Goal: Information Seeking & Learning: Check status

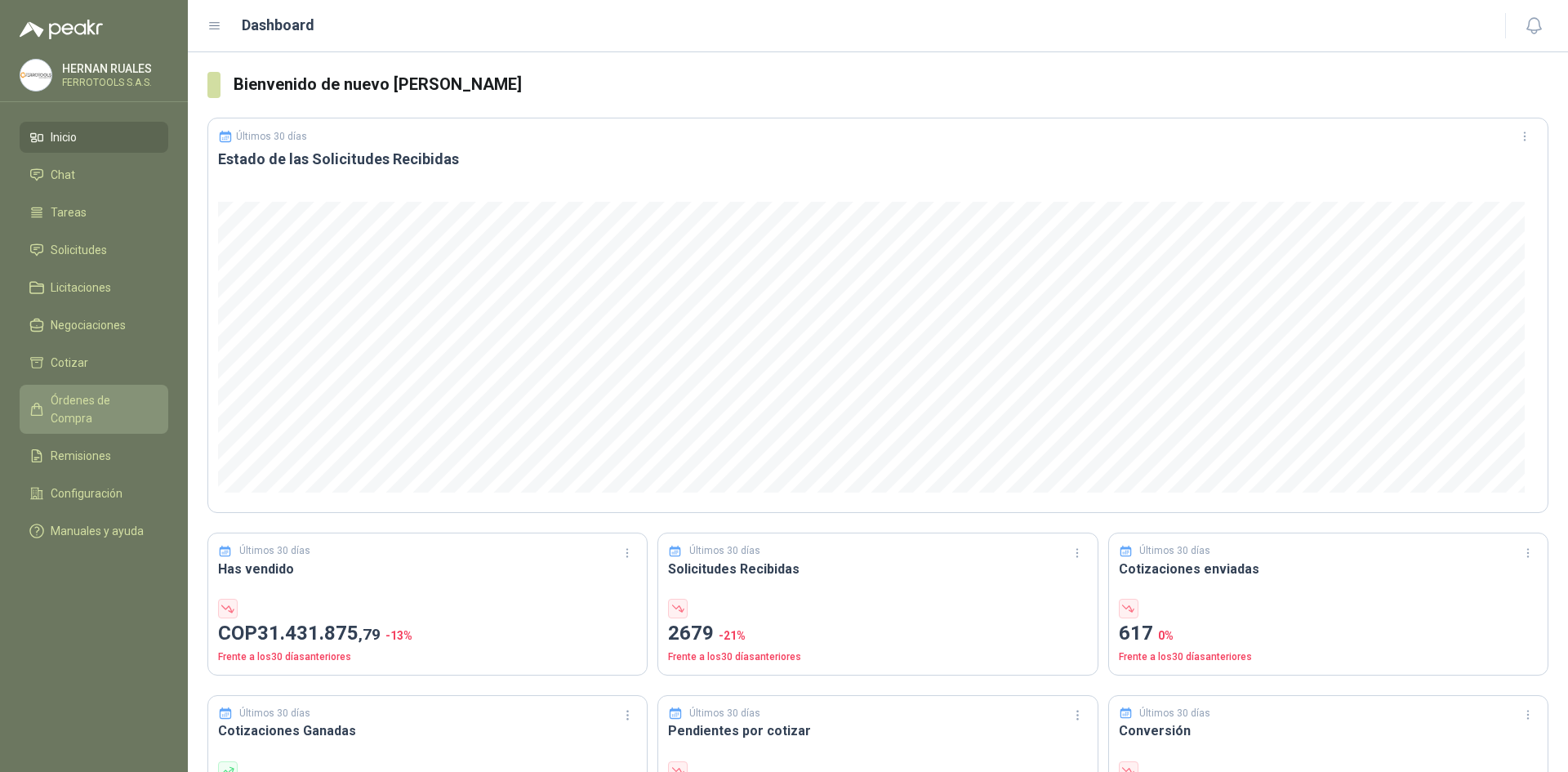
click at [131, 394] on span "Órdenes de Compra" at bounding box center [102, 409] width 102 height 36
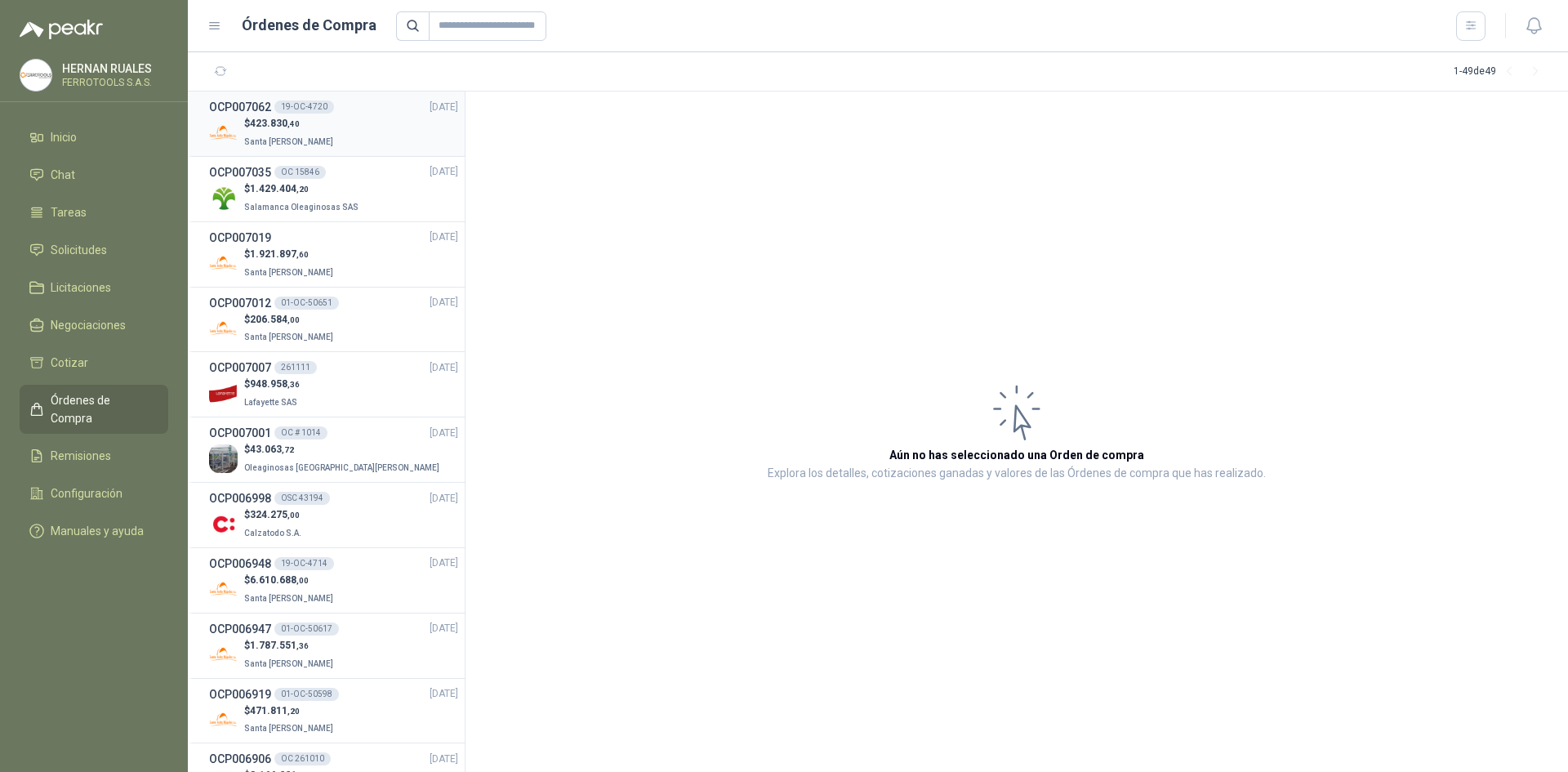
click at [333, 128] on div "$ 423.830 ,40 Santa [PERSON_NAME]" at bounding box center [333, 133] width 249 height 33
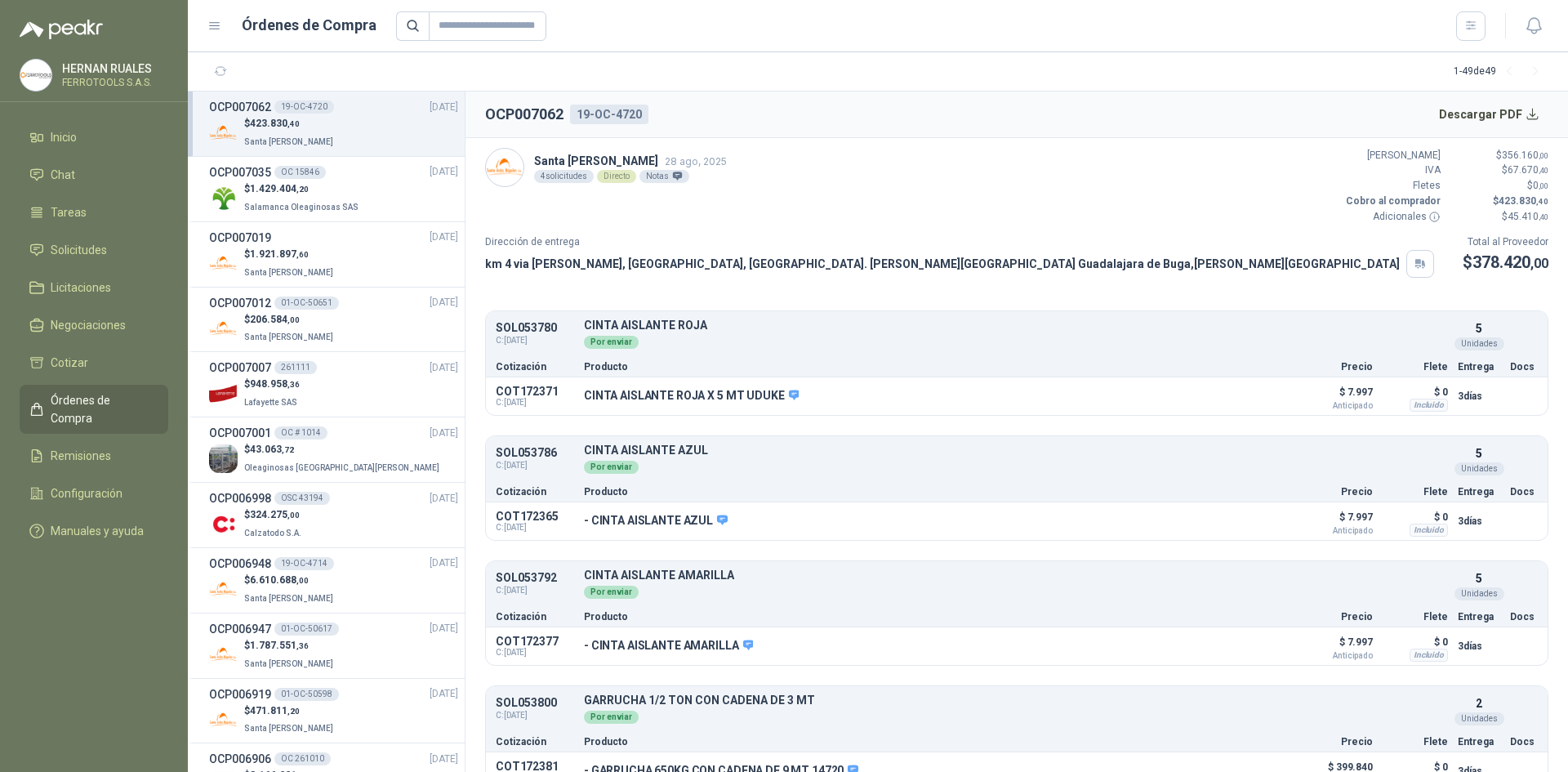
scroll to position [28, 0]
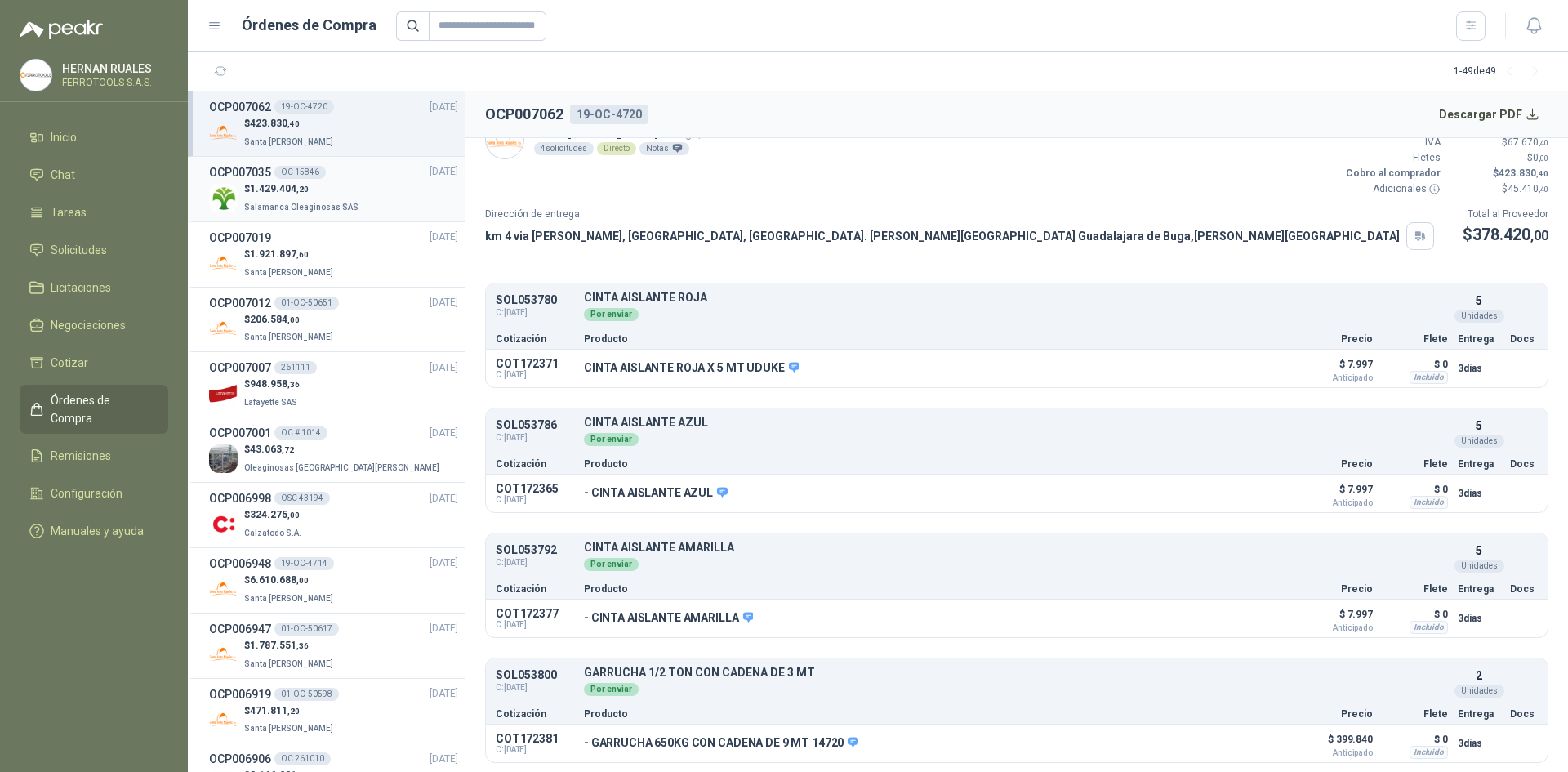
click at [388, 191] on div "$ 1.429.404 ,20 Salamanca Oleaginosas SAS" at bounding box center [333, 198] width 249 height 33
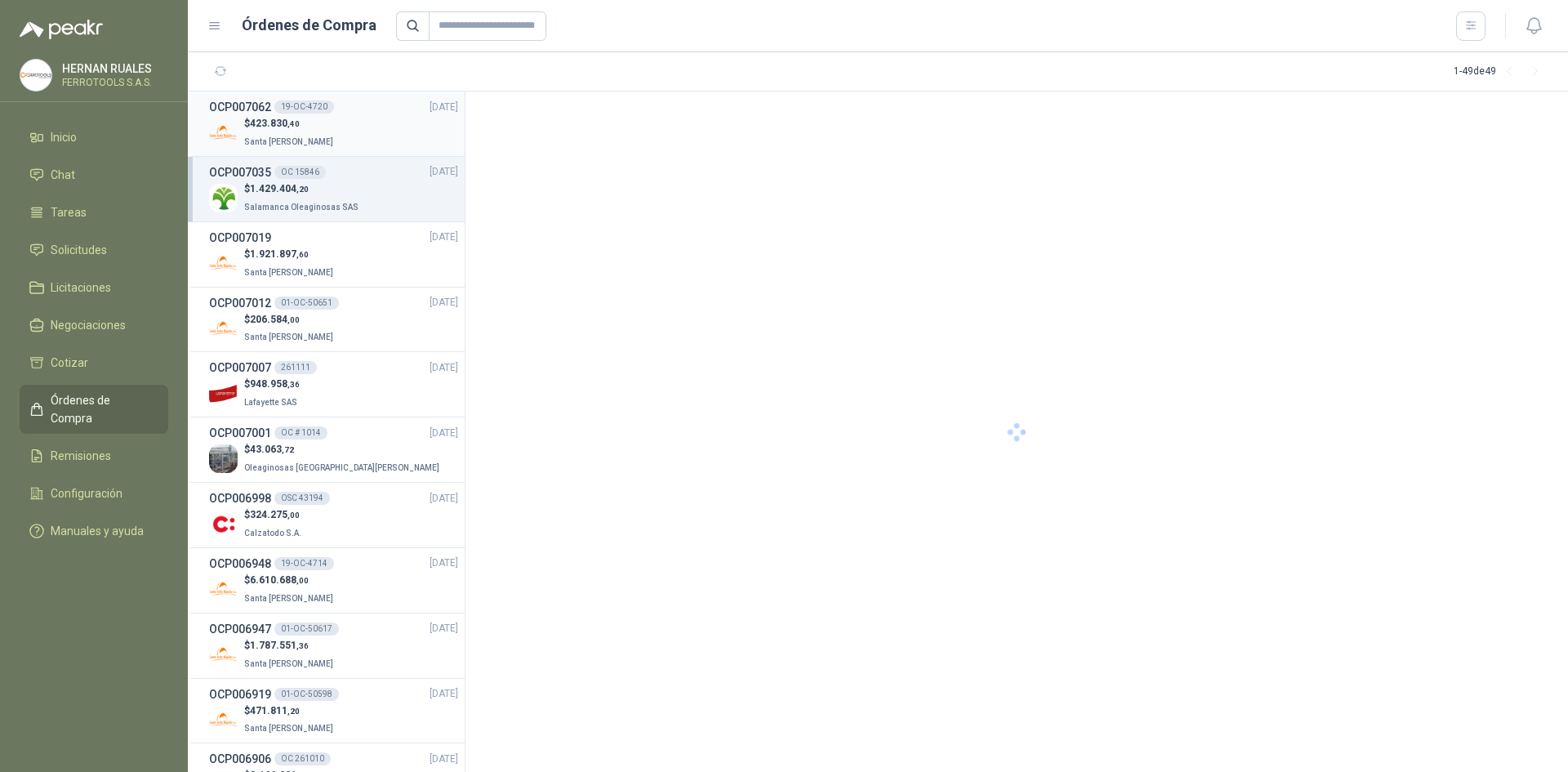
click at [387, 140] on div "$ 423.830 ,40 Santa [PERSON_NAME]" at bounding box center [333, 133] width 249 height 33
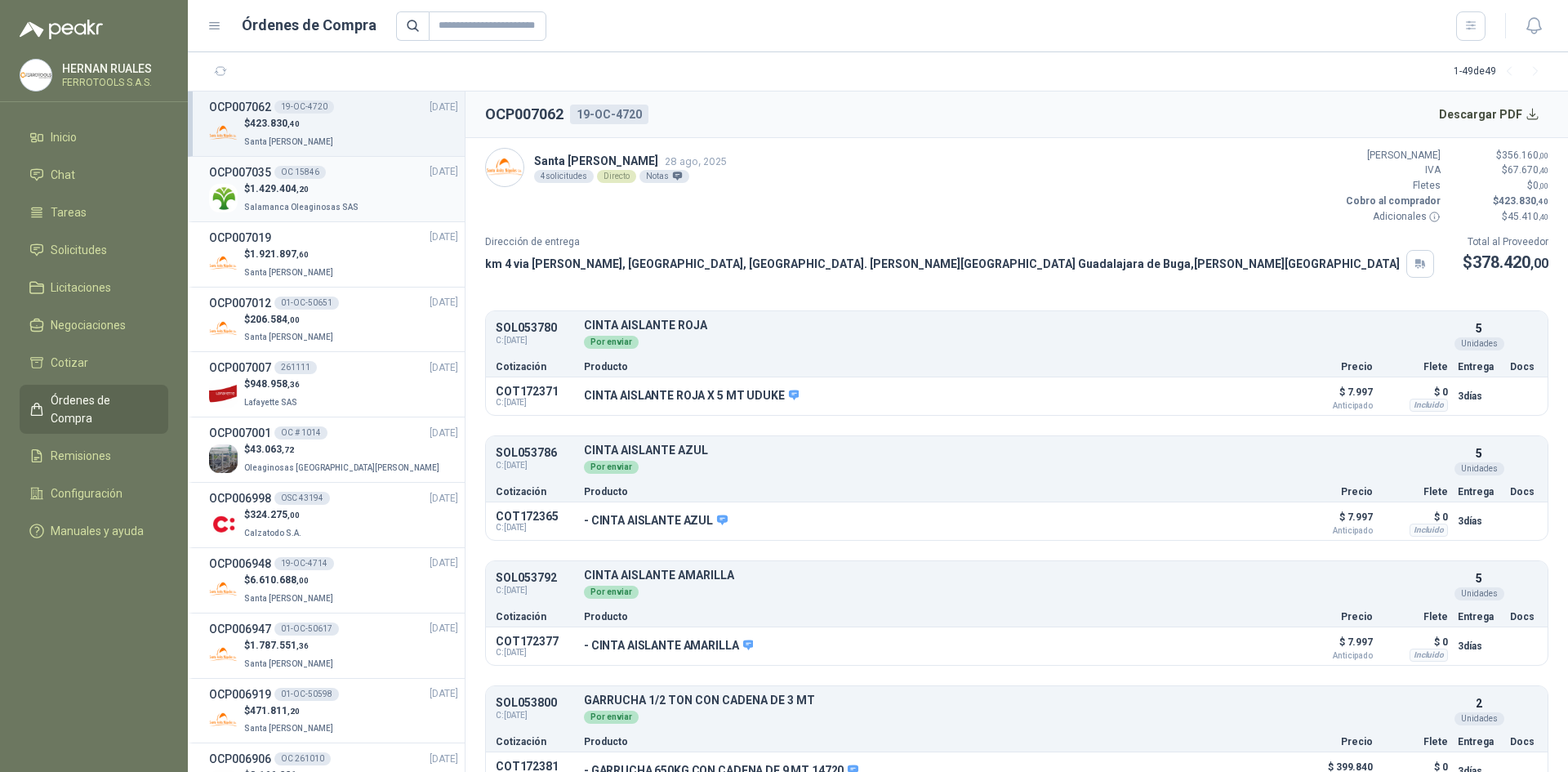
click at [351, 187] on p "$ 1.429.404 ,20" at bounding box center [303, 189] width 118 height 16
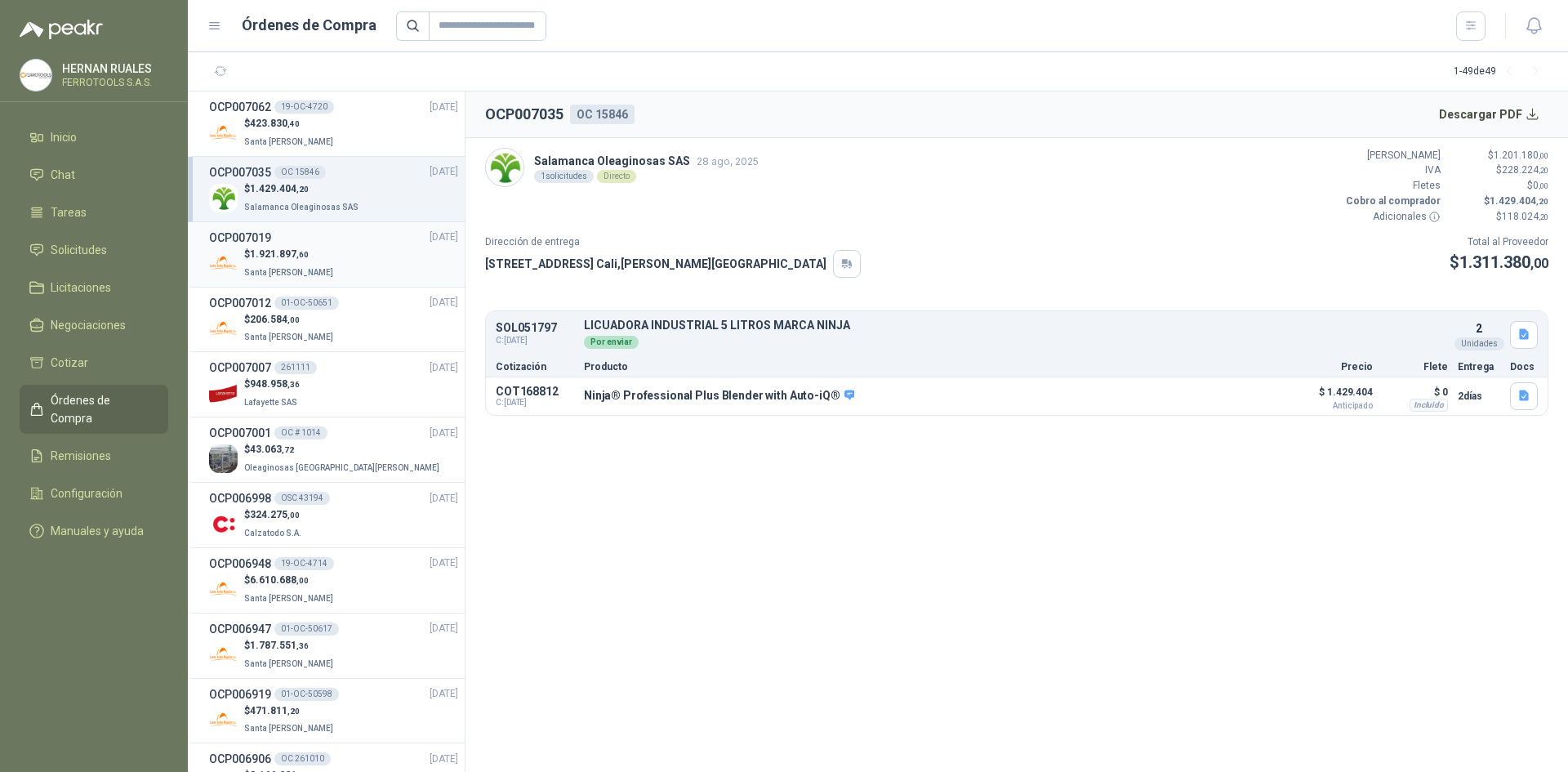
click at [347, 275] on div "$ 1.921.897 ,60 Santa [PERSON_NAME]" at bounding box center [333, 264] width 249 height 33
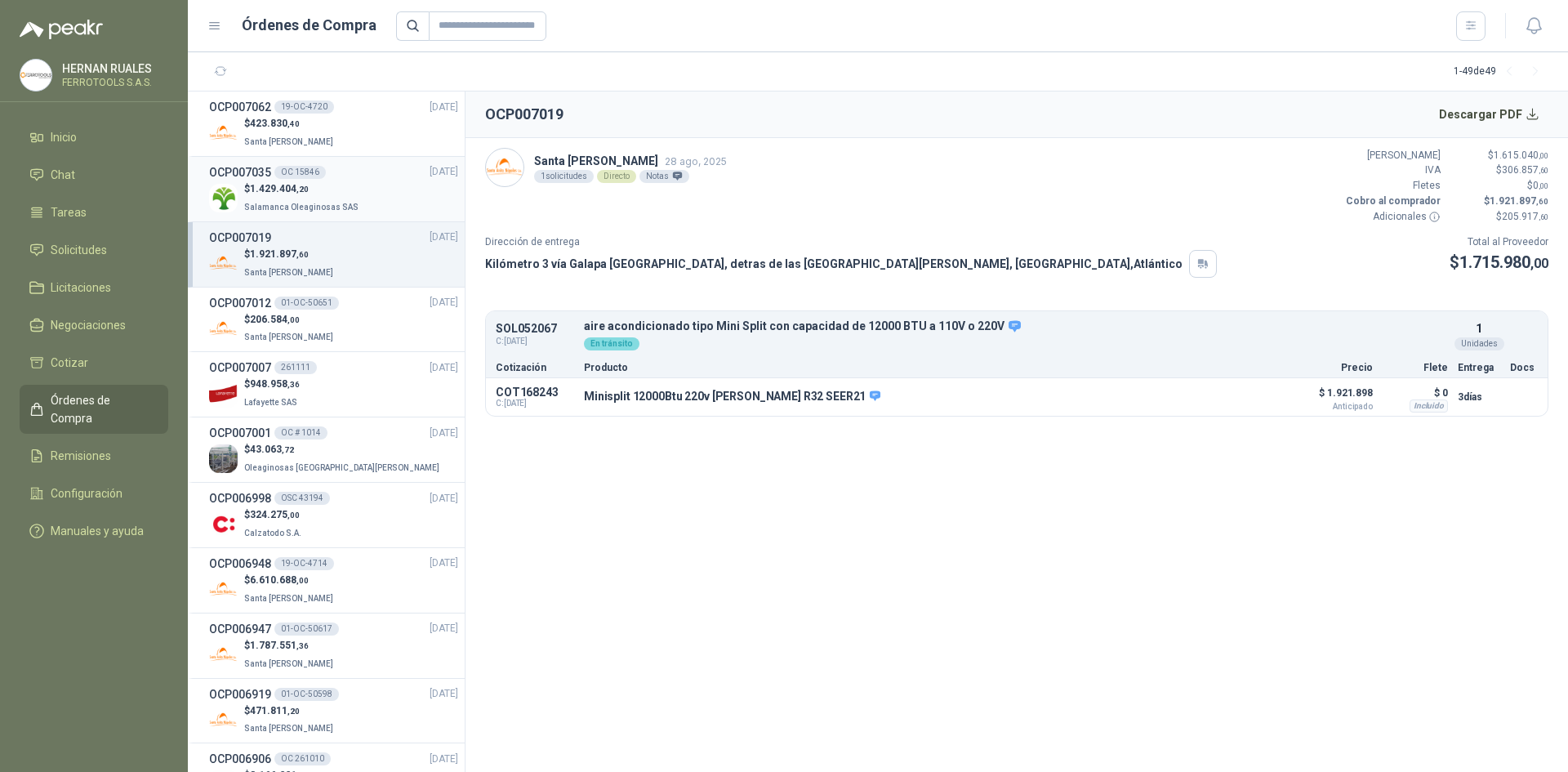
click at [384, 193] on div "$ 1.429.404 ,20 Salamanca Oleaginosas SAS" at bounding box center [333, 198] width 249 height 33
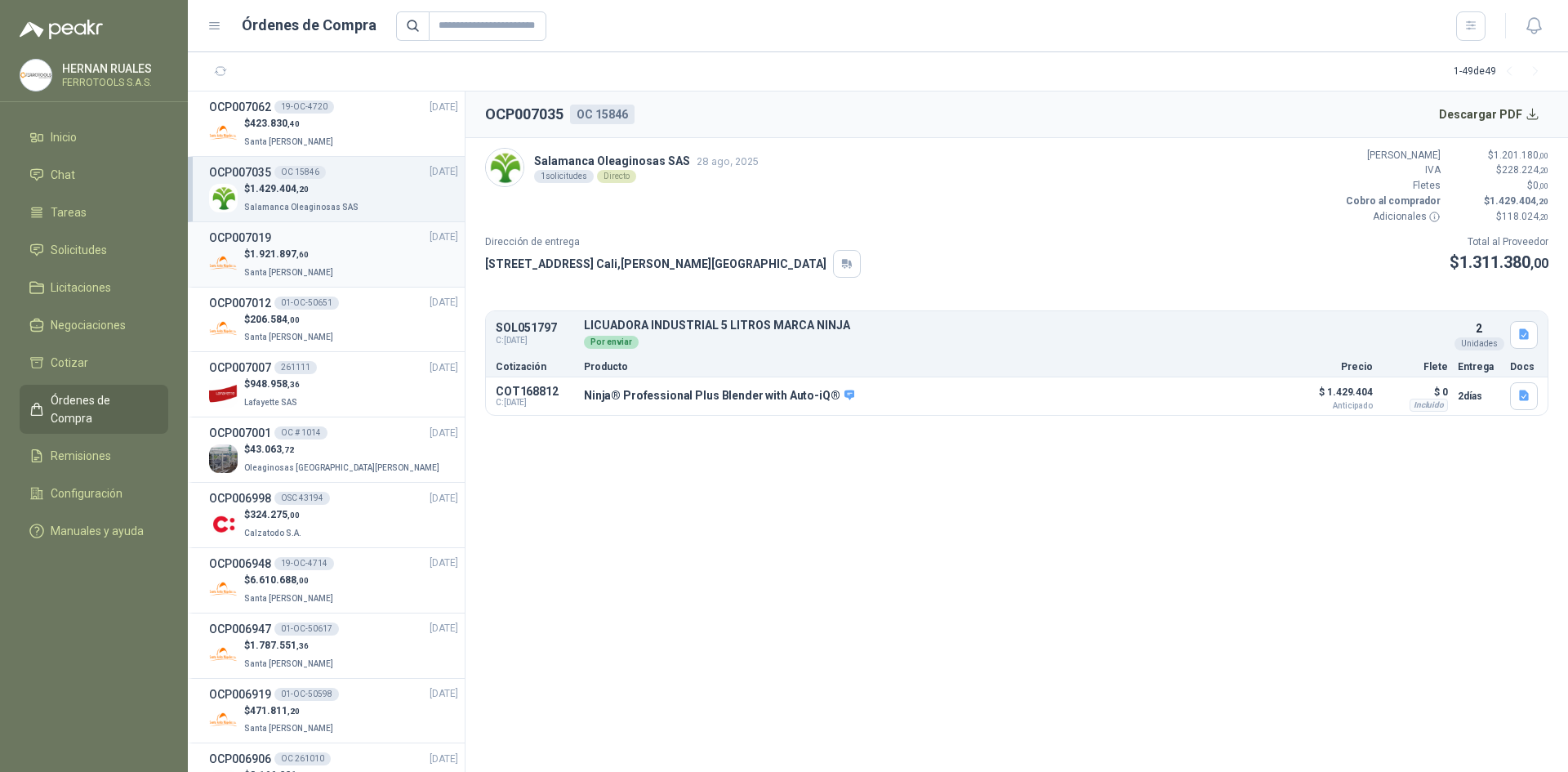
click at [363, 268] on div "$ 1.921.897 ,60 Santa [PERSON_NAME]" at bounding box center [333, 264] width 249 height 33
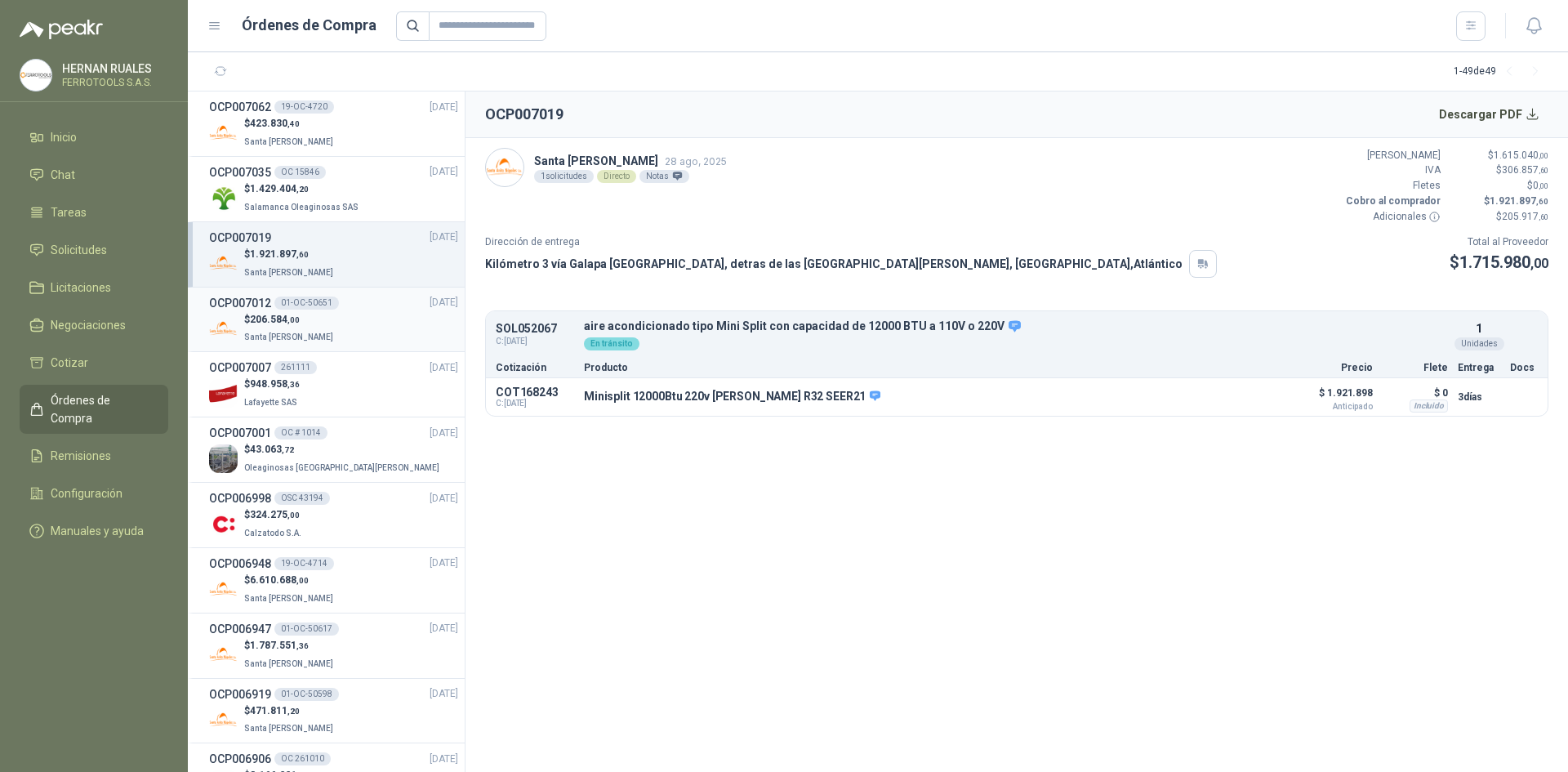
click at [351, 326] on div "$ 206.584 ,00 Santa [PERSON_NAME]" at bounding box center [333, 328] width 249 height 33
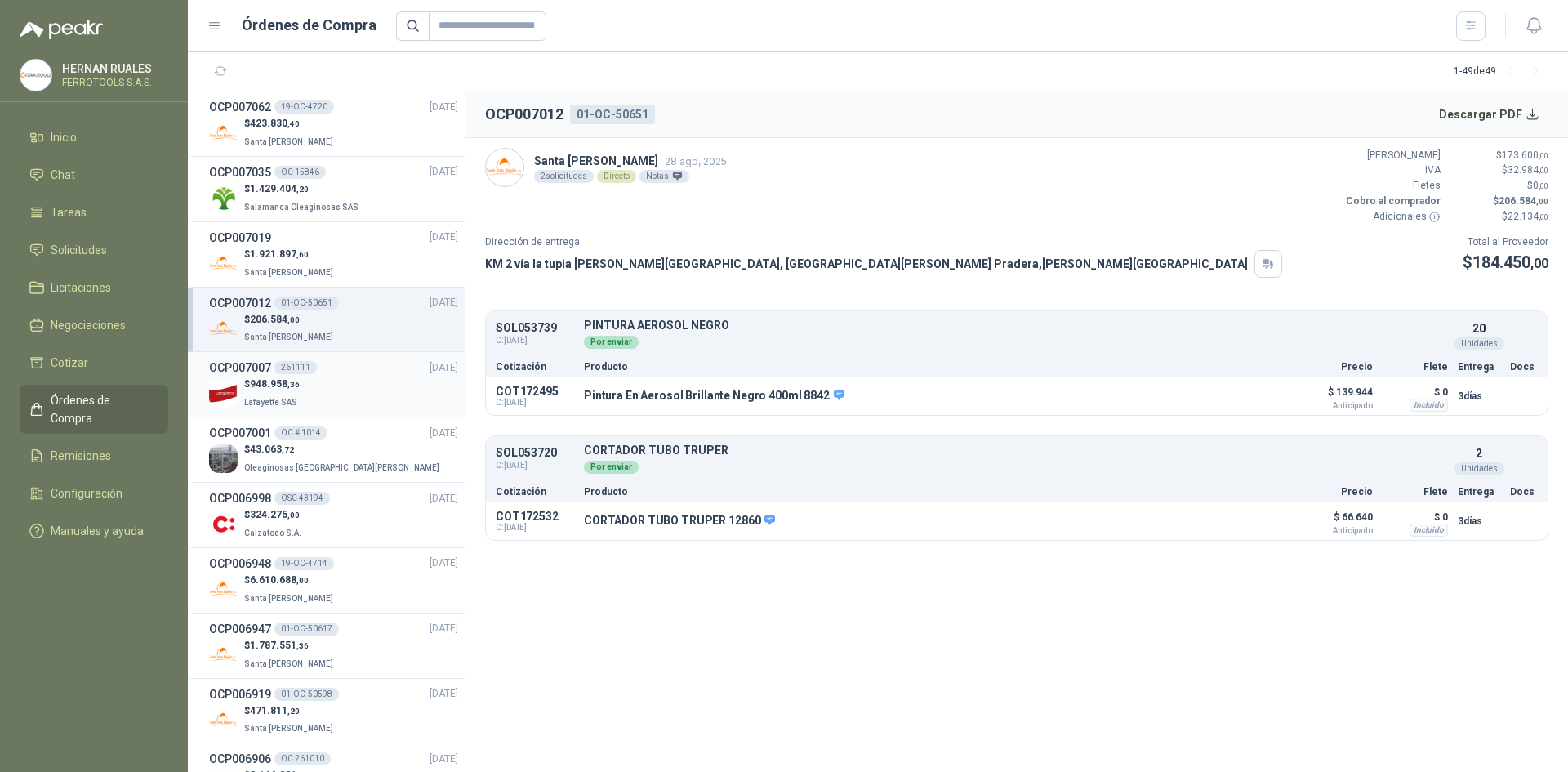
click at [367, 402] on div "$ 948.958 ,36 [GEOGRAPHIC_DATA]" at bounding box center [333, 393] width 249 height 33
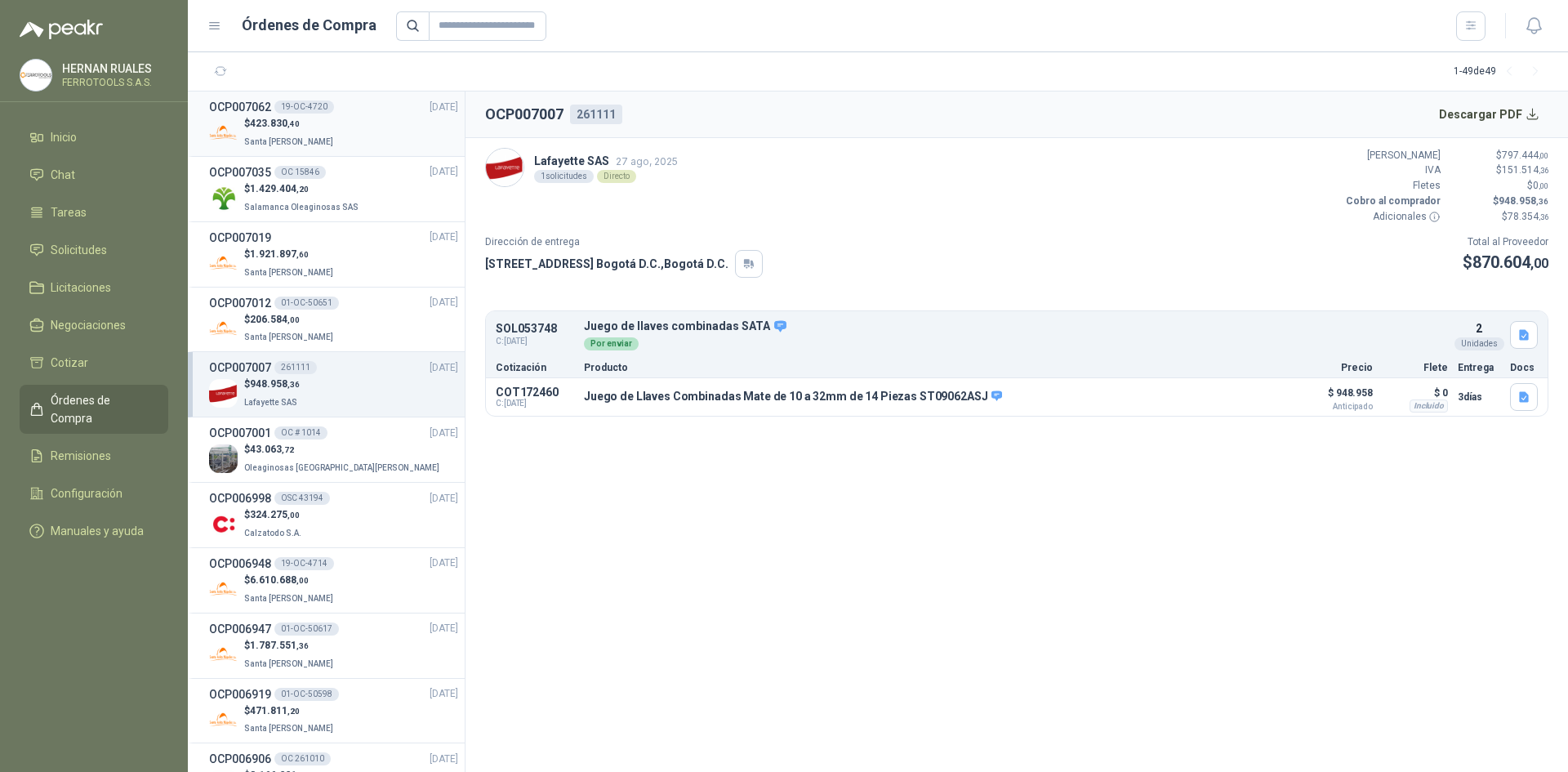
click at [379, 141] on div "$ 423.830 ,40 Santa [PERSON_NAME]" at bounding box center [333, 133] width 249 height 33
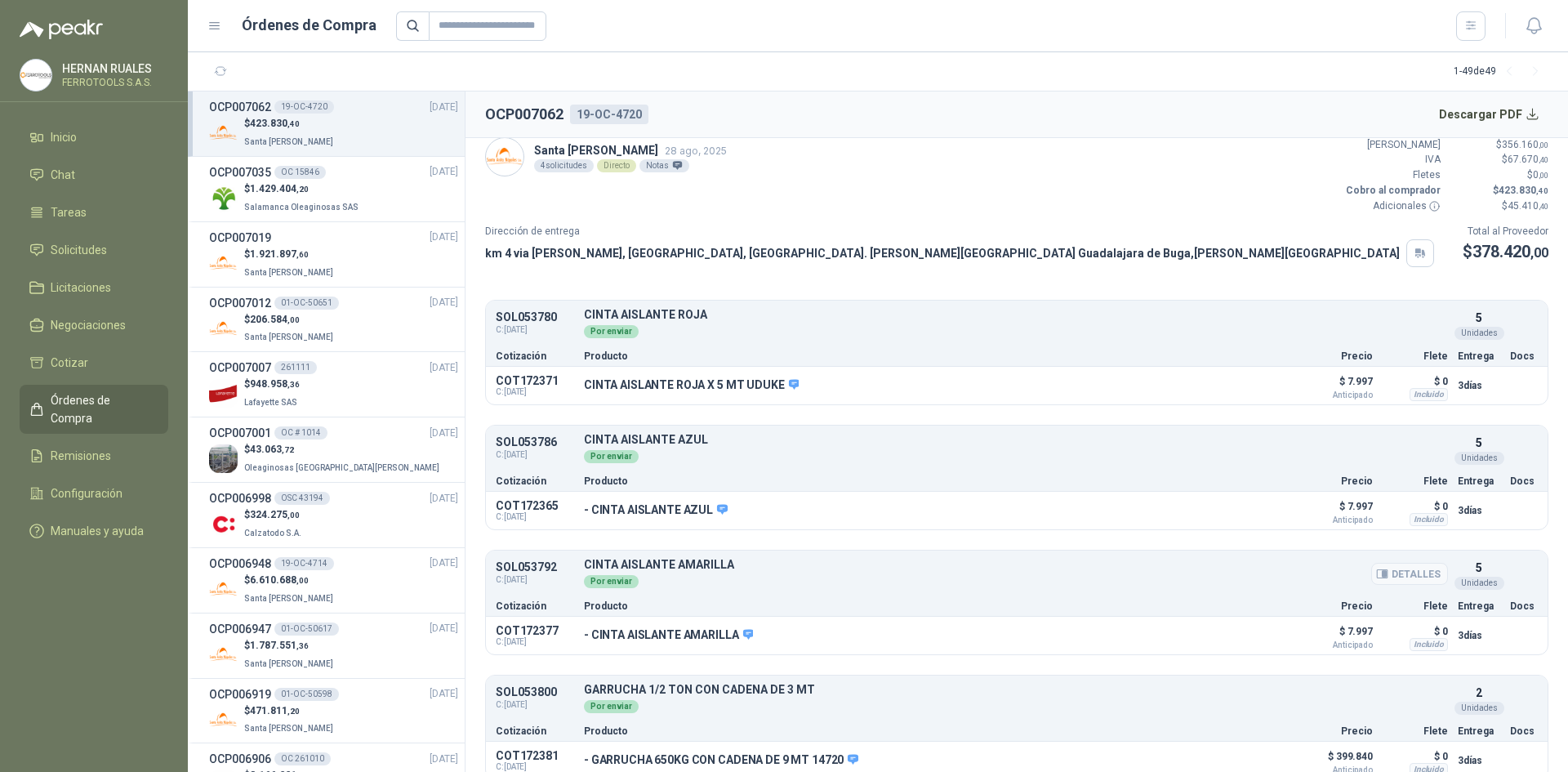
scroll to position [28, 0]
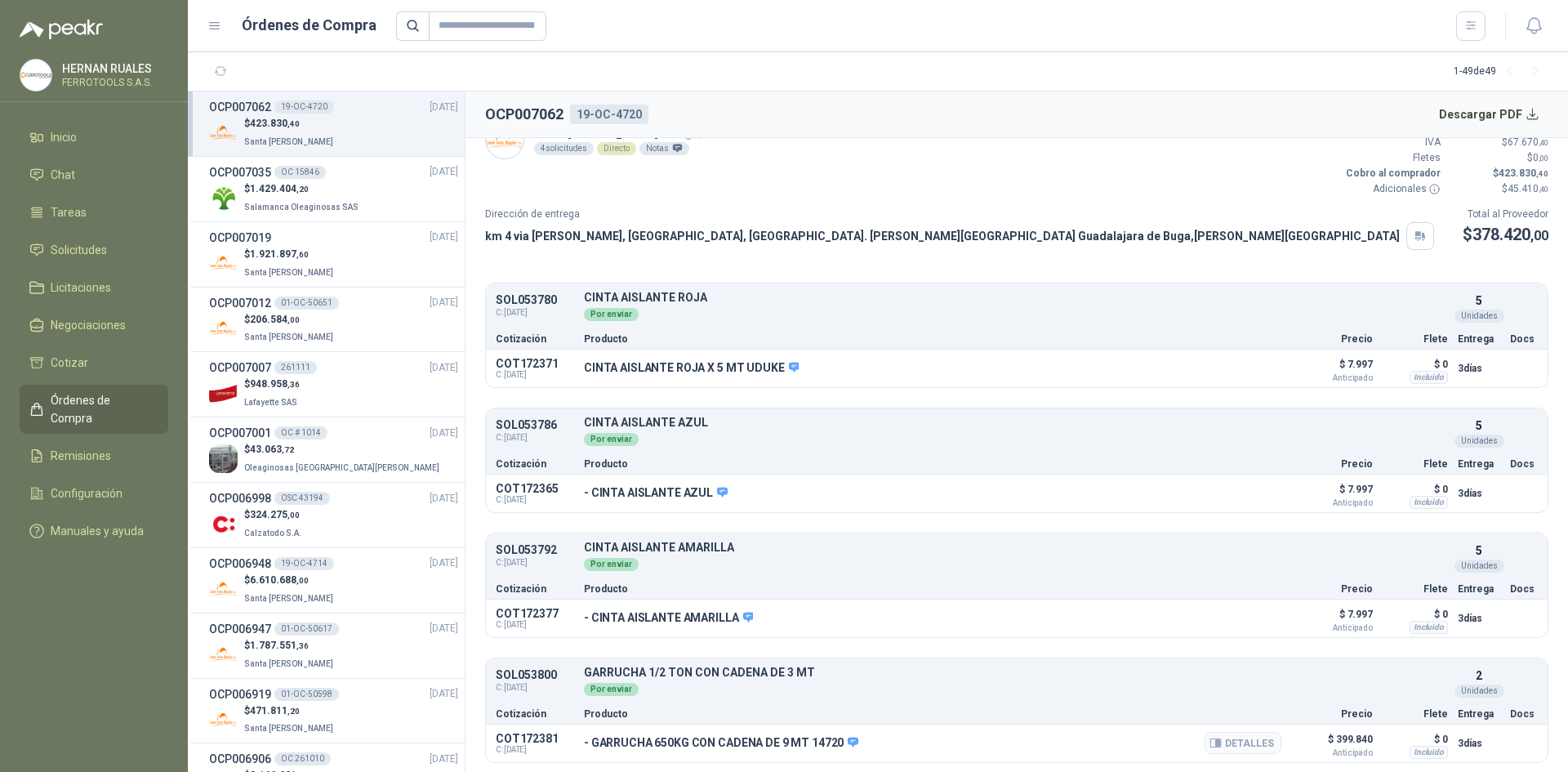
click at [847, 743] on icon at bounding box center [853, 742] width 12 height 12
drag, startPoint x: 842, startPoint y: 713, endPoint x: 816, endPoint y: 698, distance: 30.0
click at [816, 698] on body "[PERSON_NAME] FERROTOOLS S.A.S. Inicio Chat Tareas Solicitudes Licitaciones Neg…" at bounding box center [784, 386] width 1568 height 772
click at [849, 742] on icon at bounding box center [852, 742] width 11 height 10
drag, startPoint x: 837, startPoint y: 711, endPoint x: 761, endPoint y: 697, distance: 77.3
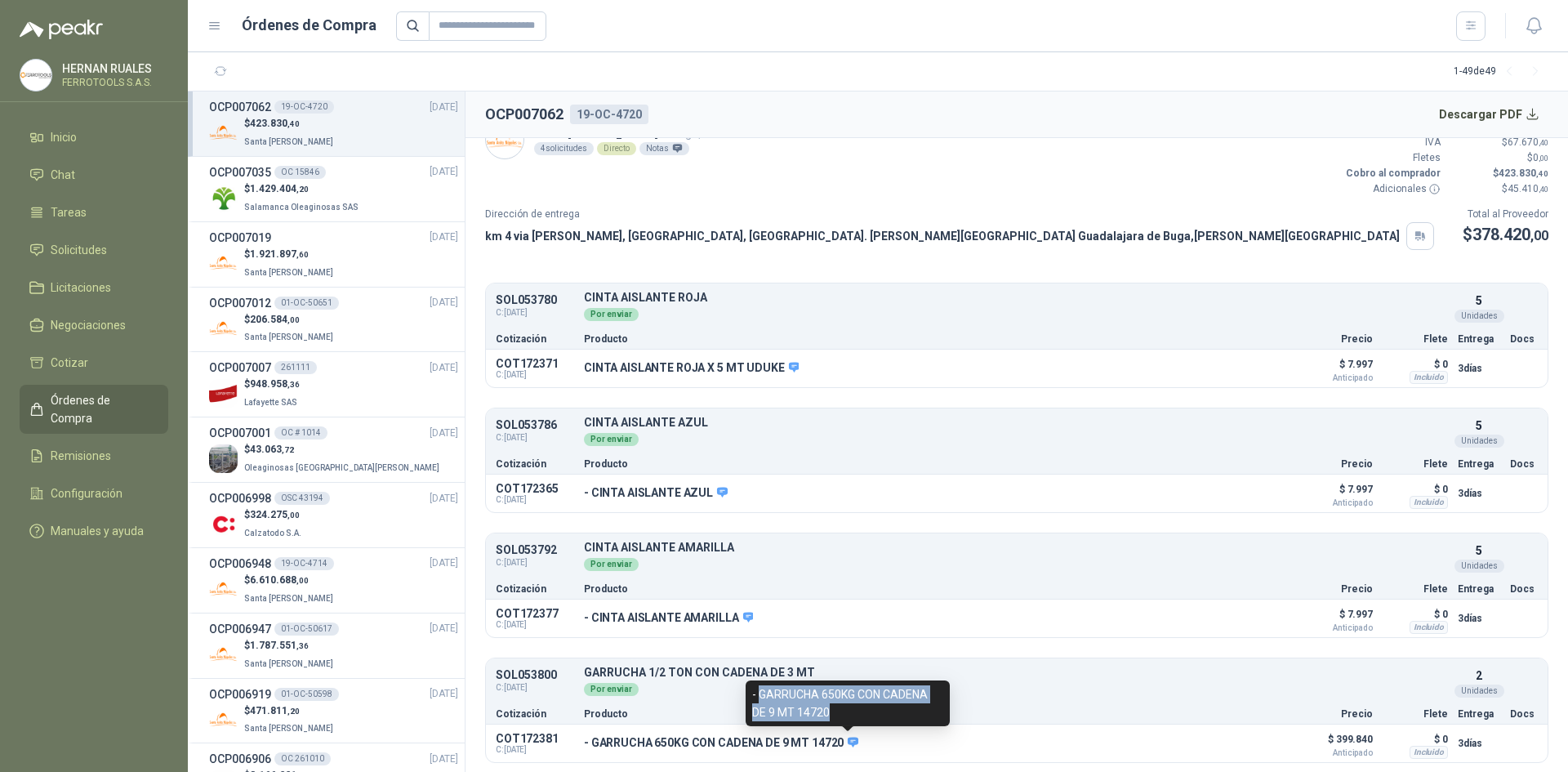
click at [761, 697] on div "- GARRUCHA 650KG CON CADENA DE 9 MT 14720" at bounding box center [848, 703] width 204 height 46
copy div "GARRUCHA 650KG CON [PERSON_NAME] DE 9 MT 14720"
drag, startPoint x: 1233, startPoint y: 744, endPoint x: 1209, endPoint y: 693, distance: 56.4
click at [0, 0] on button "Detalles" at bounding box center [0, 0] width 0 height 0
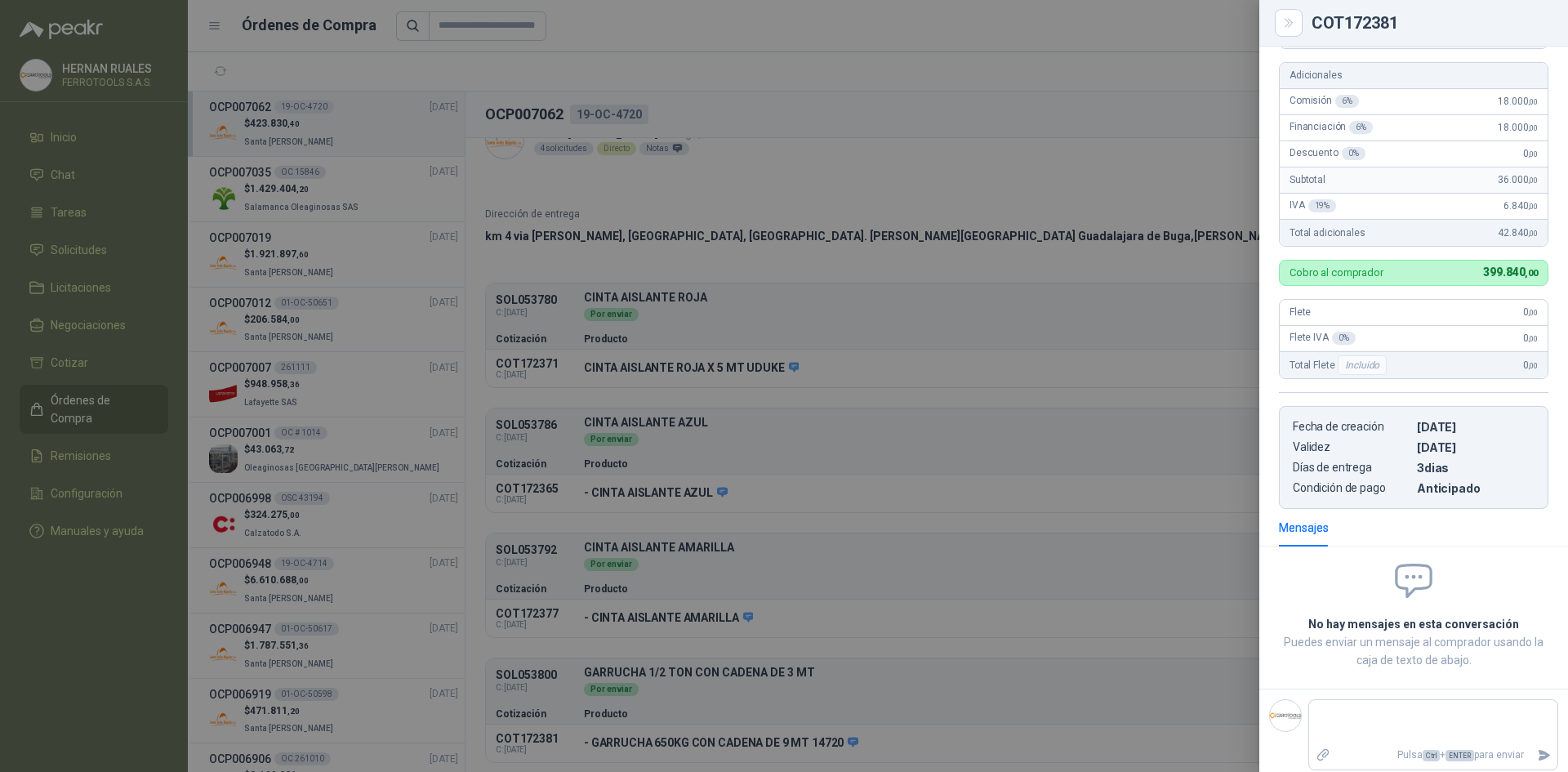
scroll to position [0, 0]
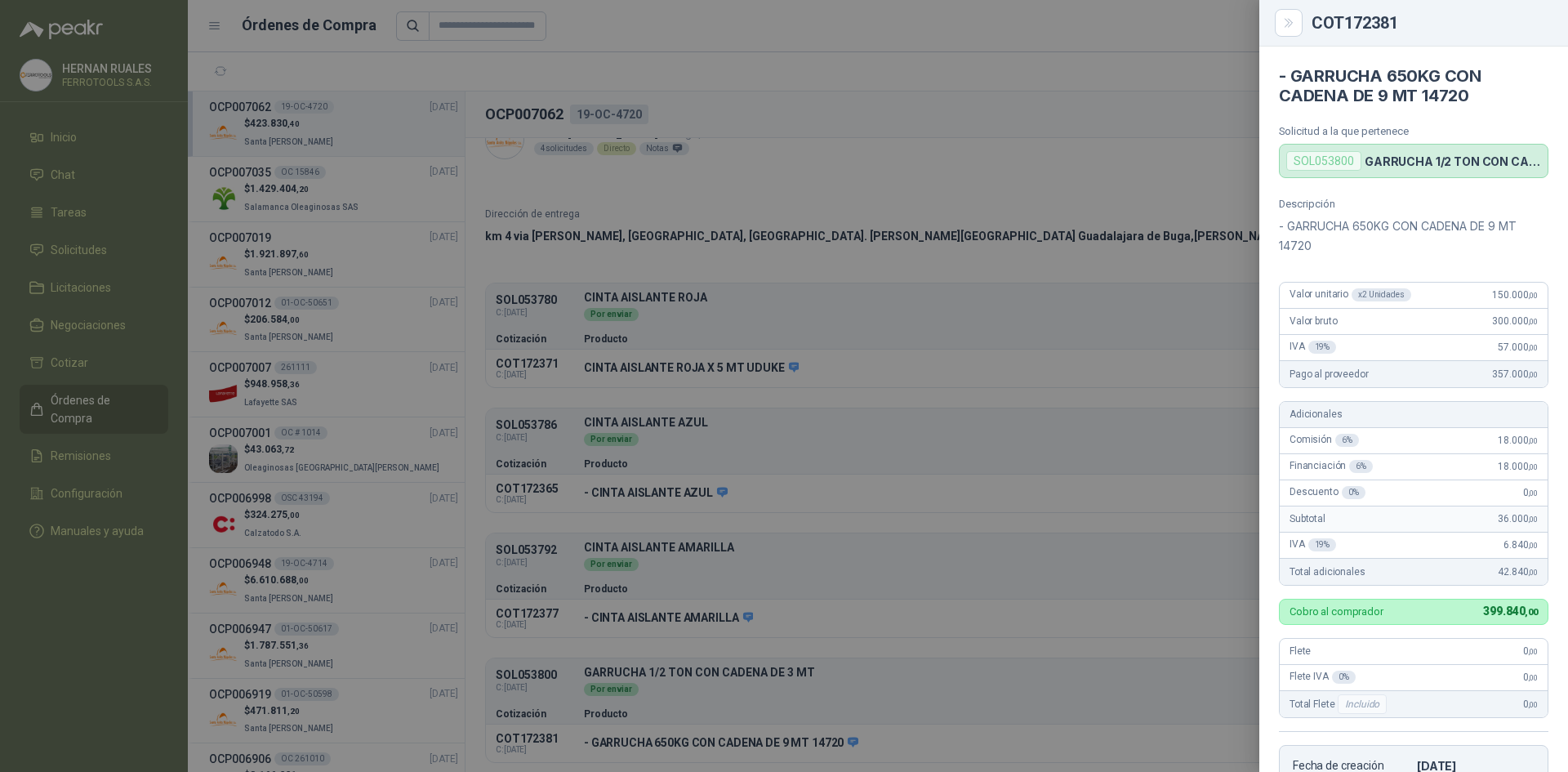
click at [900, 52] on div at bounding box center [784, 386] width 1568 height 772
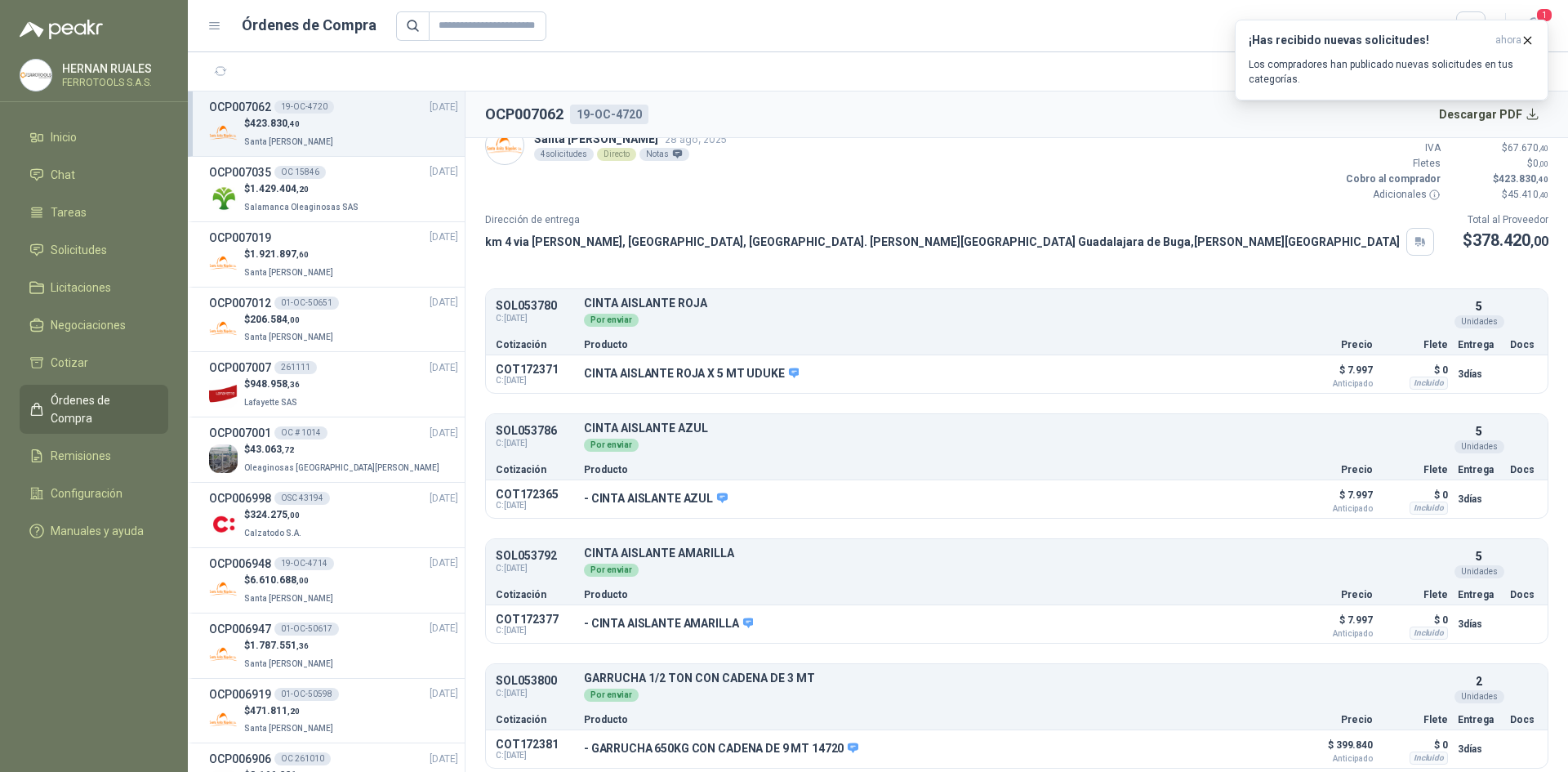
scroll to position [28, 0]
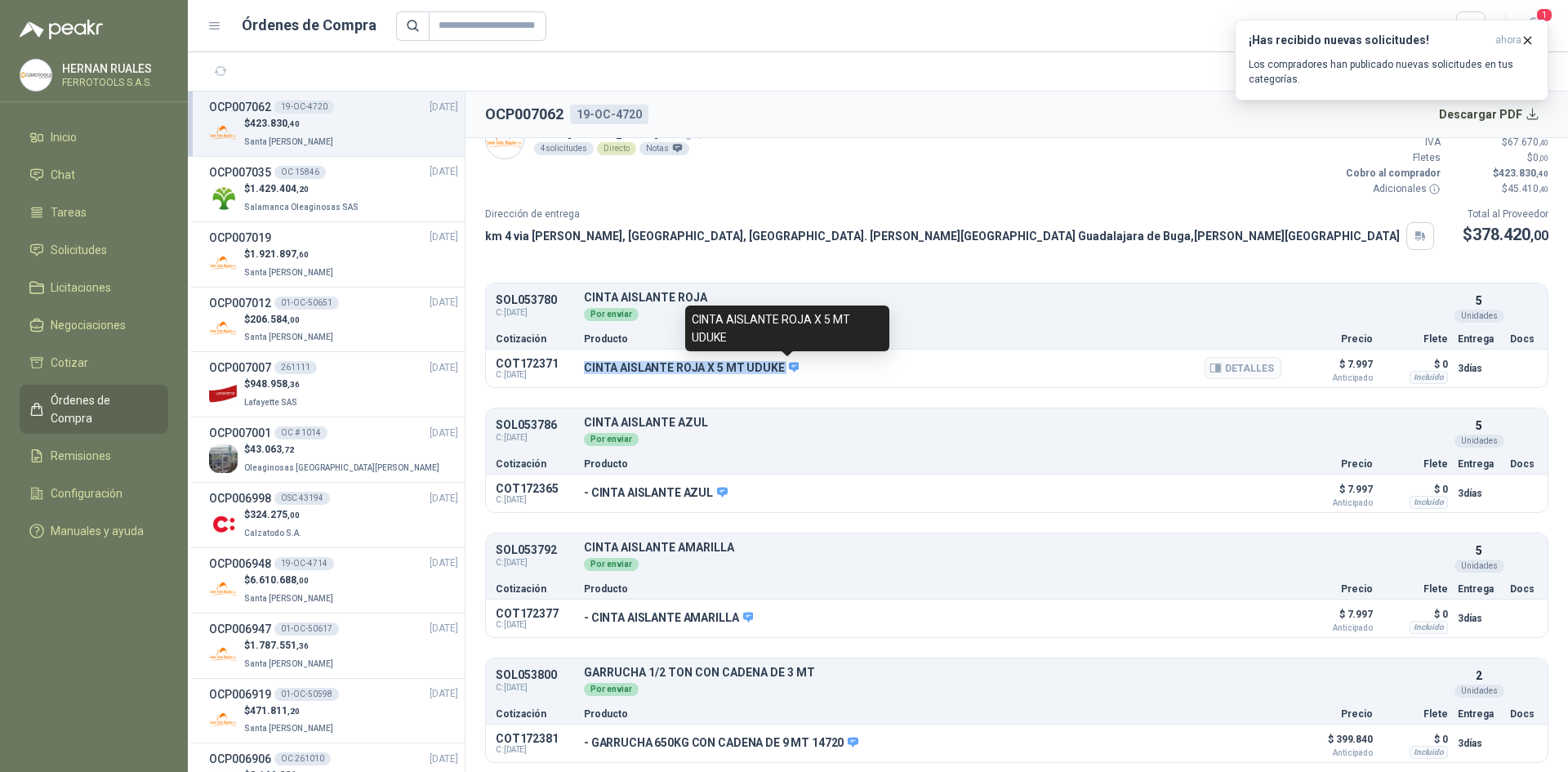
drag, startPoint x: 586, startPoint y: 369, endPoint x: 780, endPoint y: 364, distance: 194.1
click at [780, 364] on p "CINTA AISLANTE ROJA X 5 MT UDUKE" at bounding box center [691, 368] width 214 height 15
copy div "CINTA AISLANTE ROJA X 5 MT UDUKE"
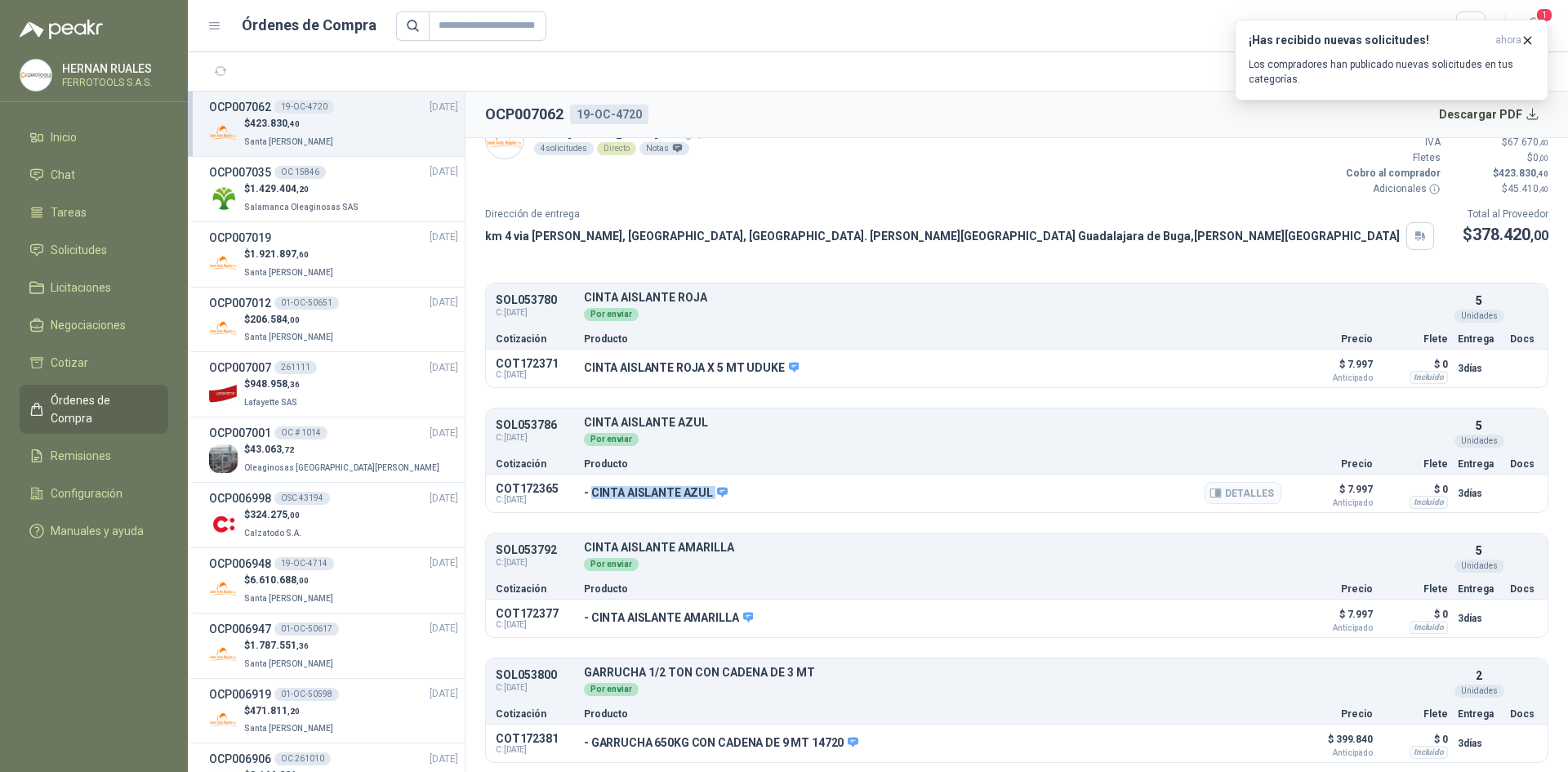
drag, startPoint x: 712, startPoint y: 495, endPoint x: 595, endPoint y: 492, distance: 117.0
click at [595, 492] on p "- CINTA AISLANTE AZUL" at bounding box center [656, 493] width 144 height 15
copy div "CINTA AISLANTE AZUL"
drag, startPoint x: 736, startPoint y: 619, endPoint x: 591, endPoint y: 622, distance: 145.0
click at [591, 622] on p "- CINTA AISLANTE AMARILLA" at bounding box center [668, 618] width 169 height 15
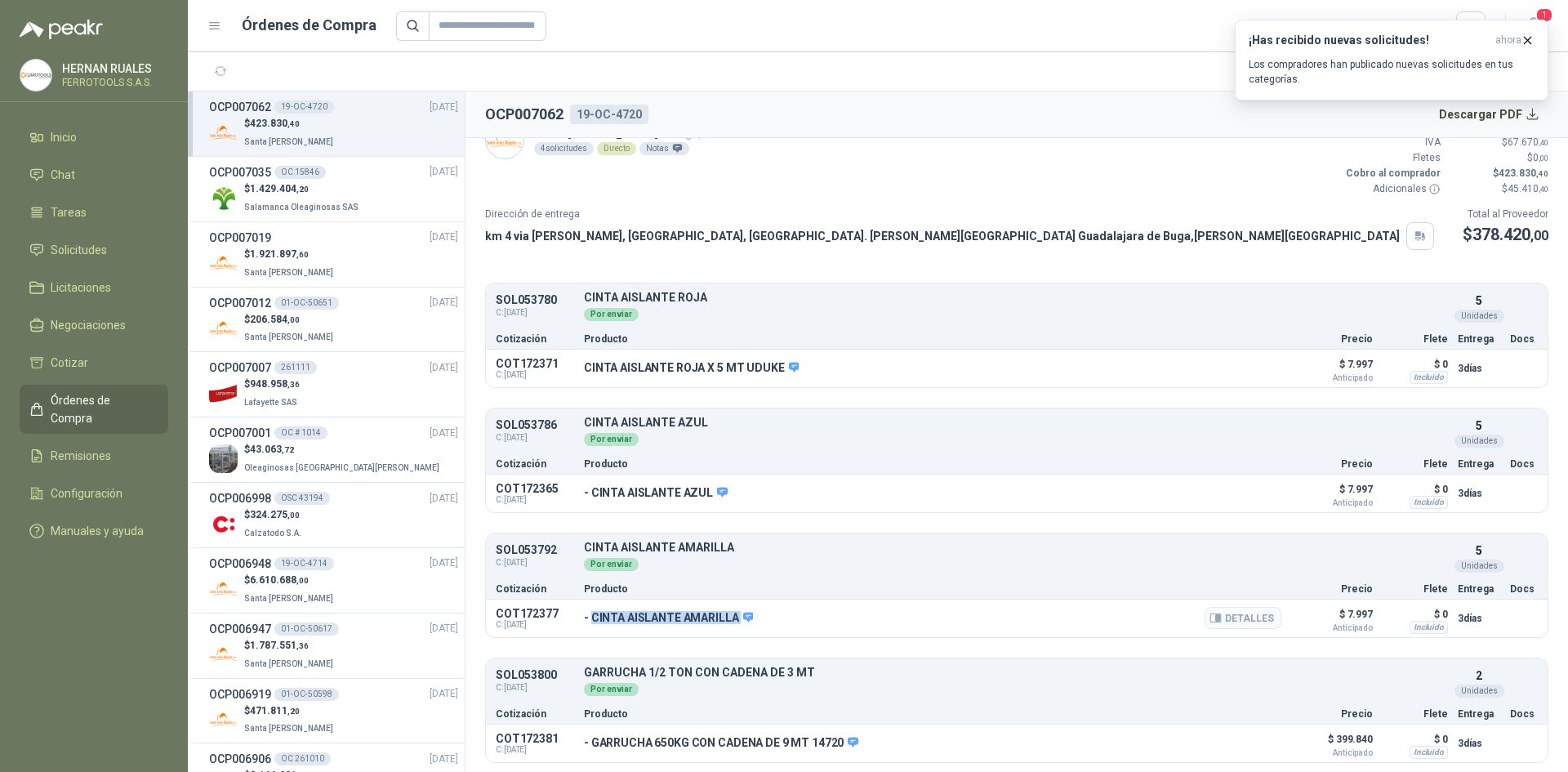
copy div "CINTA AISLANTE AMARILLA"
click at [365, 196] on div "$ 1.429.404 ,20 Salamanca Oleaginosas SAS" at bounding box center [333, 198] width 249 height 33
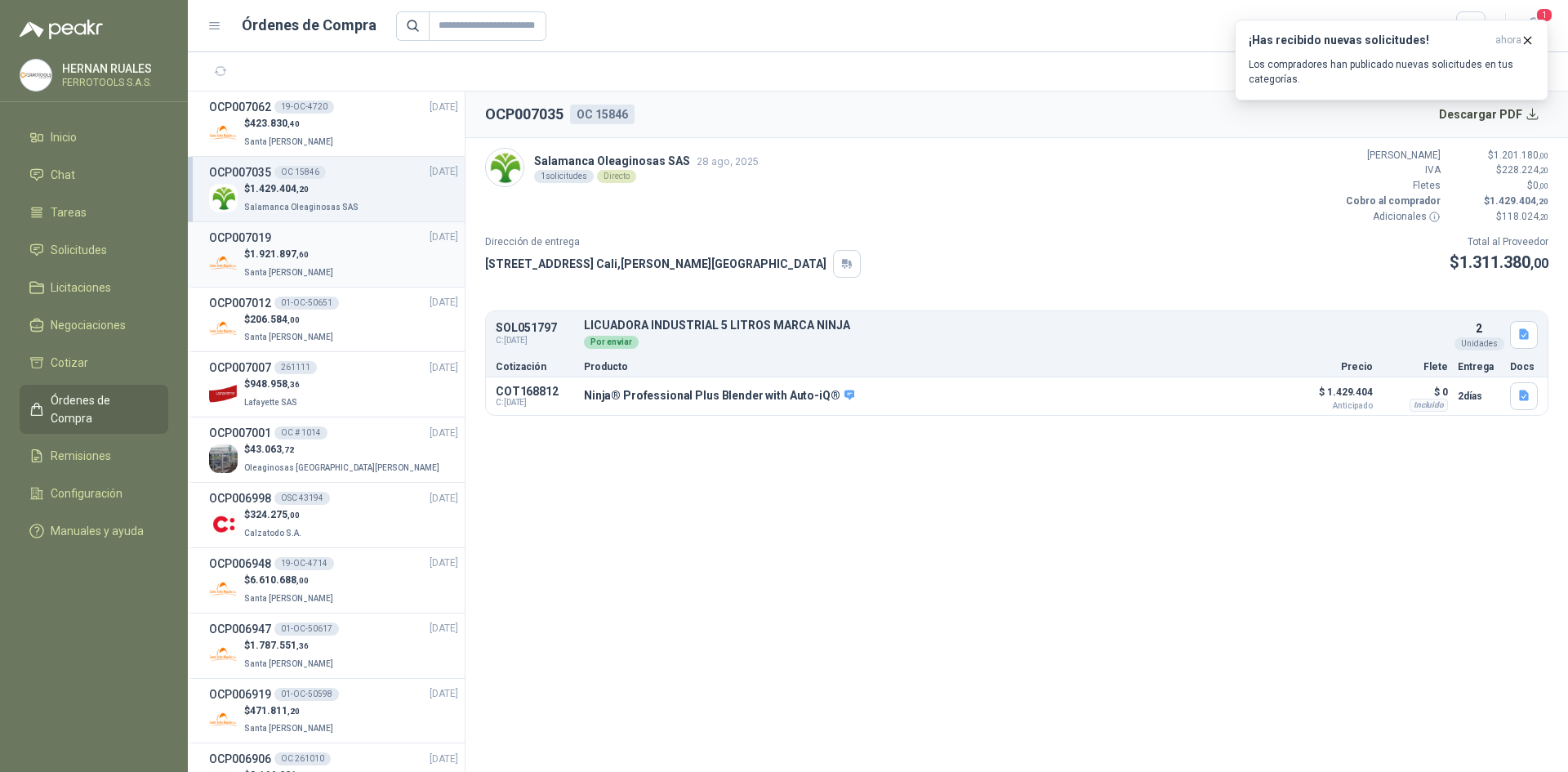
click at [326, 254] on div "$ 1.921.897 ,60 Santa [PERSON_NAME]" at bounding box center [333, 264] width 249 height 33
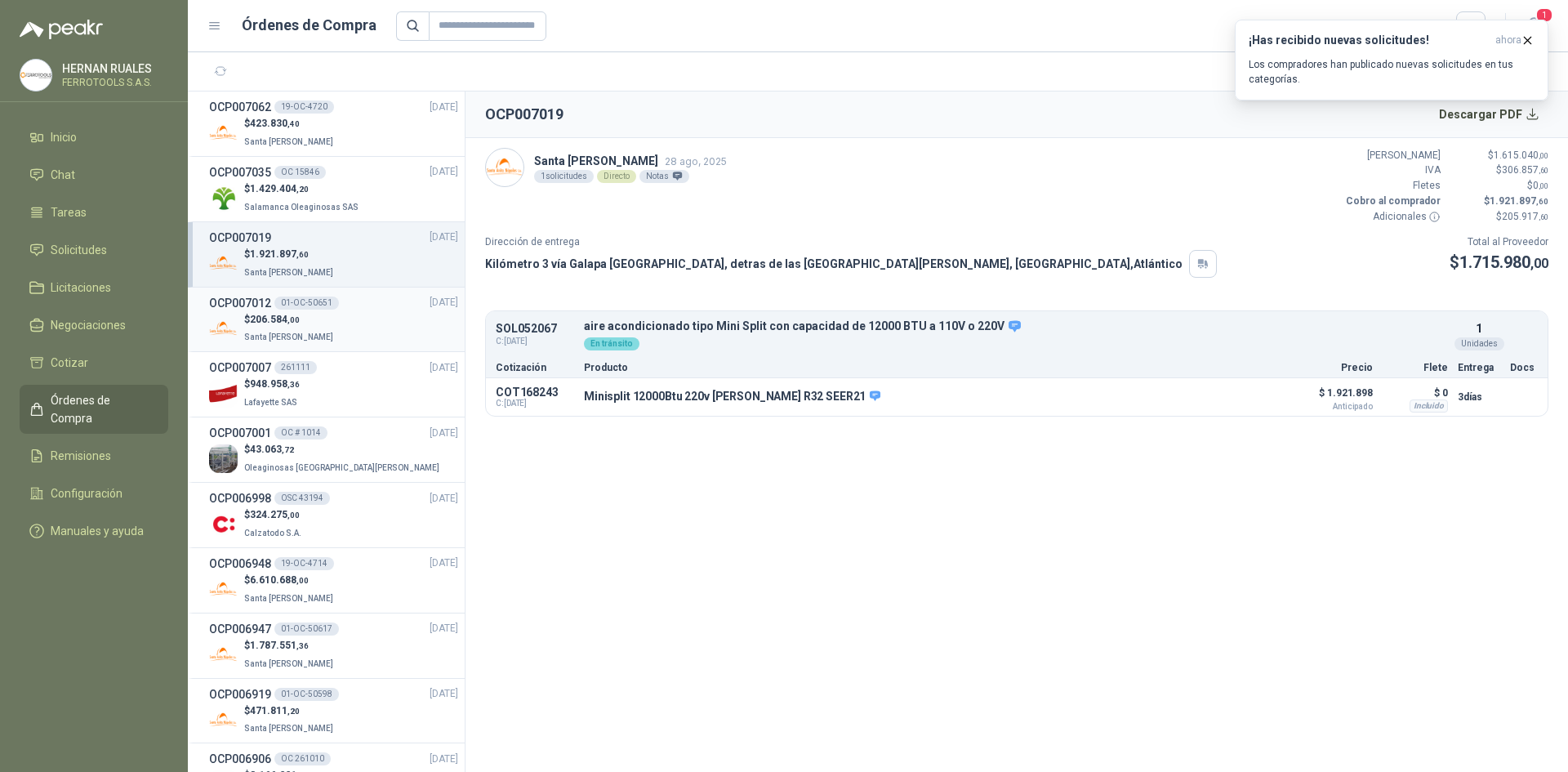
click at [325, 331] on div "$ 206.584 ,00 Santa [PERSON_NAME]" at bounding box center [333, 328] width 249 height 33
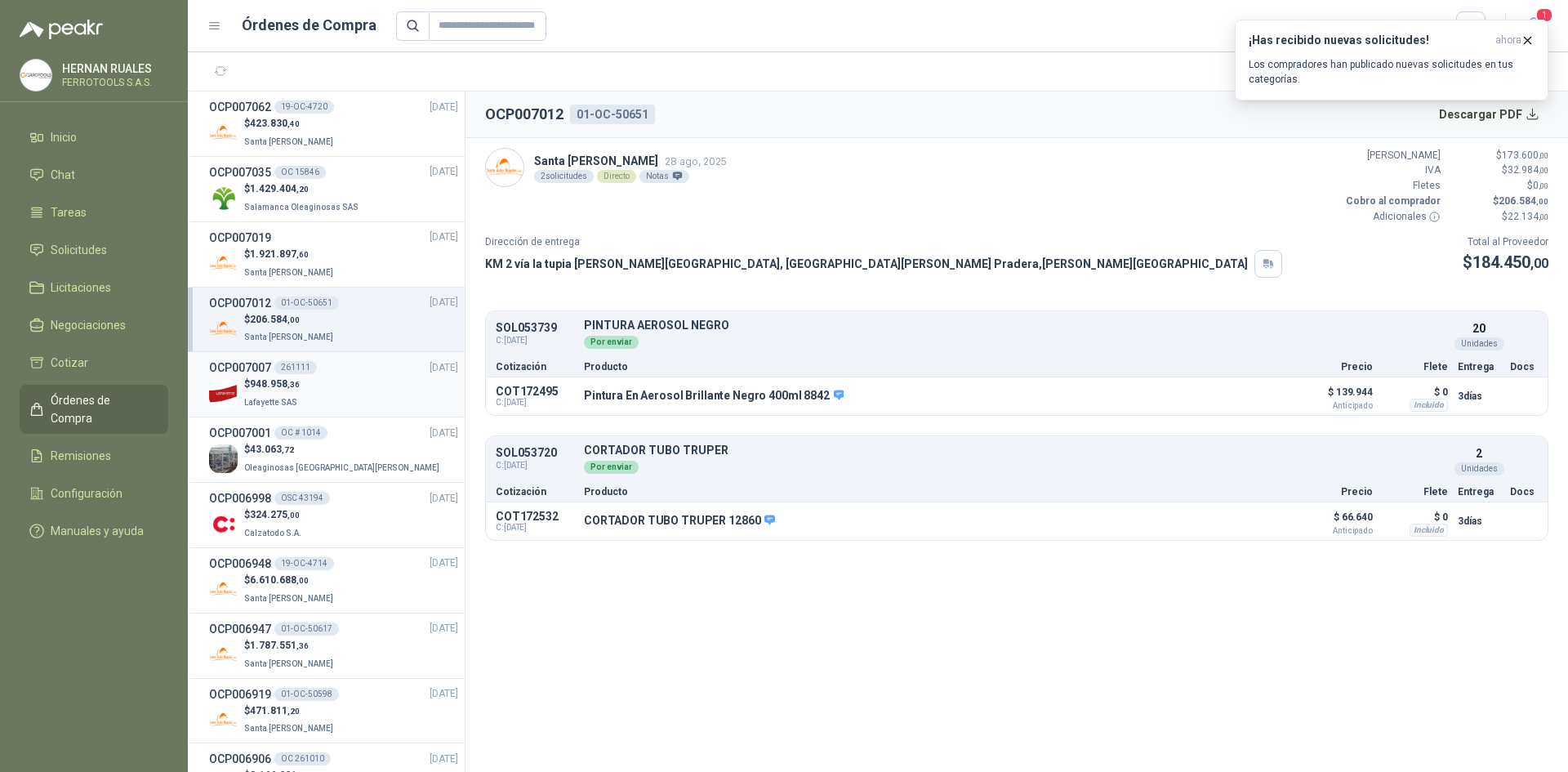
click at [357, 391] on div "$ 948.958 ,36 [GEOGRAPHIC_DATA]" at bounding box center [333, 393] width 249 height 33
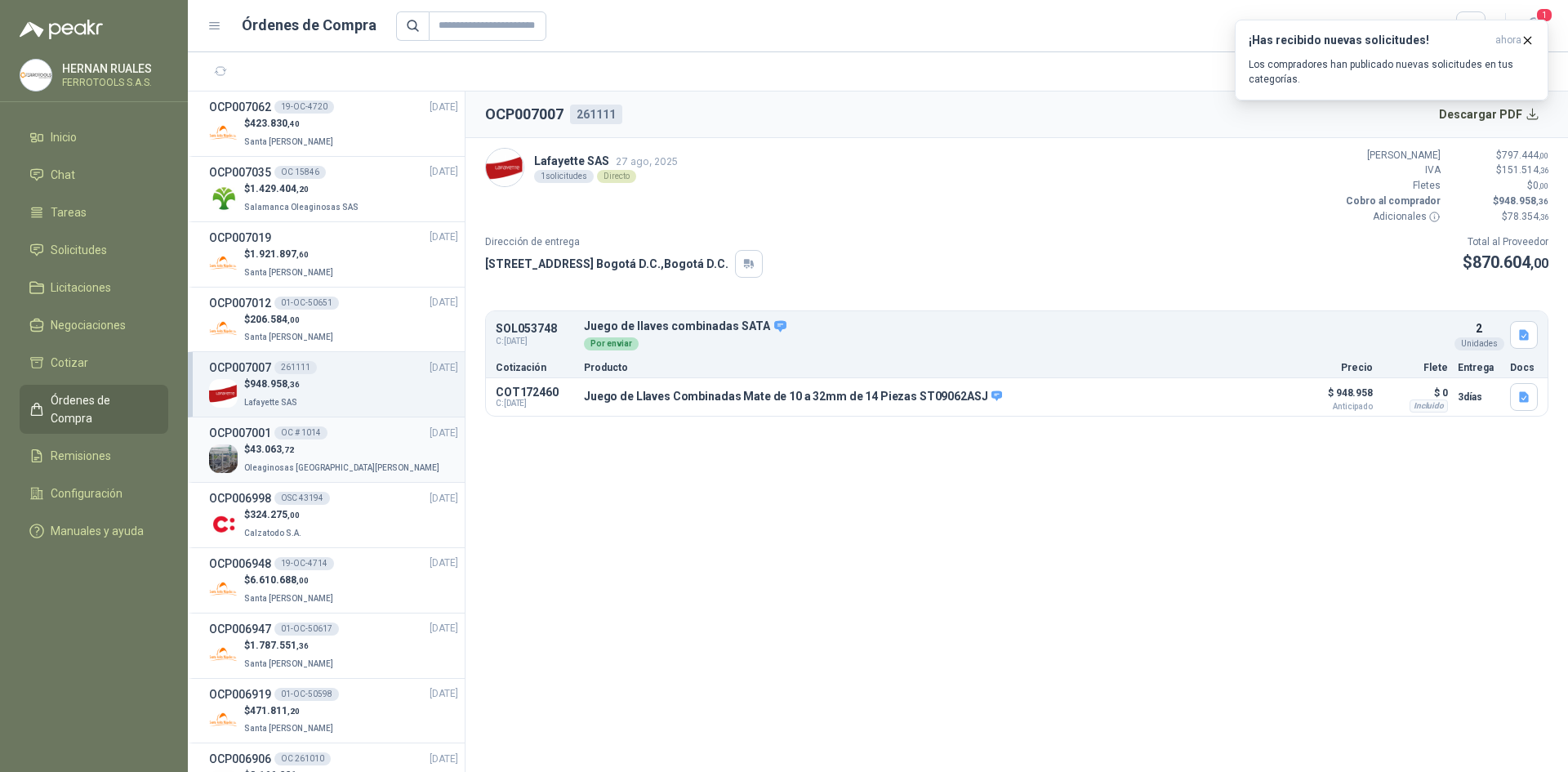
click at [332, 446] on p "$ 43.063 ,72" at bounding box center [343, 449] width 199 height 16
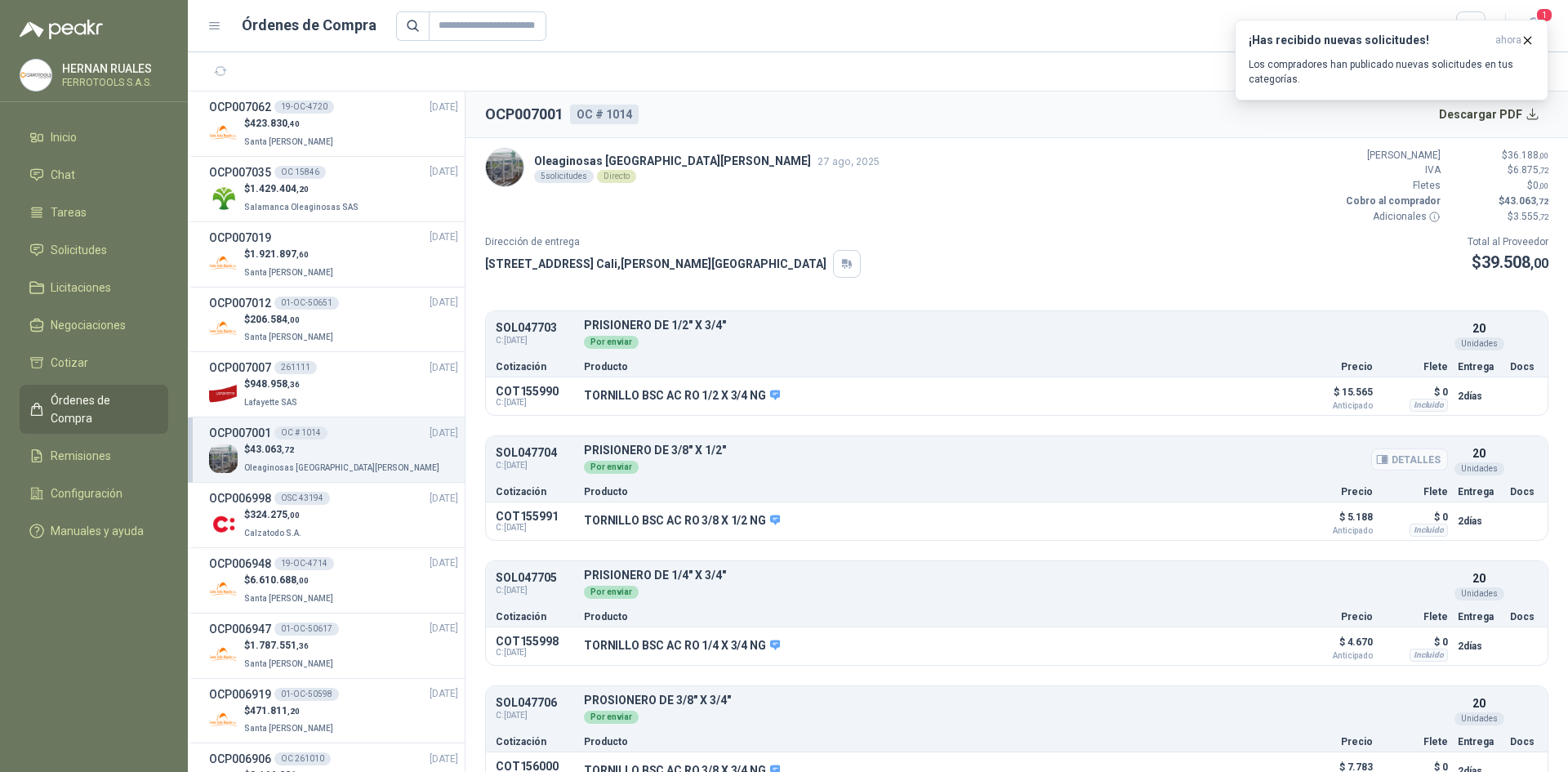
scroll to position [152, 0]
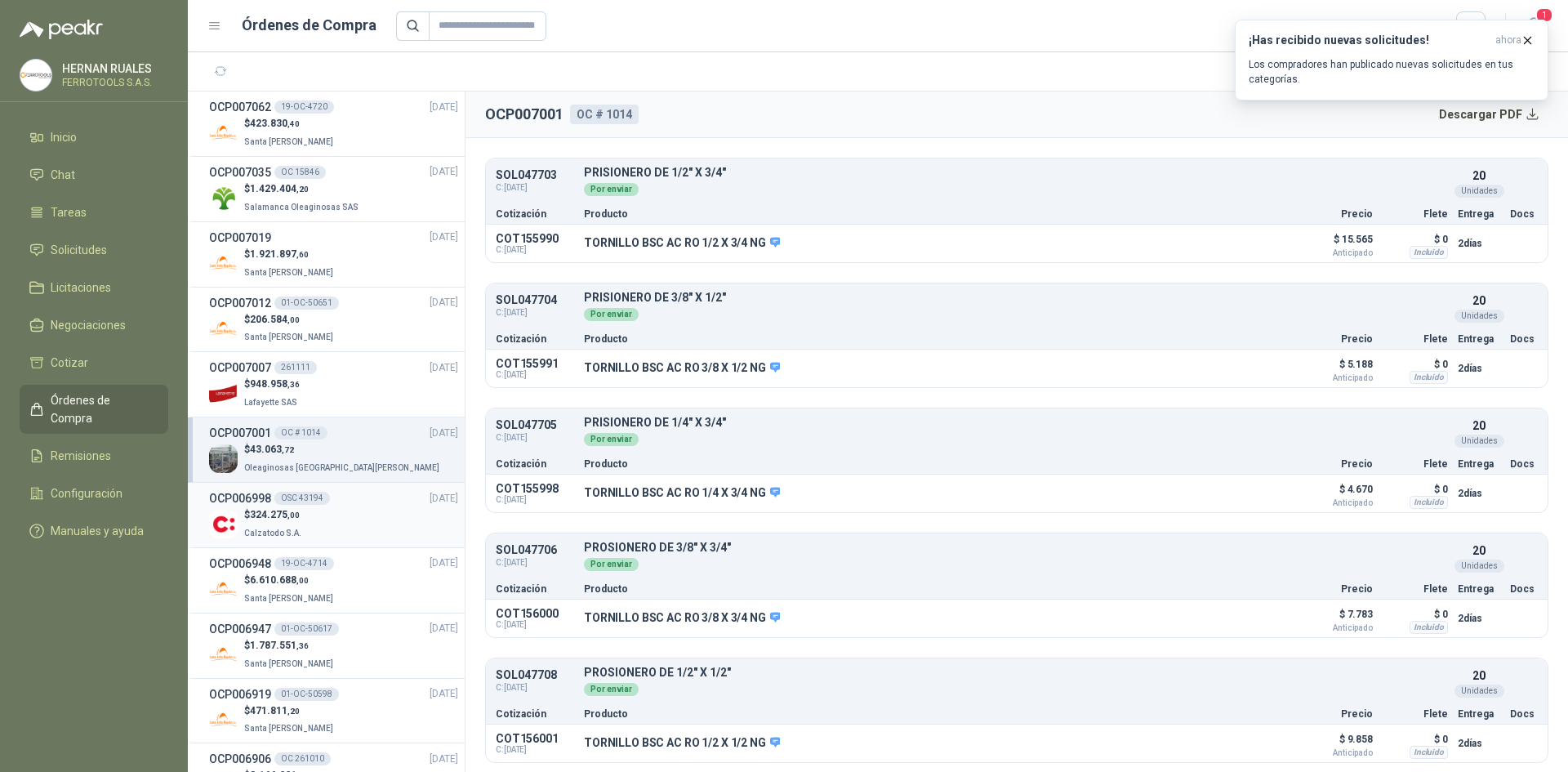
click at [340, 516] on div "$ 324.275 ,00 Calzatodo S.A." at bounding box center [333, 524] width 249 height 33
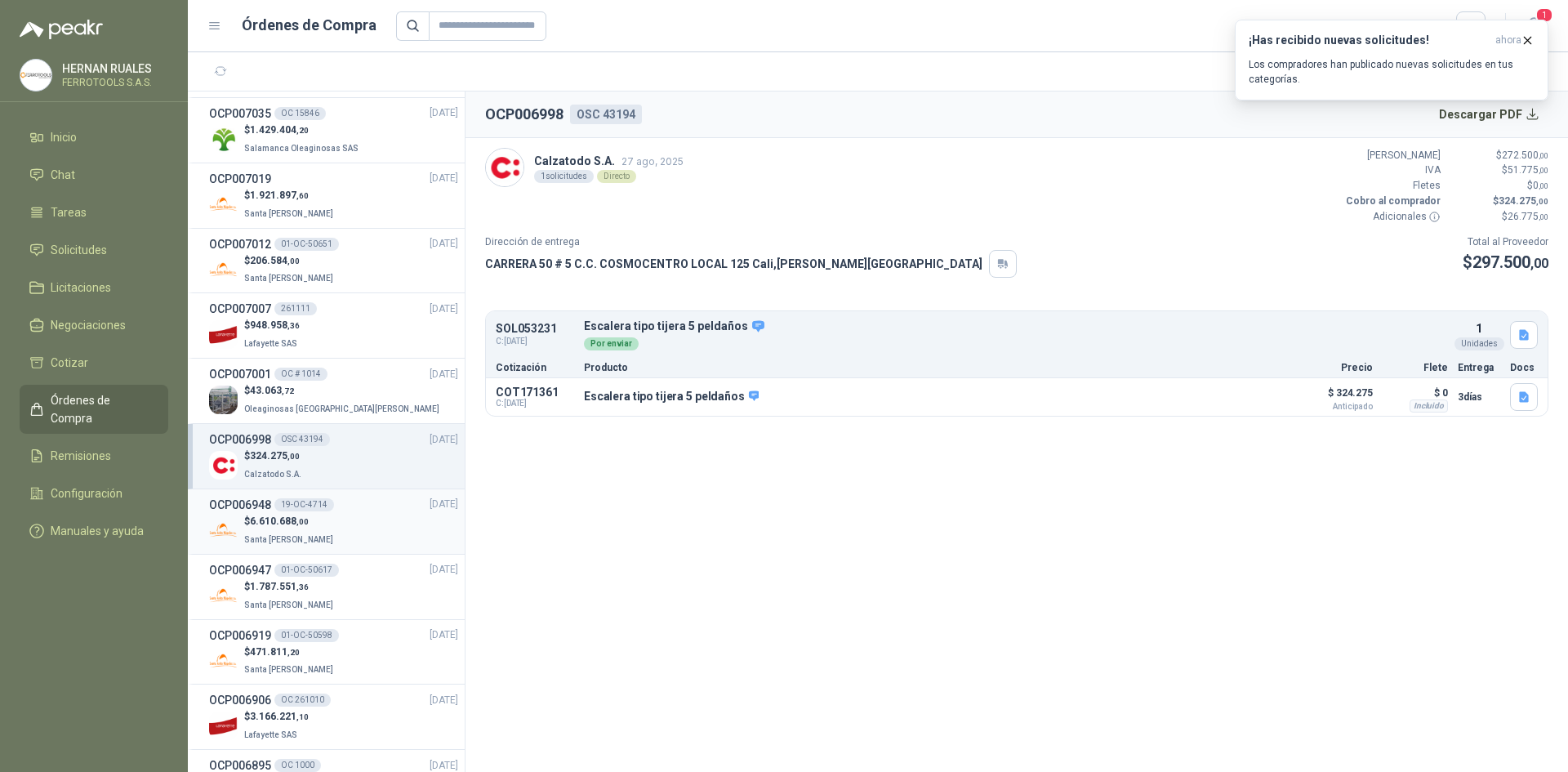
scroll to position [82, 0]
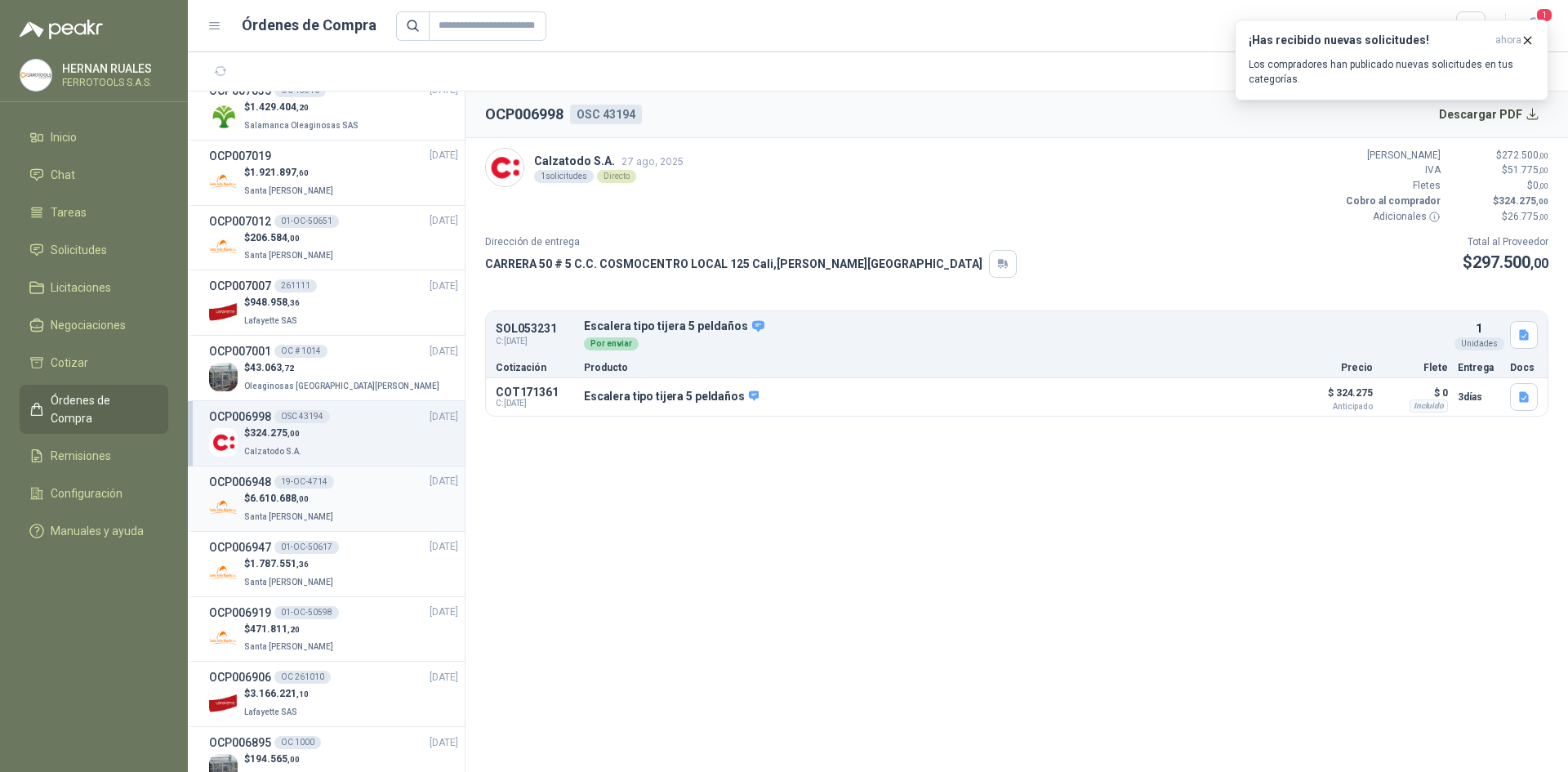
click at [341, 494] on div "$ 6.610.688 ,00 Santa [PERSON_NAME]" at bounding box center [333, 507] width 249 height 33
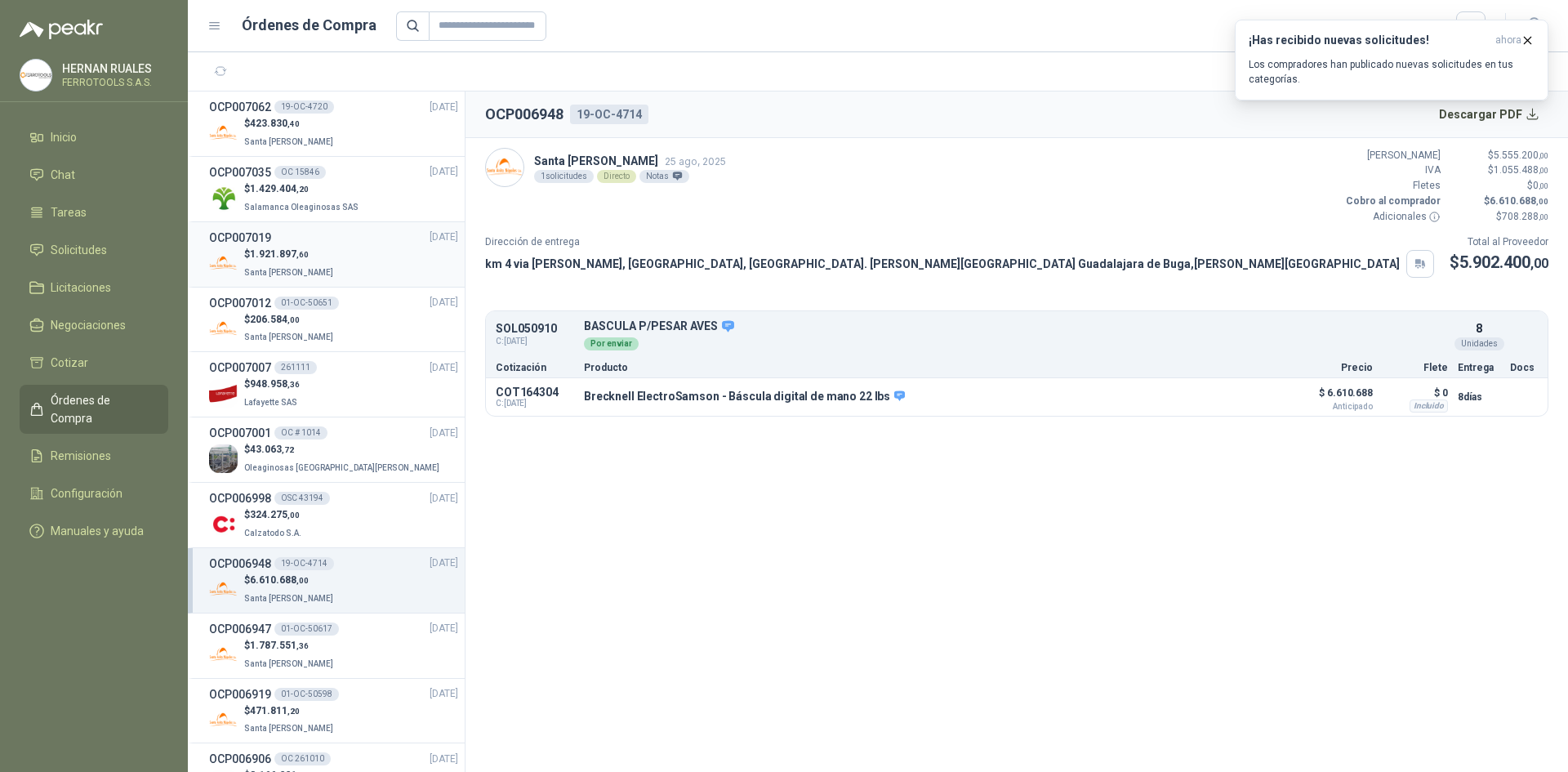
click at [343, 279] on div "$ 1.921.897 ,60 Santa [PERSON_NAME]" at bounding box center [333, 264] width 249 height 33
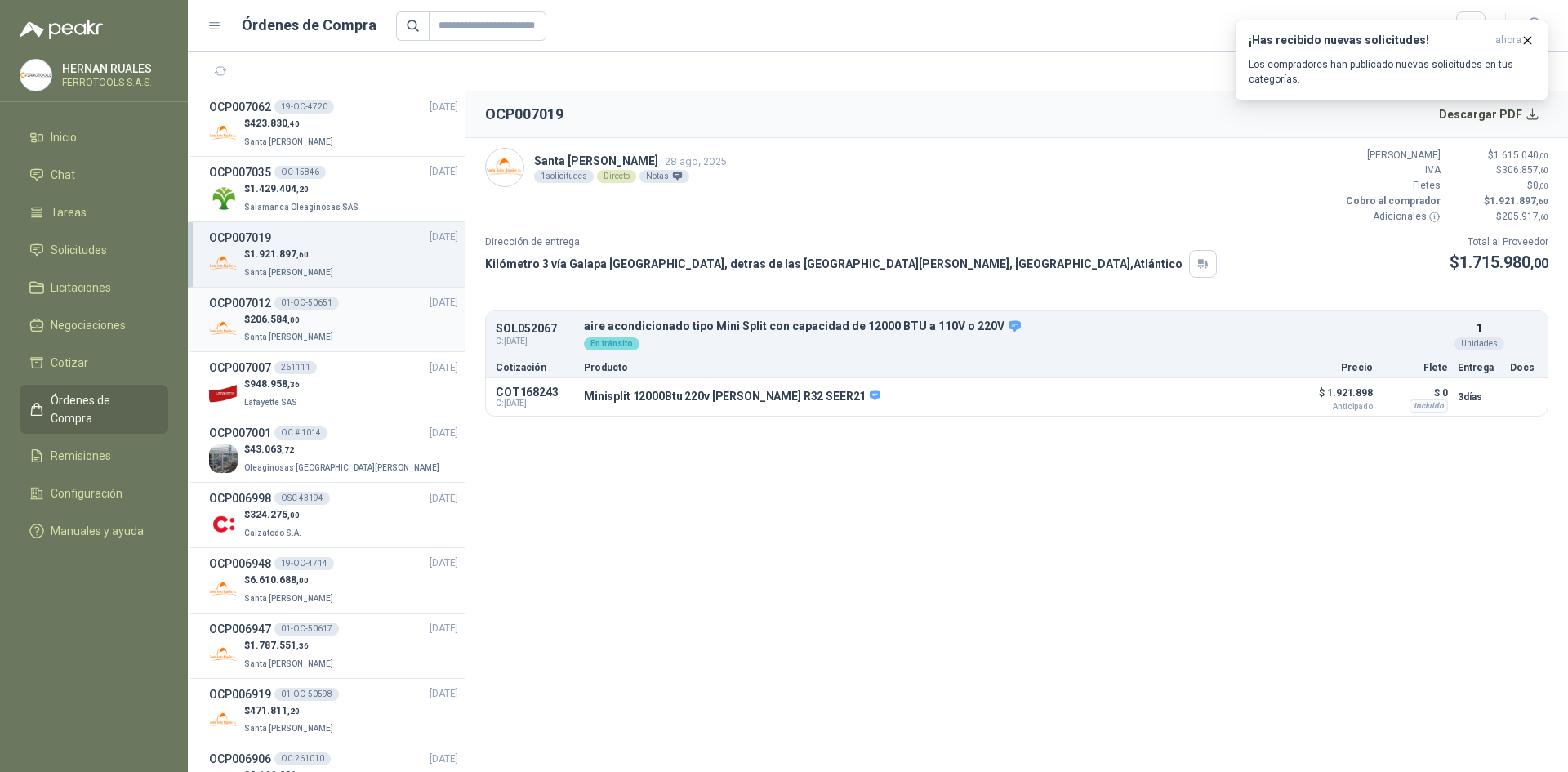
click at [344, 317] on div "$ 206.584 ,00 Santa [PERSON_NAME]" at bounding box center [333, 328] width 249 height 33
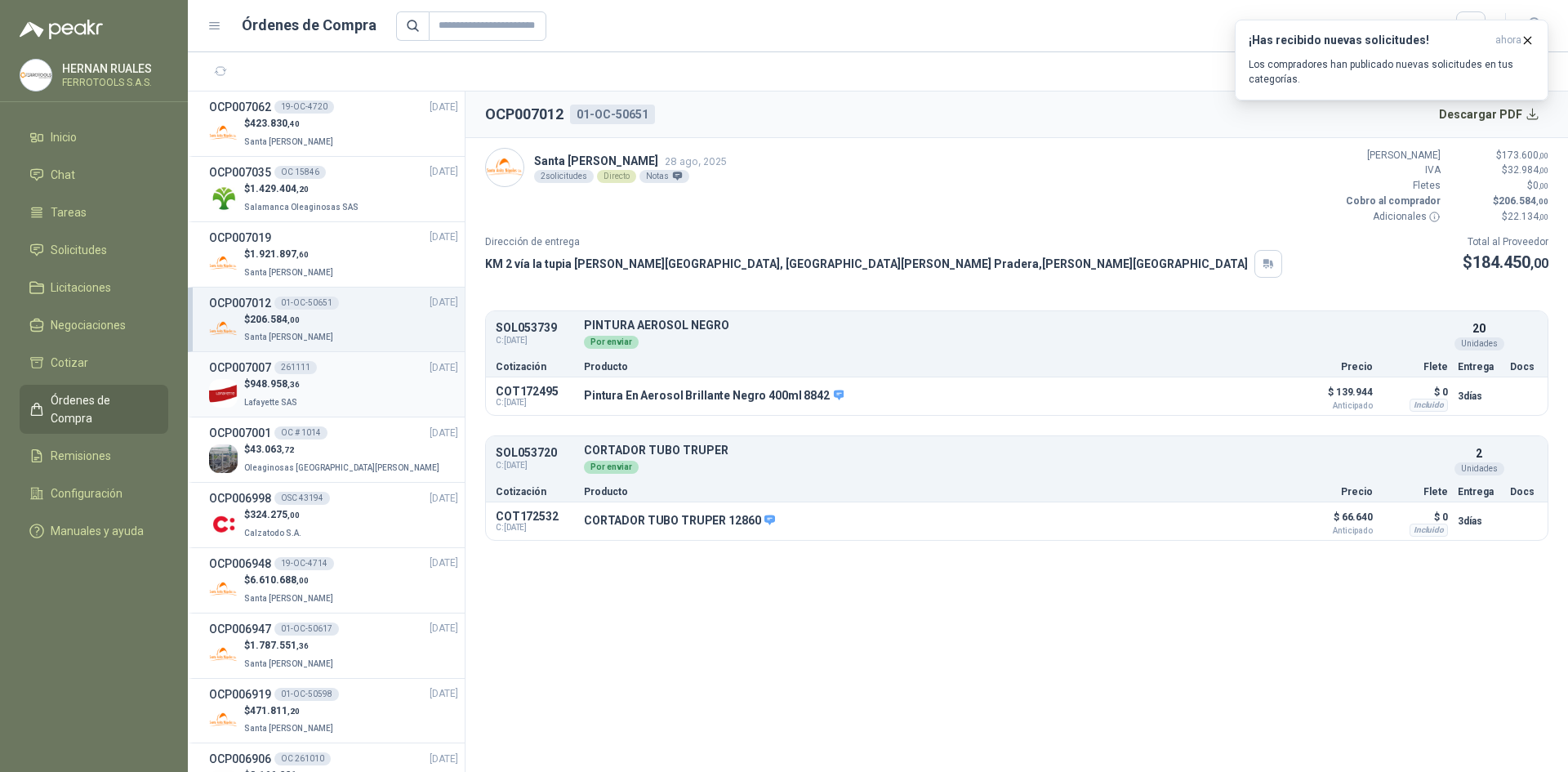
click at [336, 385] on div "$ 948.958 ,36 [GEOGRAPHIC_DATA]" at bounding box center [333, 393] width 249 height 33
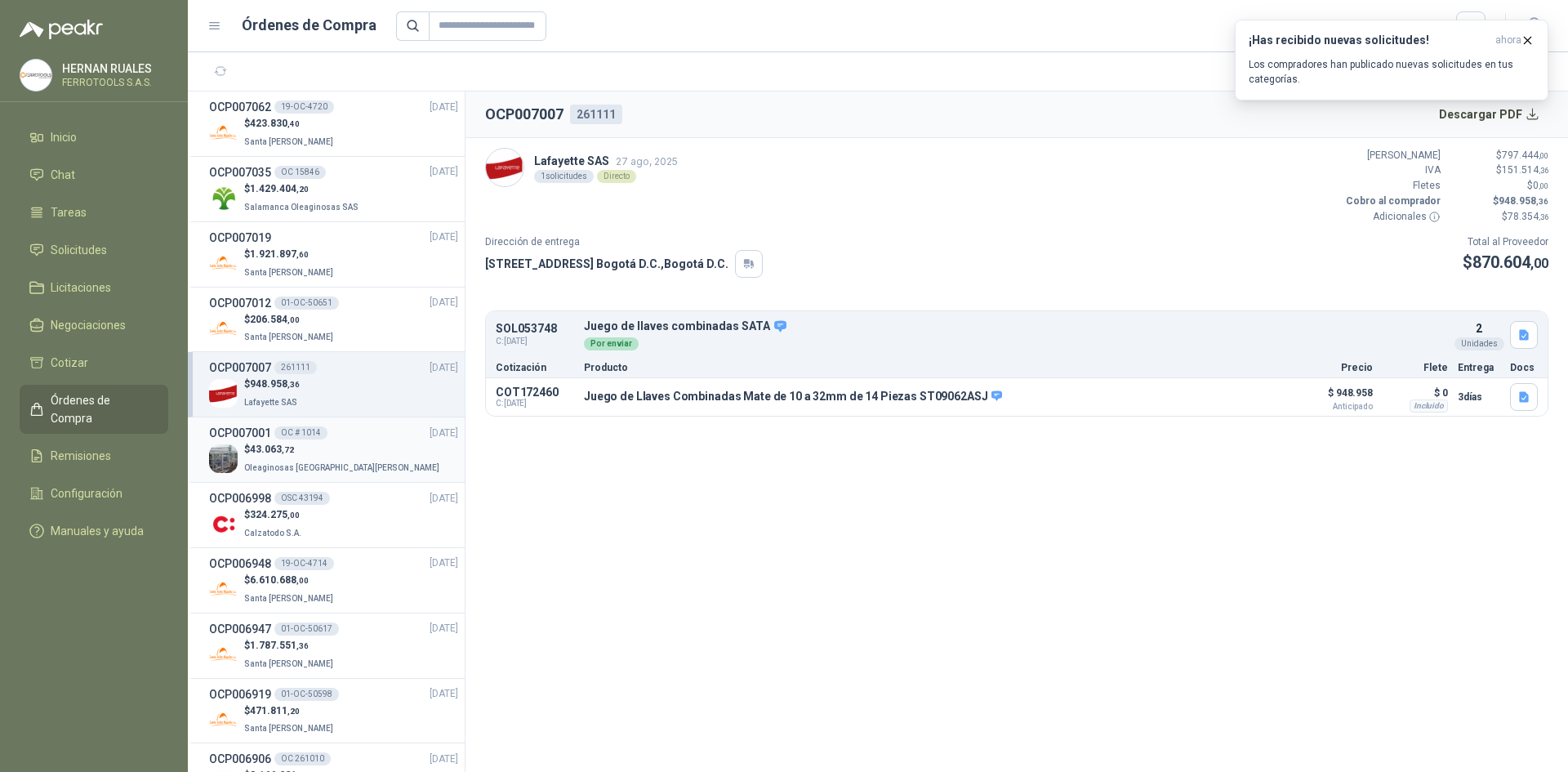
click at [340, 428] on div "OCP007001 OC # 1014 [DATE]" at bounding box center [333, 433] width 249 height 18
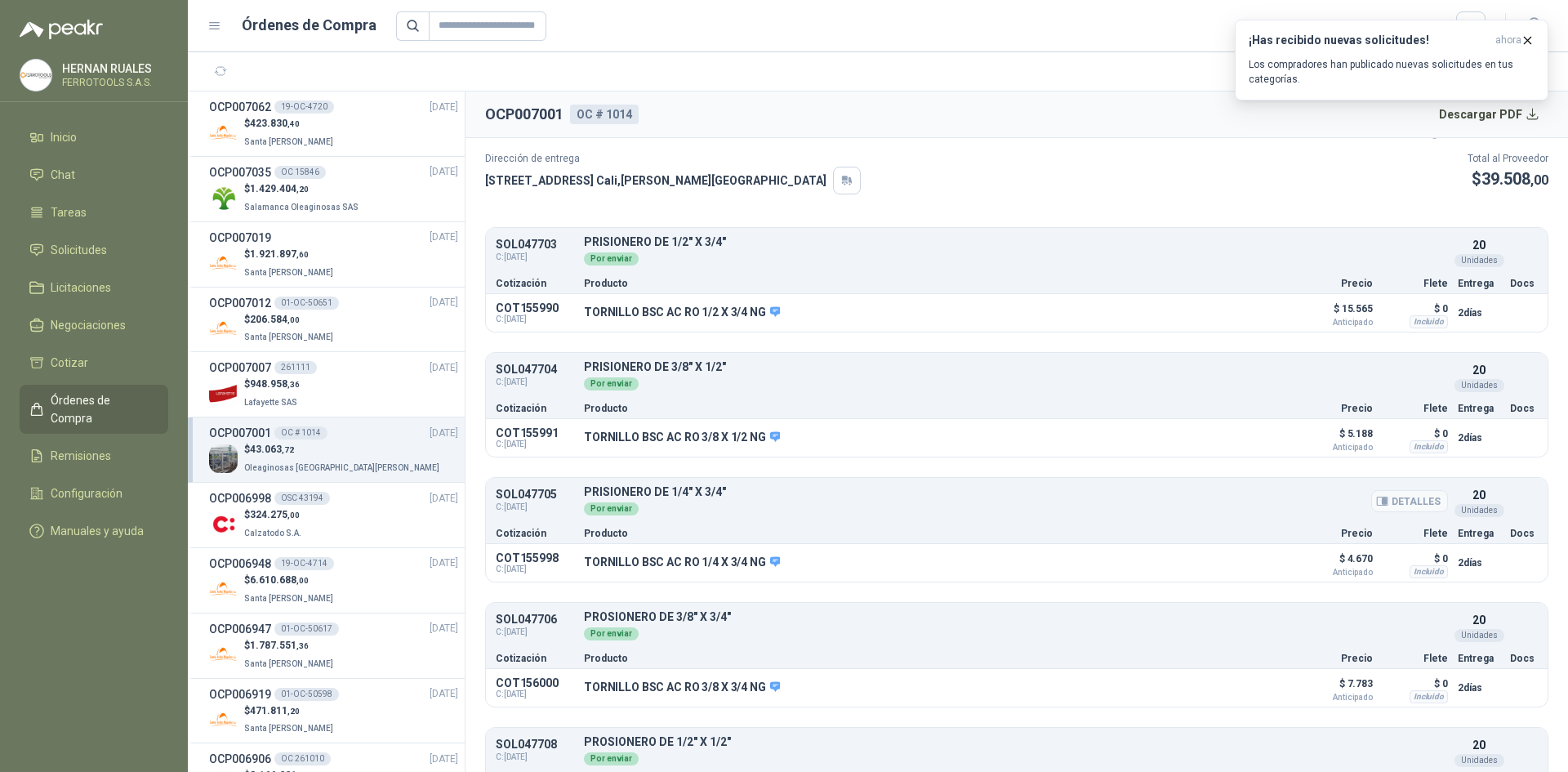
scroll to position [152, 0]
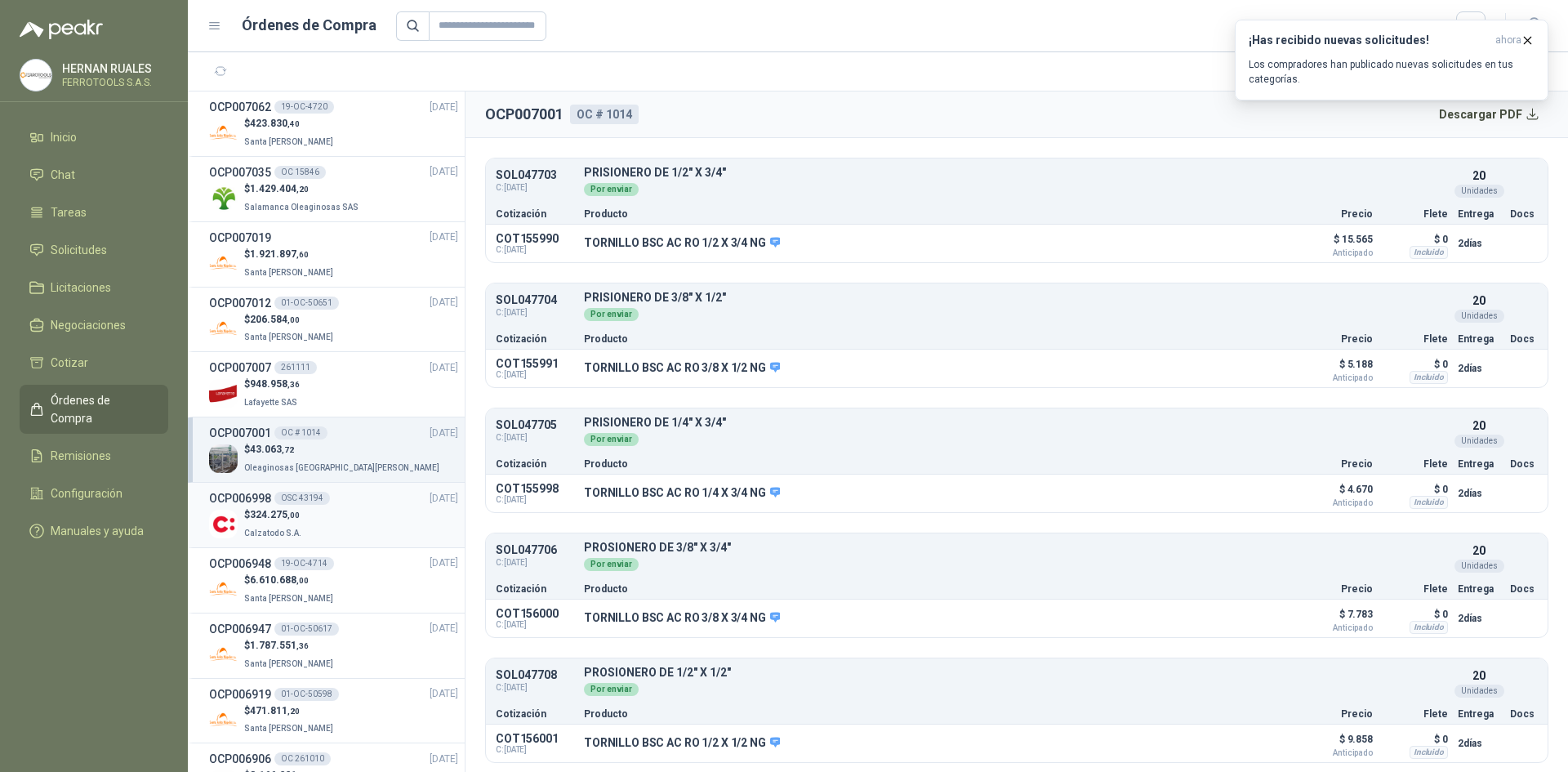
click at [319, 497] on div "OSC 43194" at bounding box center [302, 498] width 55 height 13
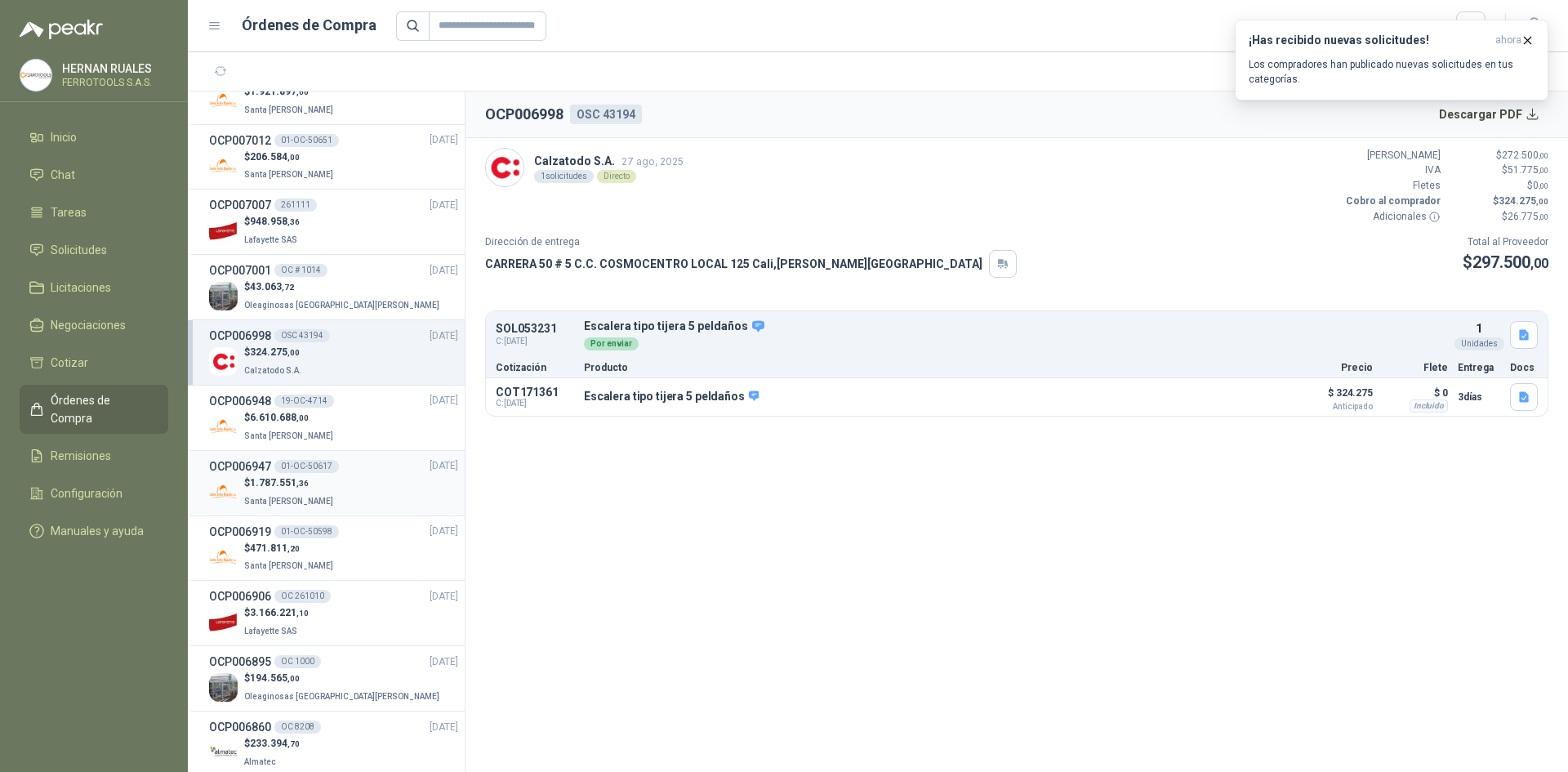
scroll to position [163, 0]
click at [339, 423] on div "$ 6.610.688 ,00 Santa [PERSON_NAME]" at bounding box center [333, 426] width 249 height 33
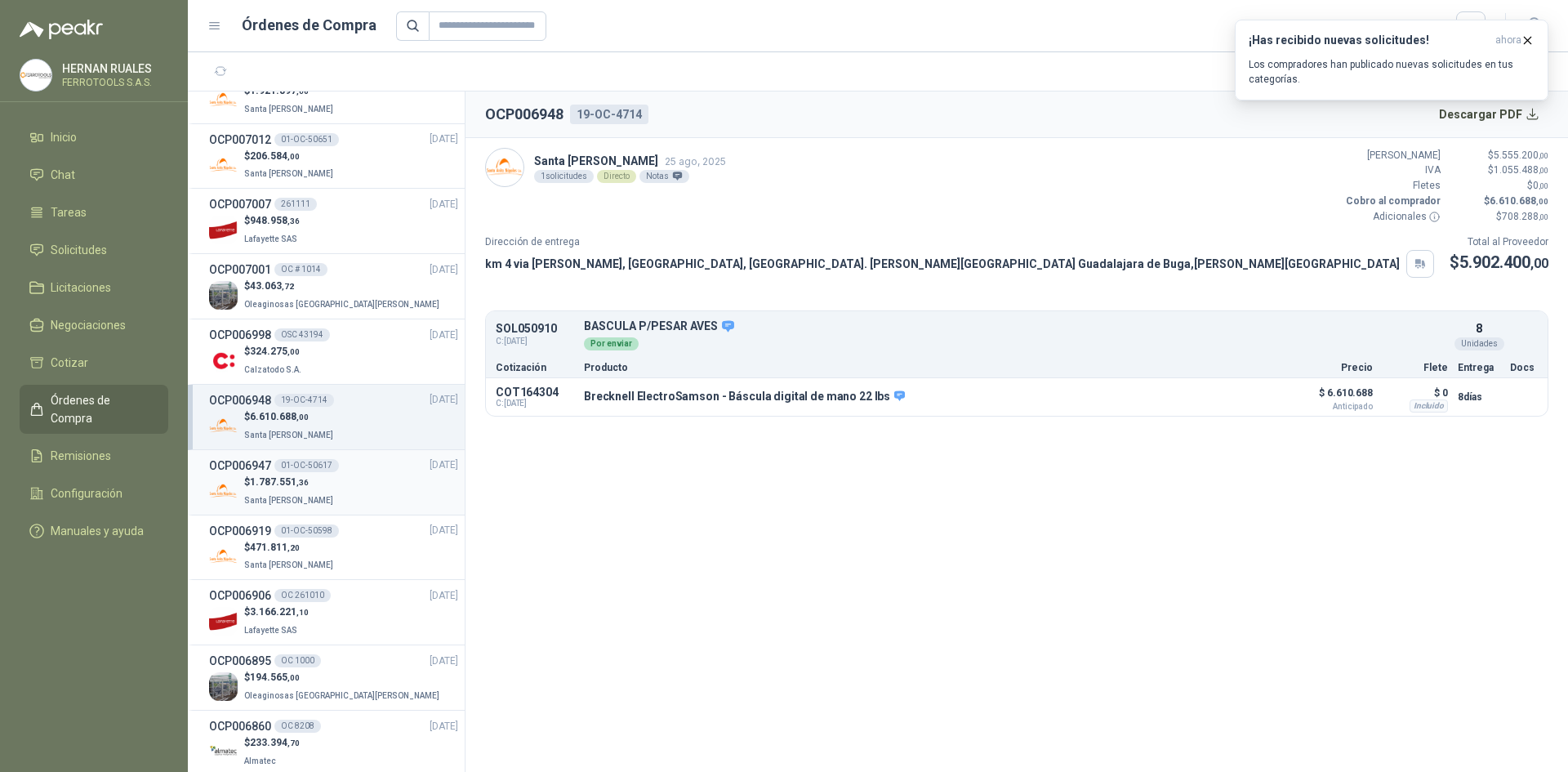
click at [357, 490] on div "$ 1.787.551 ,36 [GEOGRAPHIC_DATA][PERSON_NAME]" at bounding box center [333, 492] width 249 height 33
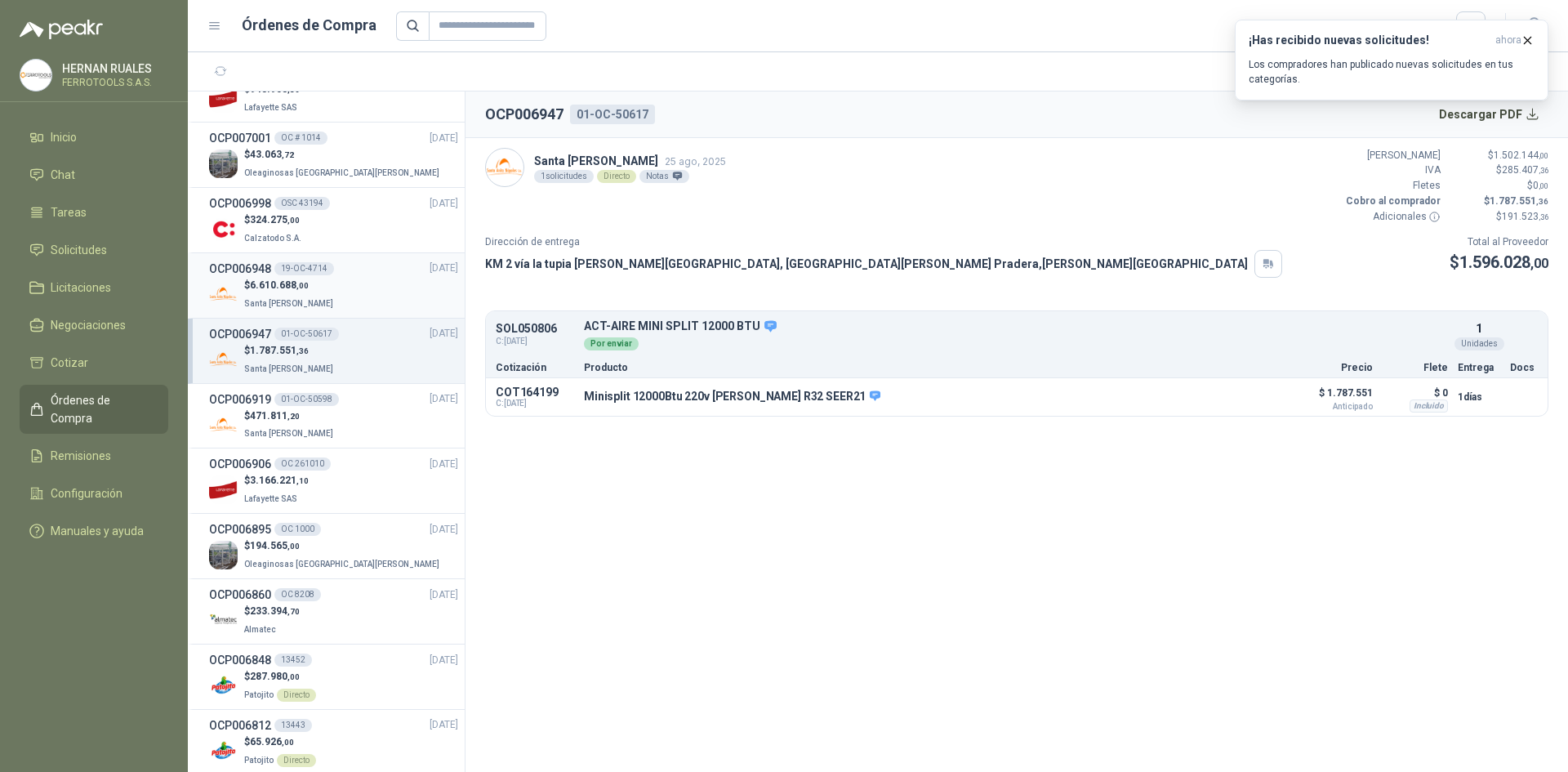
scroll to position [327, 0]
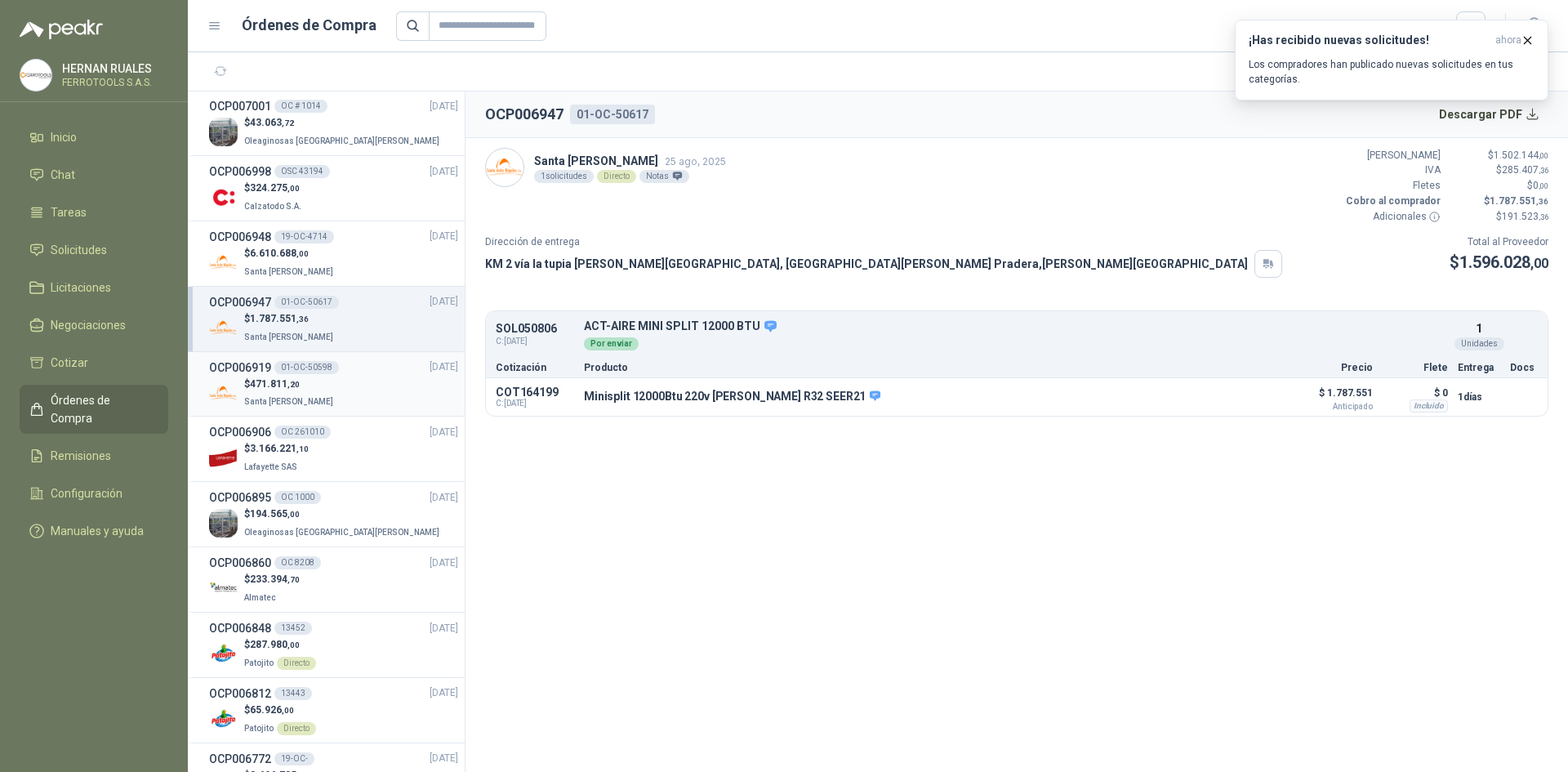
click at [361, 399] on div "$ 471.811 ,20 Santa [PERSON_NAME]" at bounding box center [333, 393] width 249 height 33
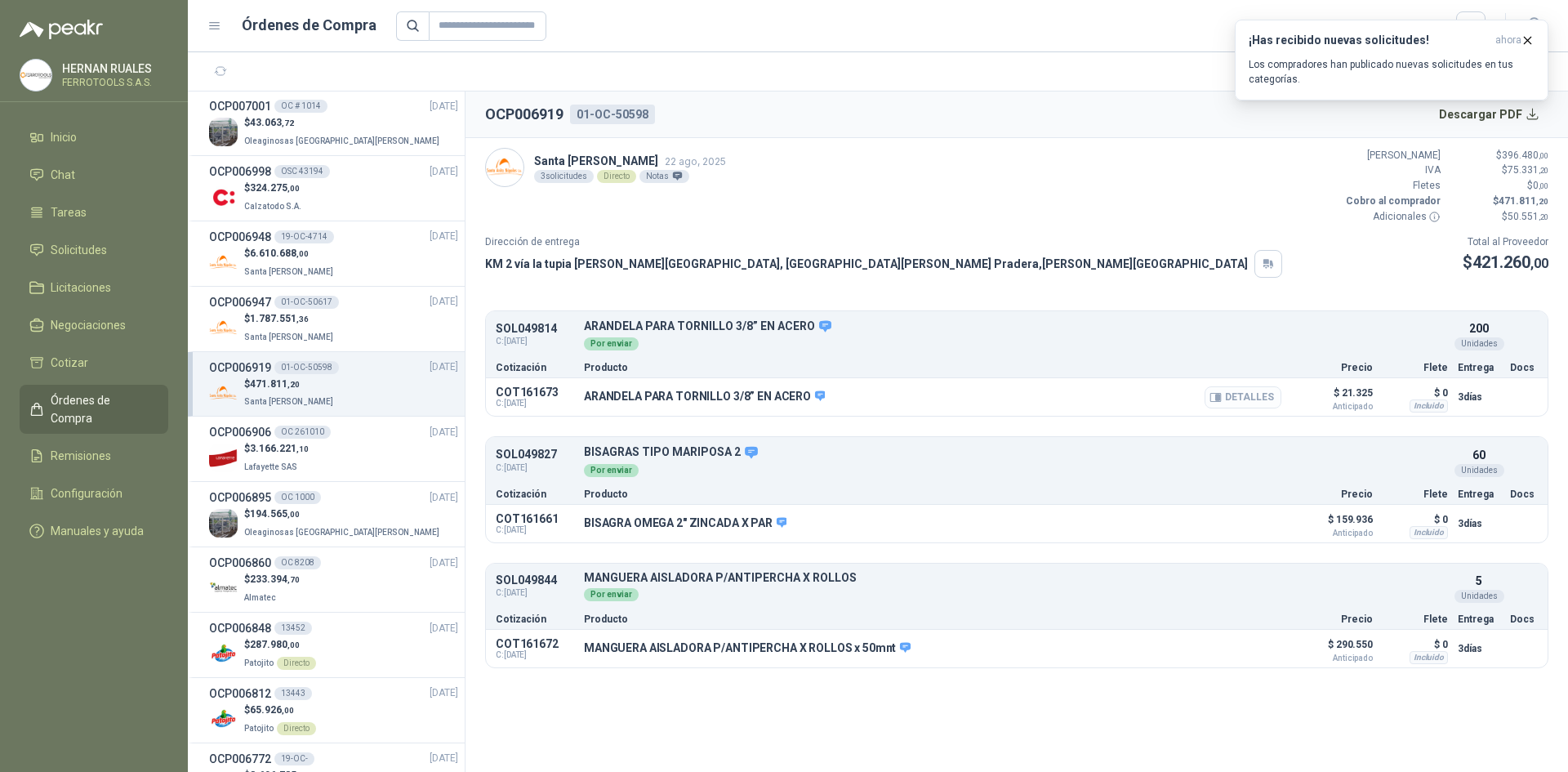
click at [1270, 399] on button "Detalles" at bounding box center [1243, 397] width 77 height 22
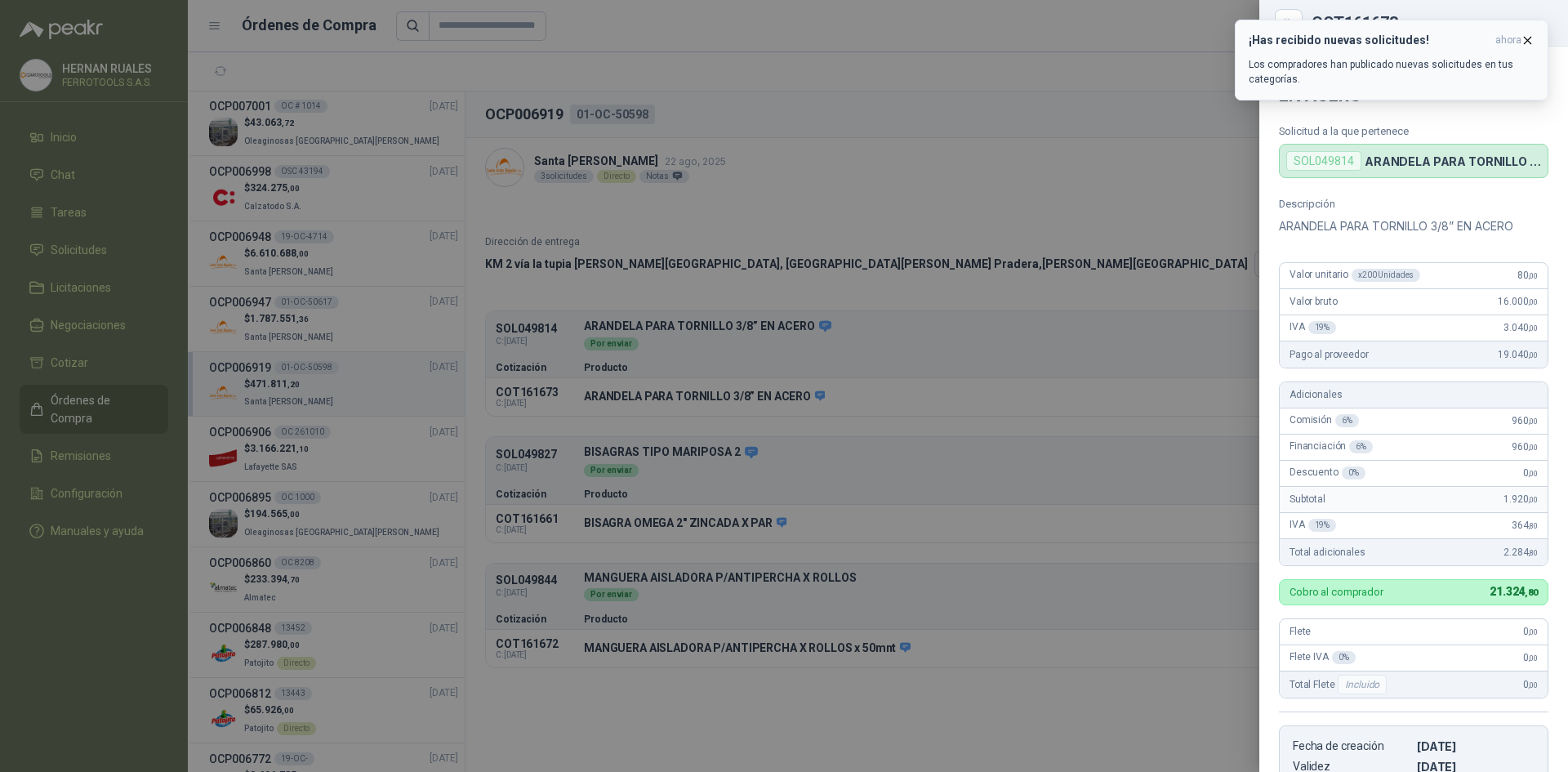
click at [1528, 41] on icon "button" at bounding box center [1528, 40] width 14 height 14
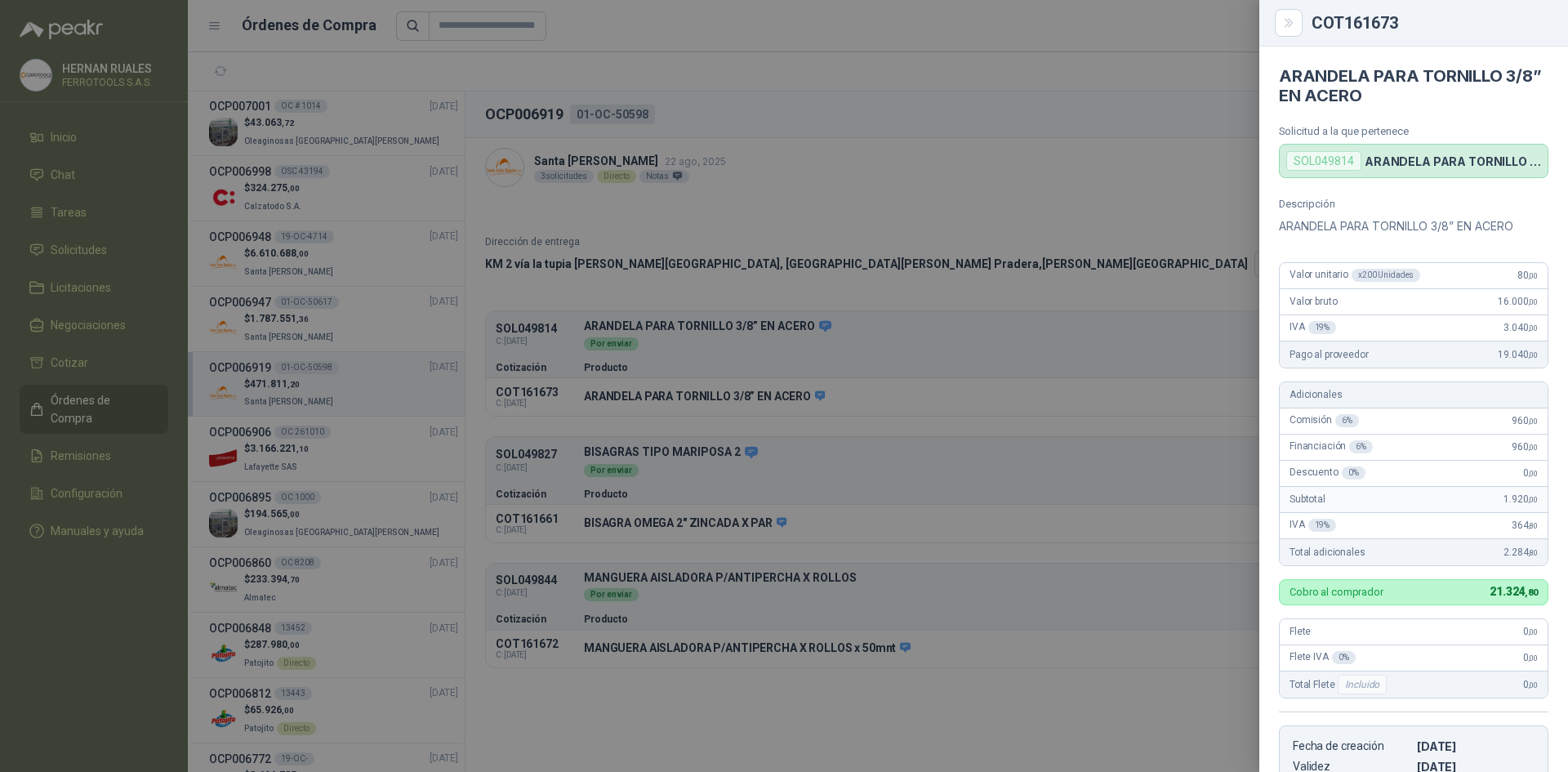
click at [1071, 224] on div at bounding box center [784, 386] width 1568 height 772
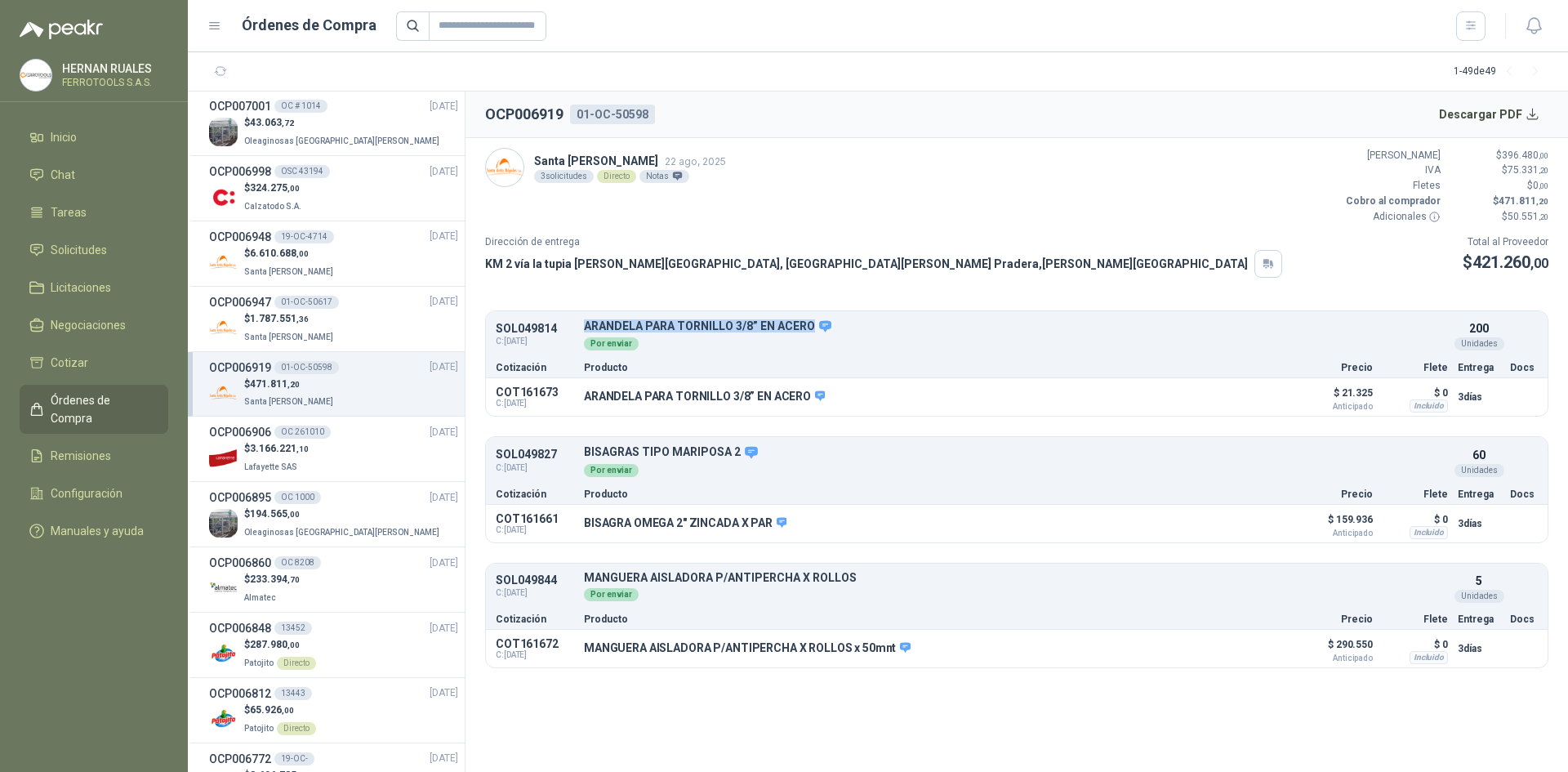
drag, startPoint x: 812, startPoint y: 326, endPoint x: 581, endPoint y: 329, distance: 231.0
click at [581, 329] on div "SOL049814 C: [DATE] ARANDELA PARA TORNILLO 3/8” EN ACERO Detalles Por enviar 20…" at bounding box center [1016, 335] width 1062 height 42
copy p "ARANDELA PARA TORNILLO 3/8” EN ACERO"
drag, startPoint x: 736, startPoint y: 451, endPoint x: 580, endPoint y: 452, distance: 156.0
click at [580, 452] on div "SOL049827 C: [DATE] BISAGRAS TIPO MARIPOSA 2 Detalles Por enviar 60 Unidades" at bounding box center [1016, 461] width 1062 height 42
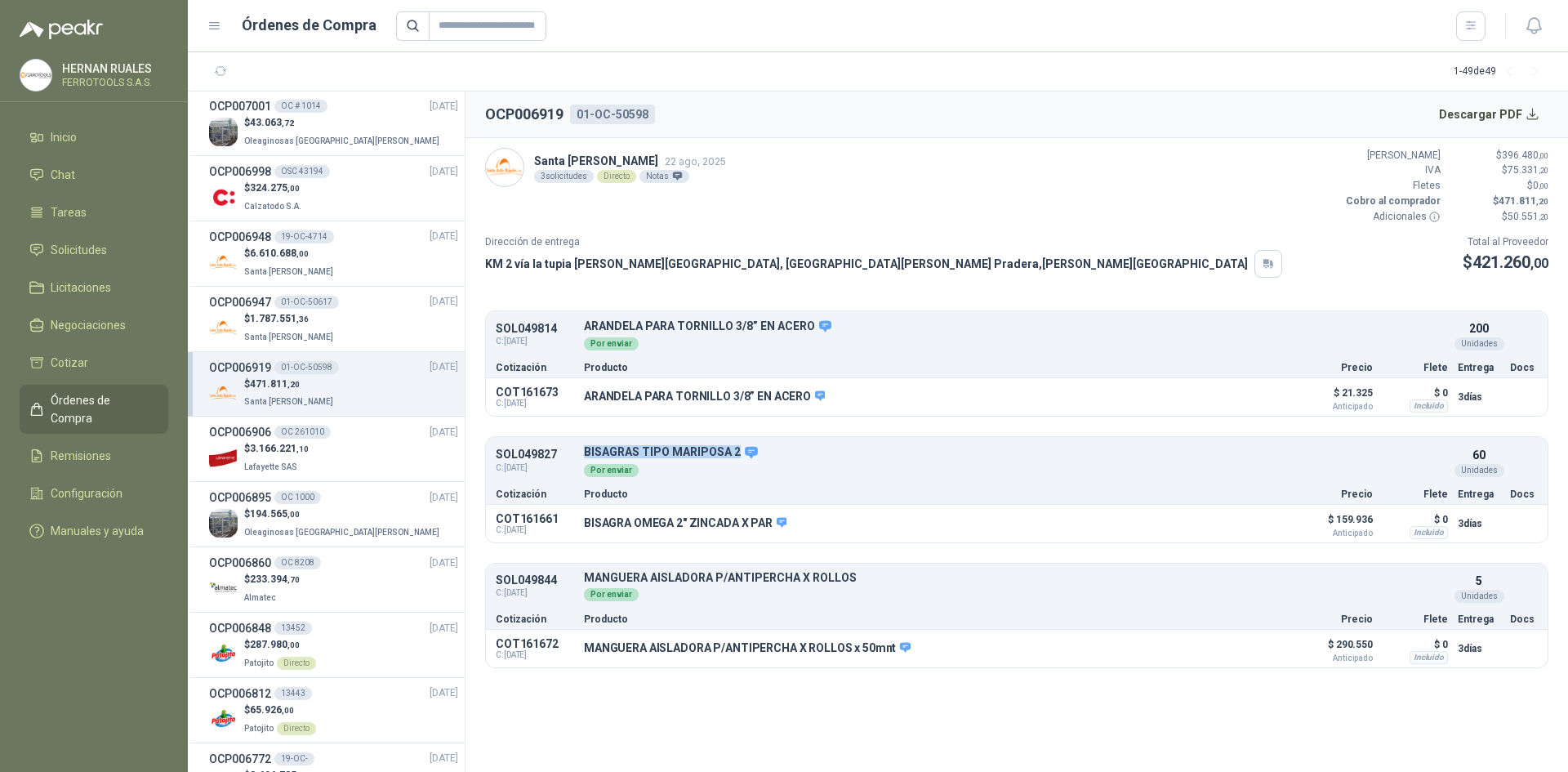
copy p "BISAGRAS TIPO MARIPOSA 2"
click at [805, 578] on p "MANGUERA AISLADORA P/ANTIPERCHA X ROLLOS" at bounding box center [1016, 578] width 864 height 12
drag, startPoint x: 821, startPoint y: 578, endPoint x: 726, endPoint y: 632, distance: 109.3
click at [726, 632] on div "SOL049844 C: [DATE] MANGUERA AISLADORA P/ANTIPERCHA X ROLLOS Detalles Por envia…" at bounding box center [1016, 615] width 1064 height 105
click at [832, 630] on div "COT161672 C: [DATE] MANGUERA AISLADORA P/ANTIPERCHA X ROLLOS x 50mnt Detalles $…" at bounding box center [1016, 649] width 1062 height 37
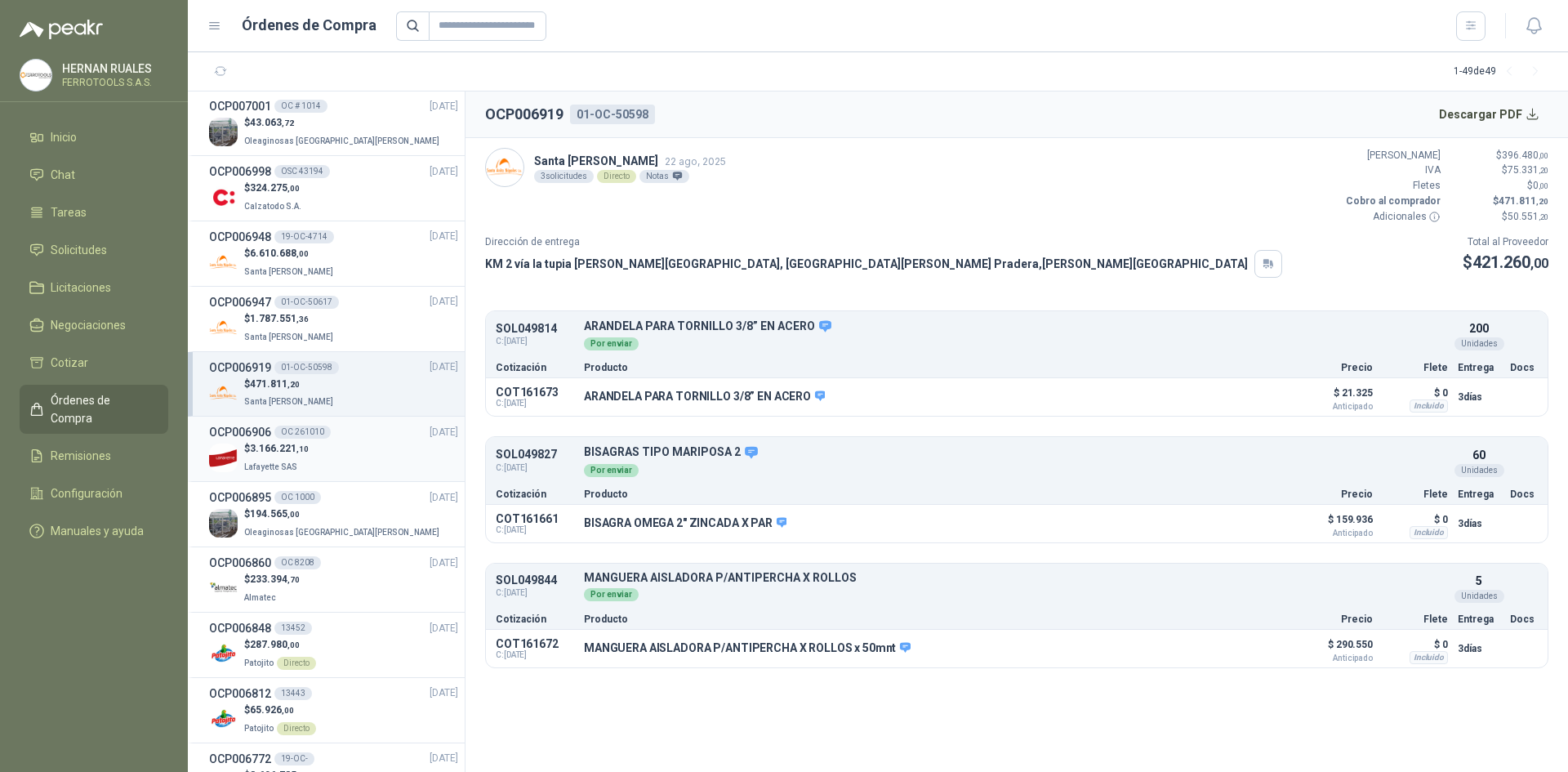
click at [345, 446] on div "$ 3.166.221 ,10 Lafayette SAS" at bounding box center [333, 458] width 249 height 33
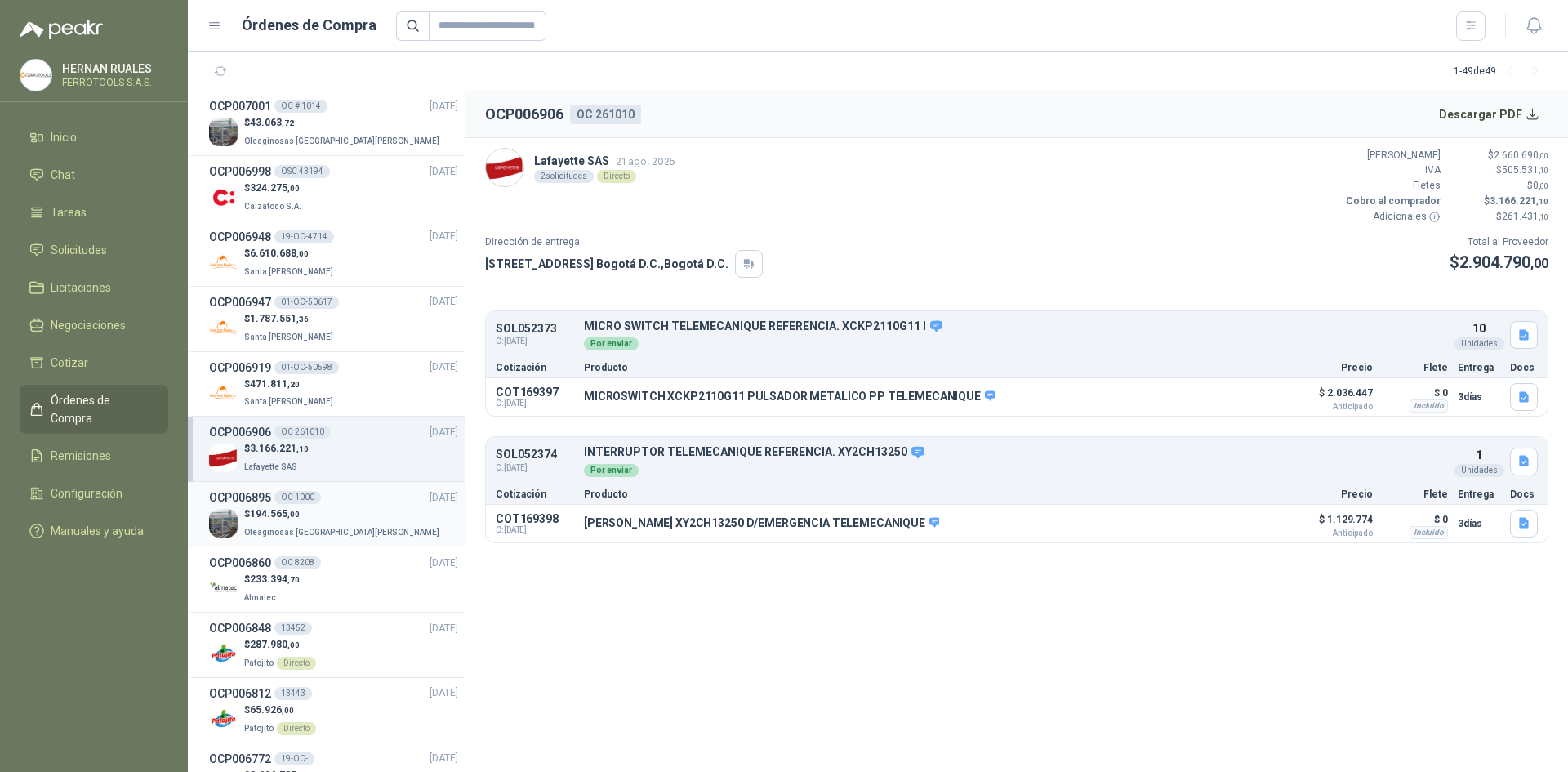
click at [342, 509] on p "$ 194.565 ,00" at bounding box center [343, 514] width 199 height 16
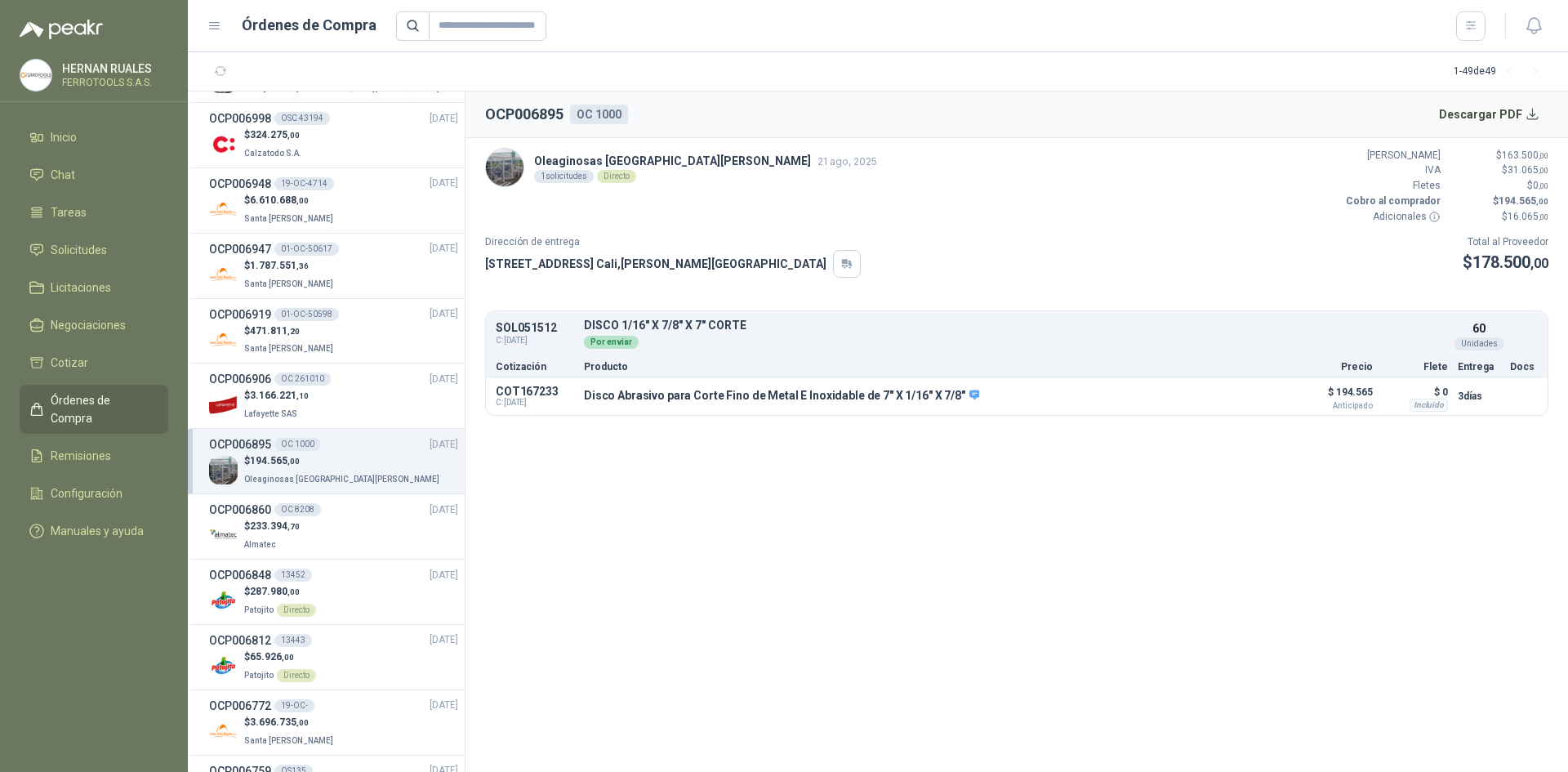
scroll to position [408, 0]
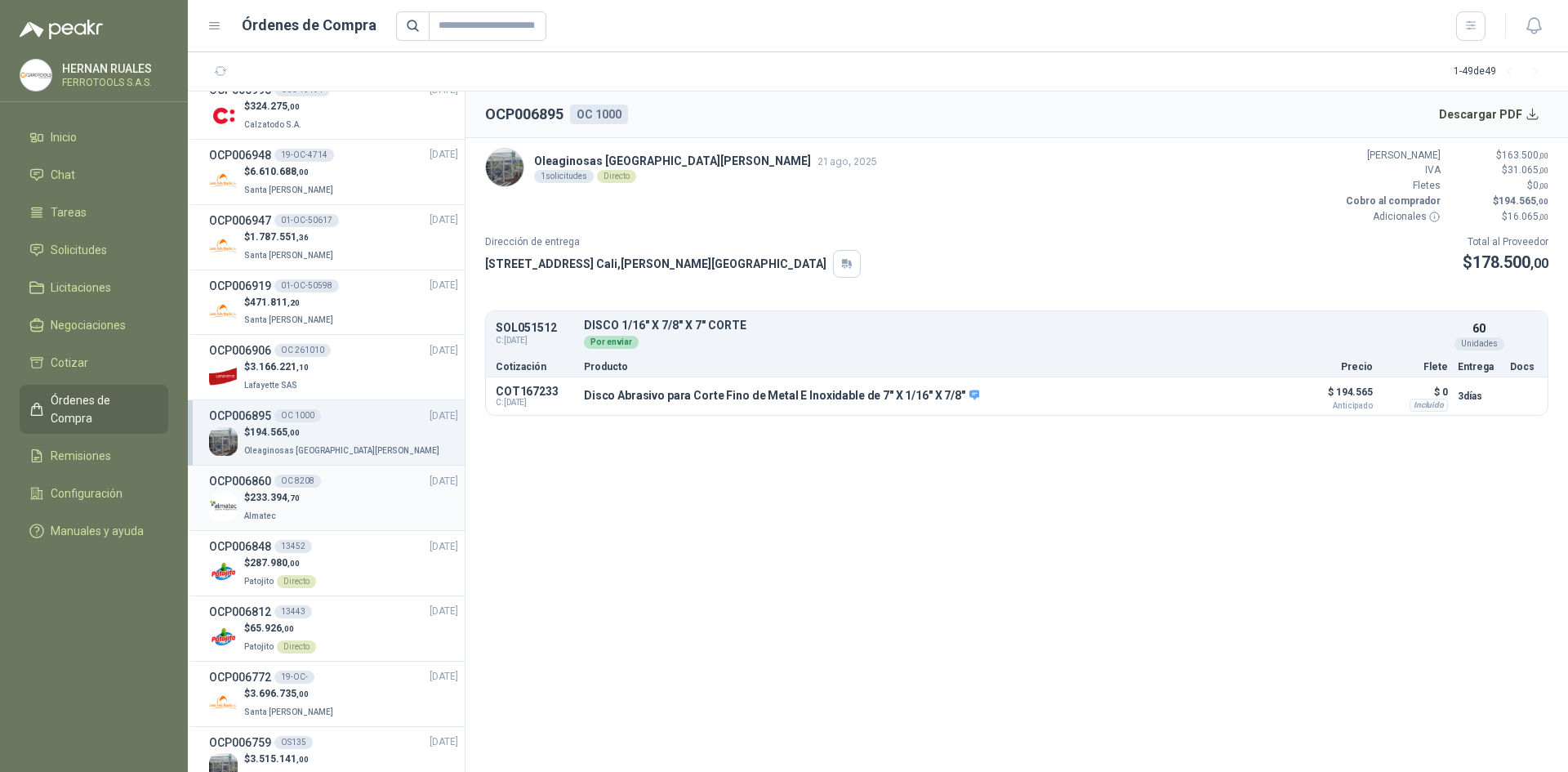
click at [350, 487] on div "OCP006860 OC 8208 [DATE]" at bounding box center [333, 481] width 249 height 18
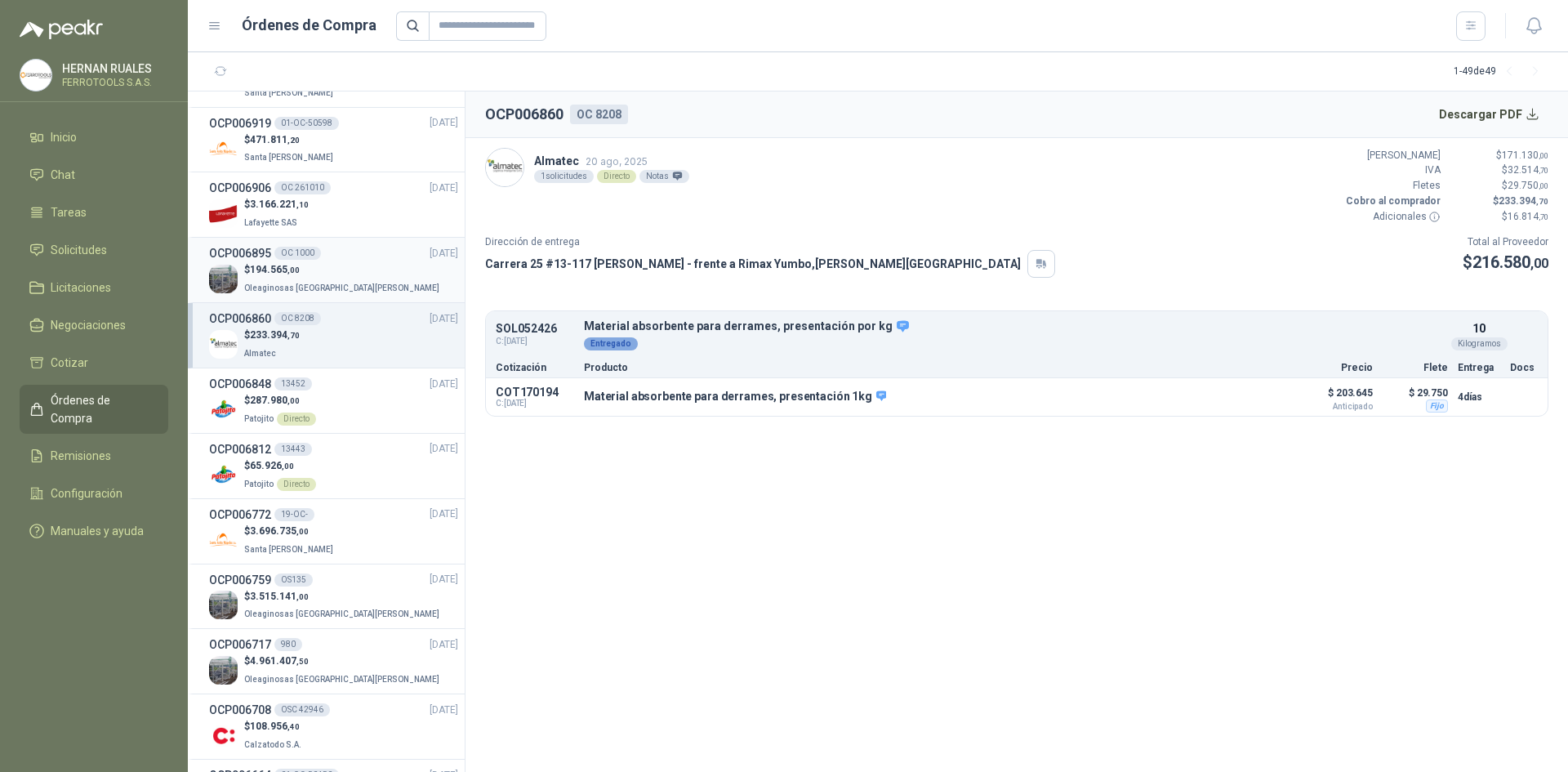
scroll to position [572, 0]
click at [355, 384] on div "OCP006848 13452 [DATE]" at bounding box center [333, 384] width 249 height 18
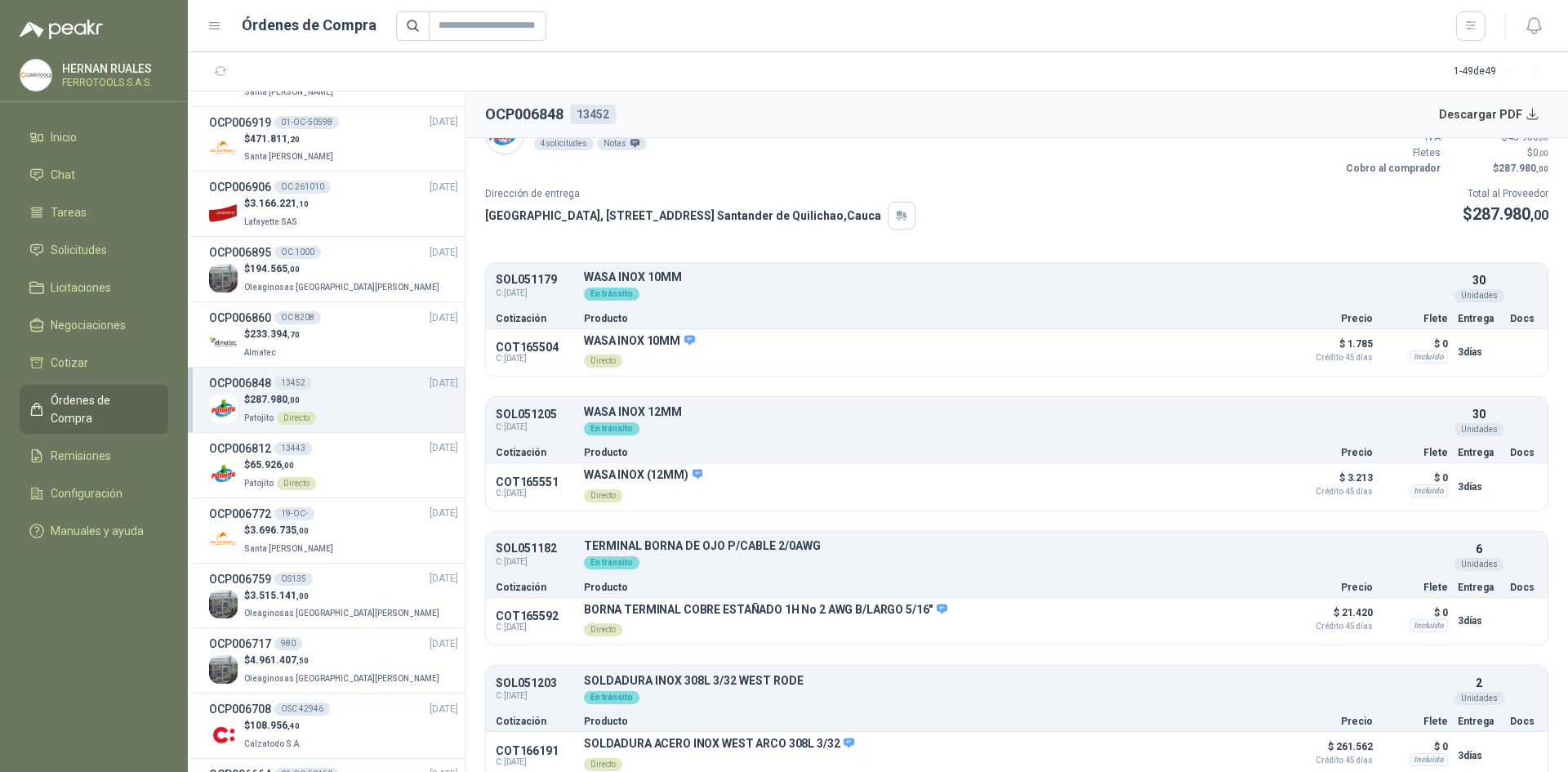
scroll to position [50, 0]
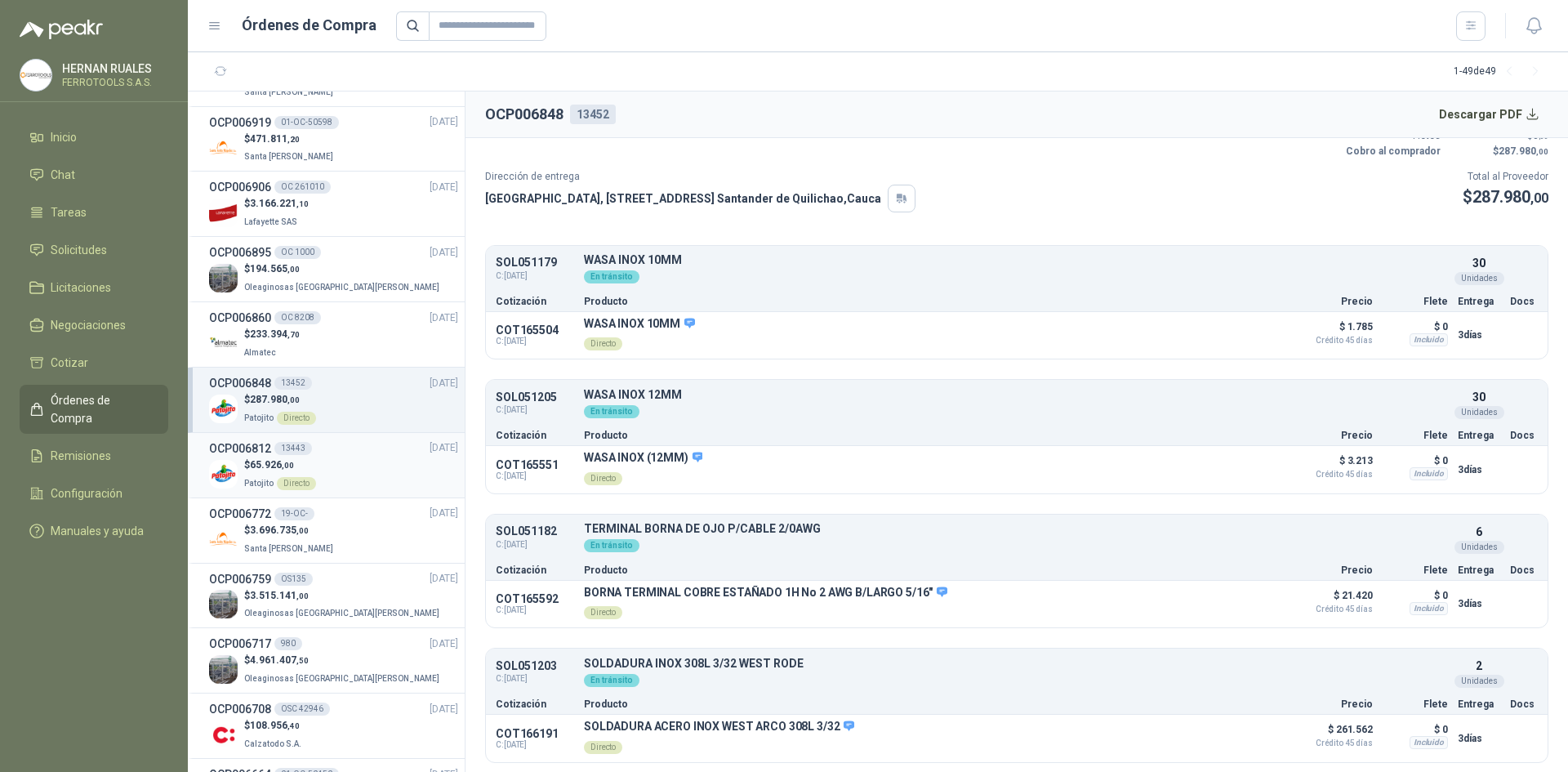
click at [383, 479] on div "$ 65.926 ,00 Patojito Directo" at bounding box center [333, 474] width 249 height 33
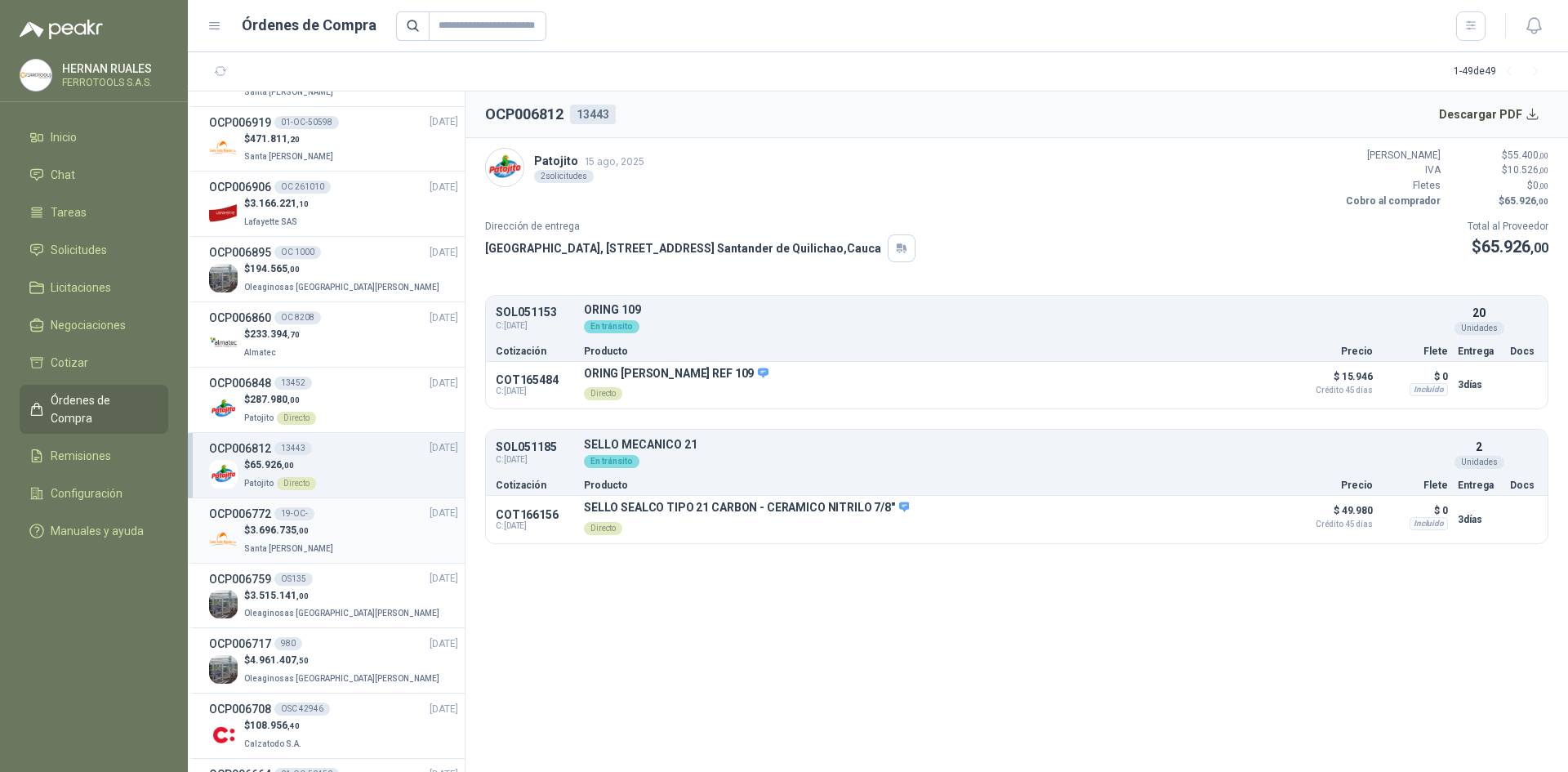
click at [360, 543] on div "$ 3.696.735 ,00 Santa [PERSON_NAME]" at bounding box center [333, 540] width 249 height 33
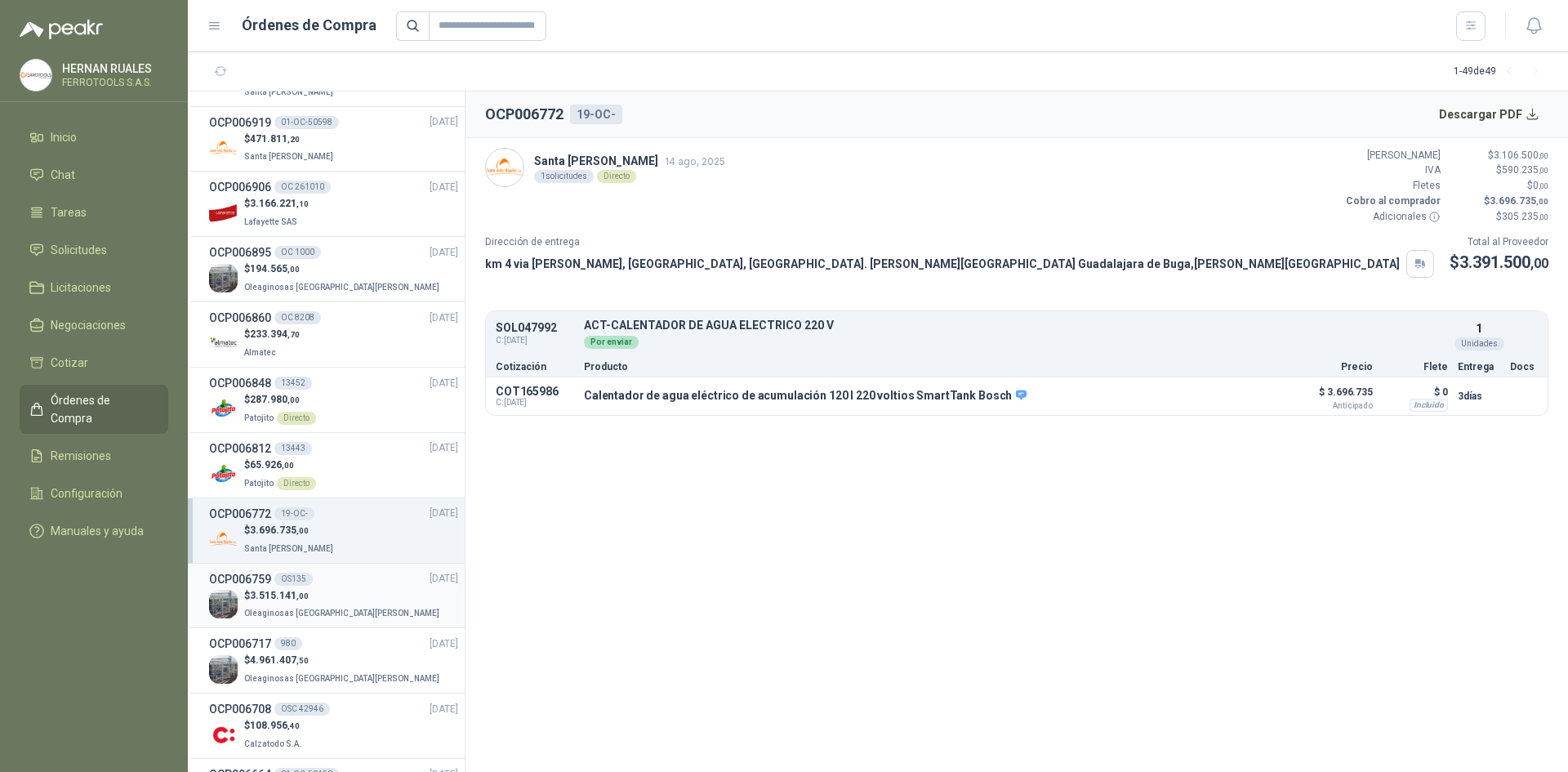
click at [348, 593] on div "$ 3.515.141 ,00 Oleaginosas [GEOGRAPHIC_DATA][PERSON_NAME]" at bounding box center [333, 605] width 249 height 33
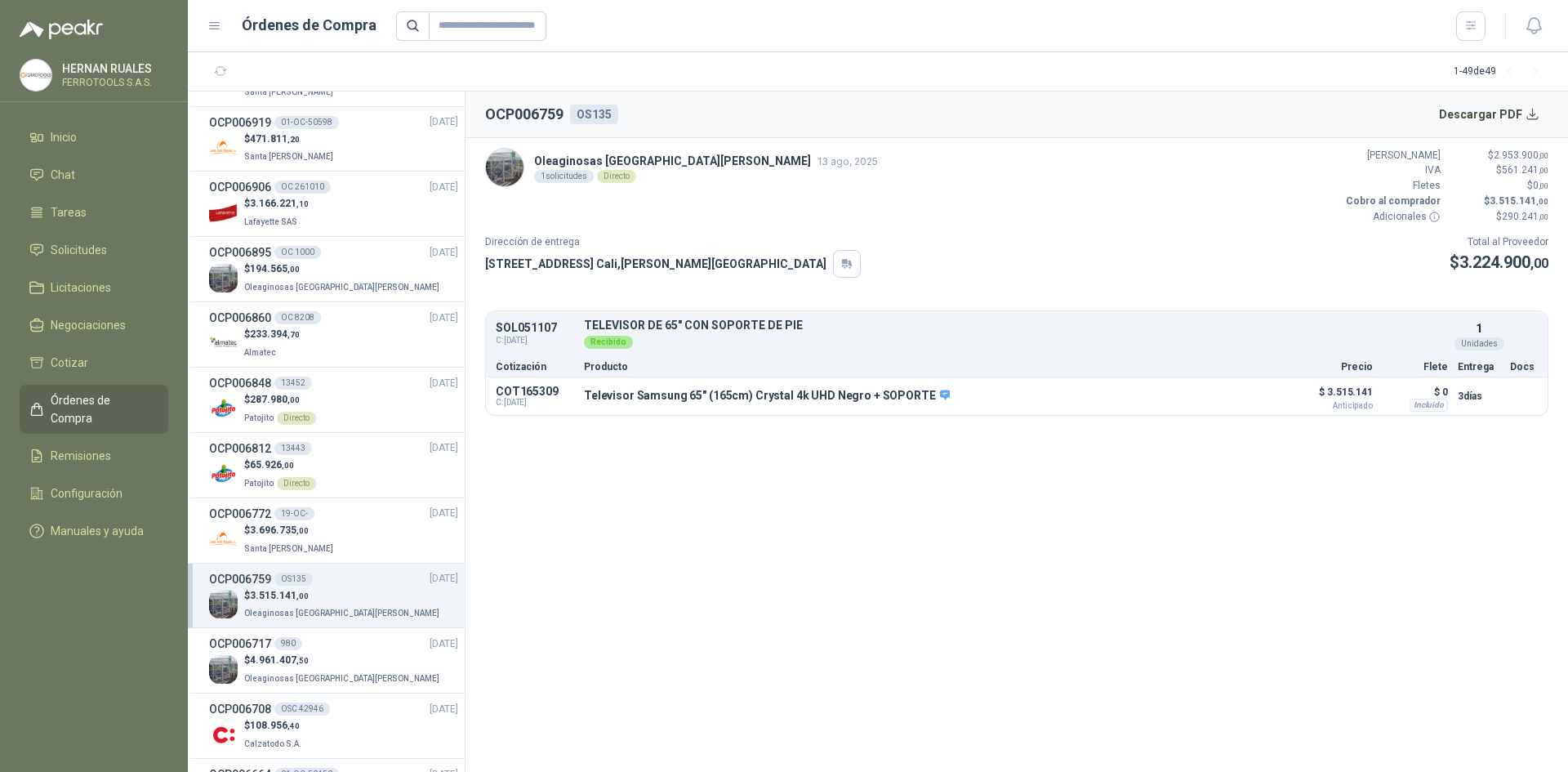
scroll to position [654, 0]
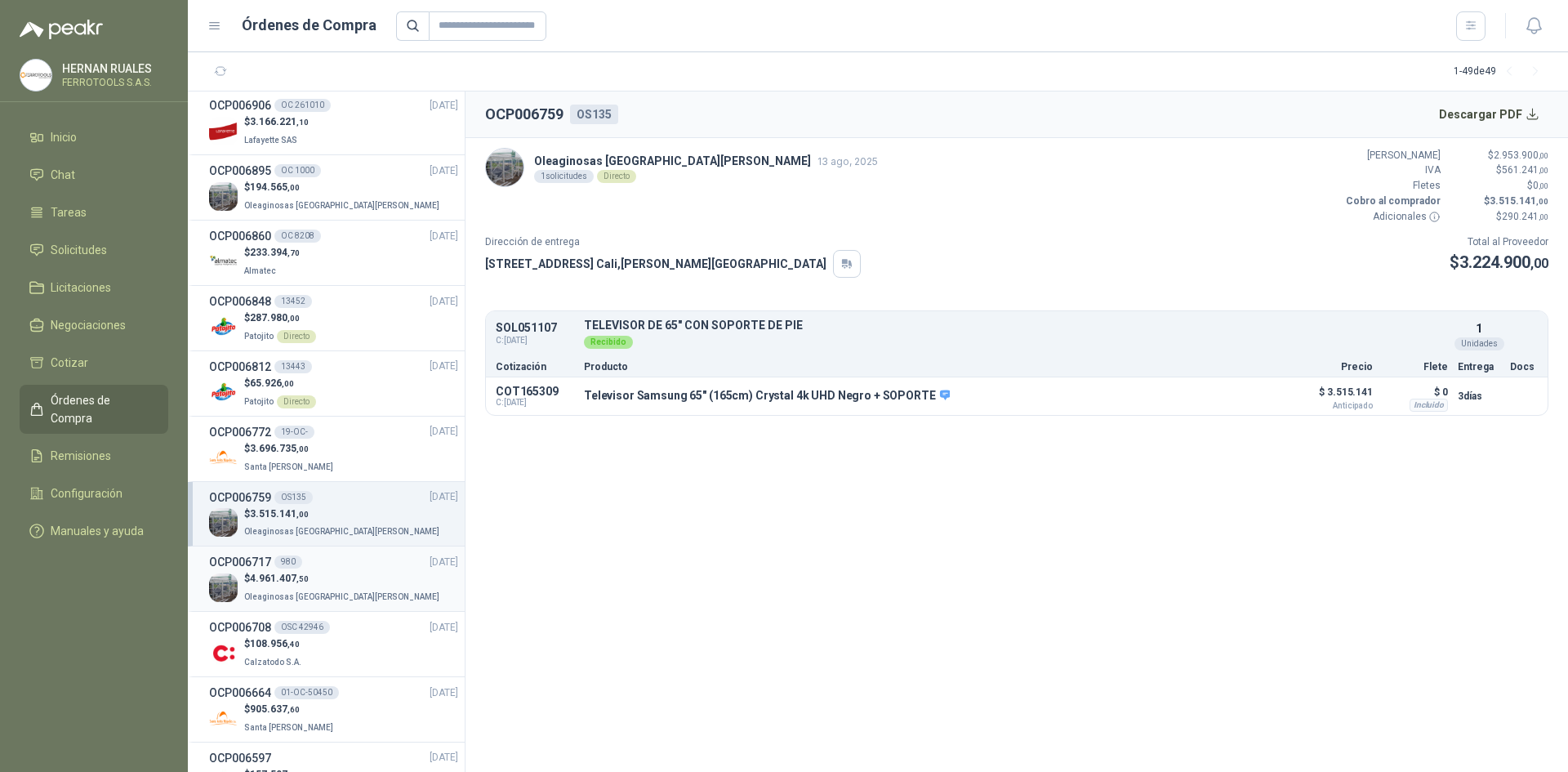
click at [350, 574] on div "$ 4.961.407 ,50 Oleaginosas [GEOGRAPHIC_DATA][PERSON_NAME]" at bounding box center [333, 588] width 249 height 33
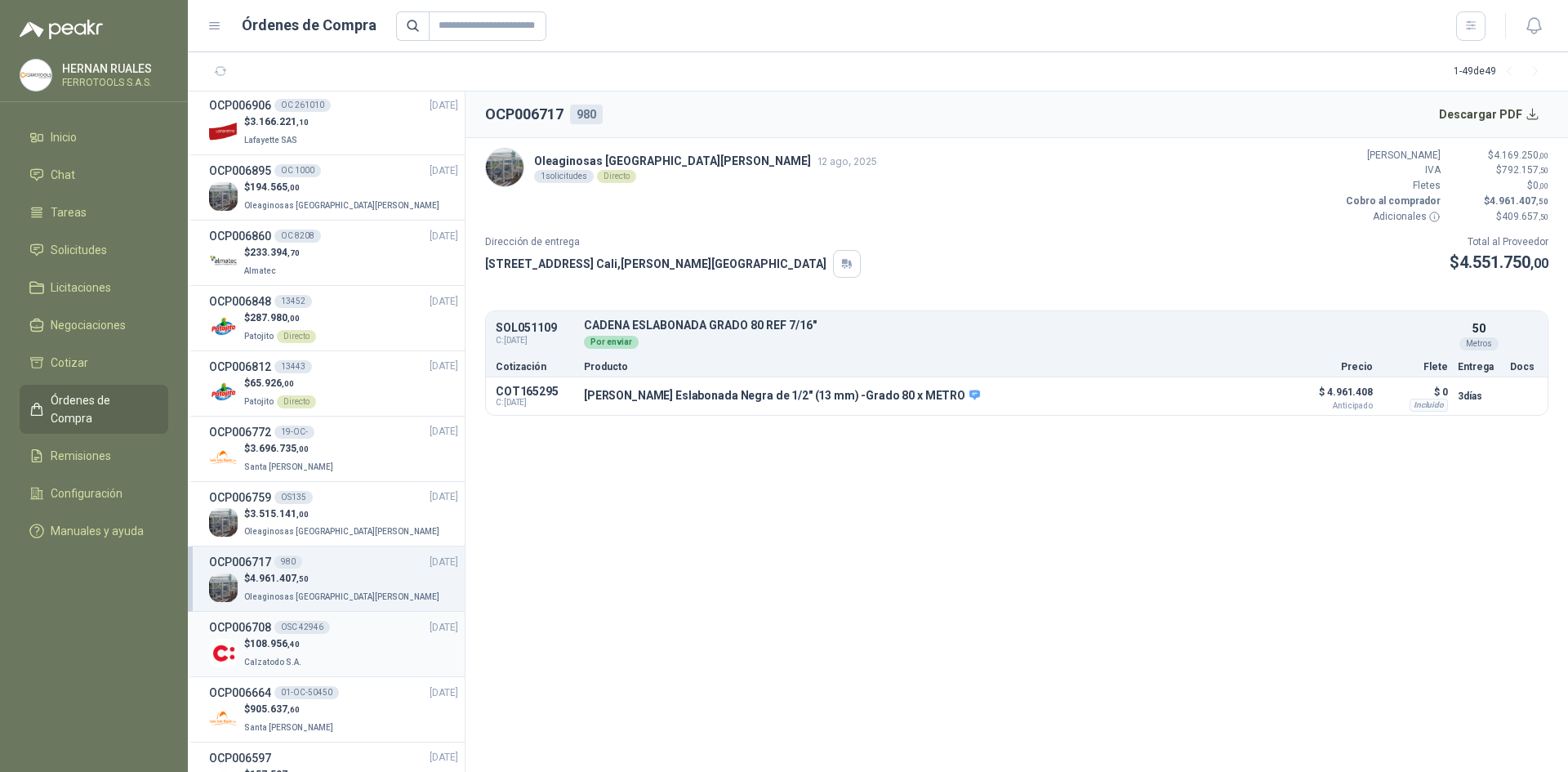
click at [355, 635] on div "OCP006708 OSC 42946 [DATE]" at bounding box center [333, 627] width 249 height 18
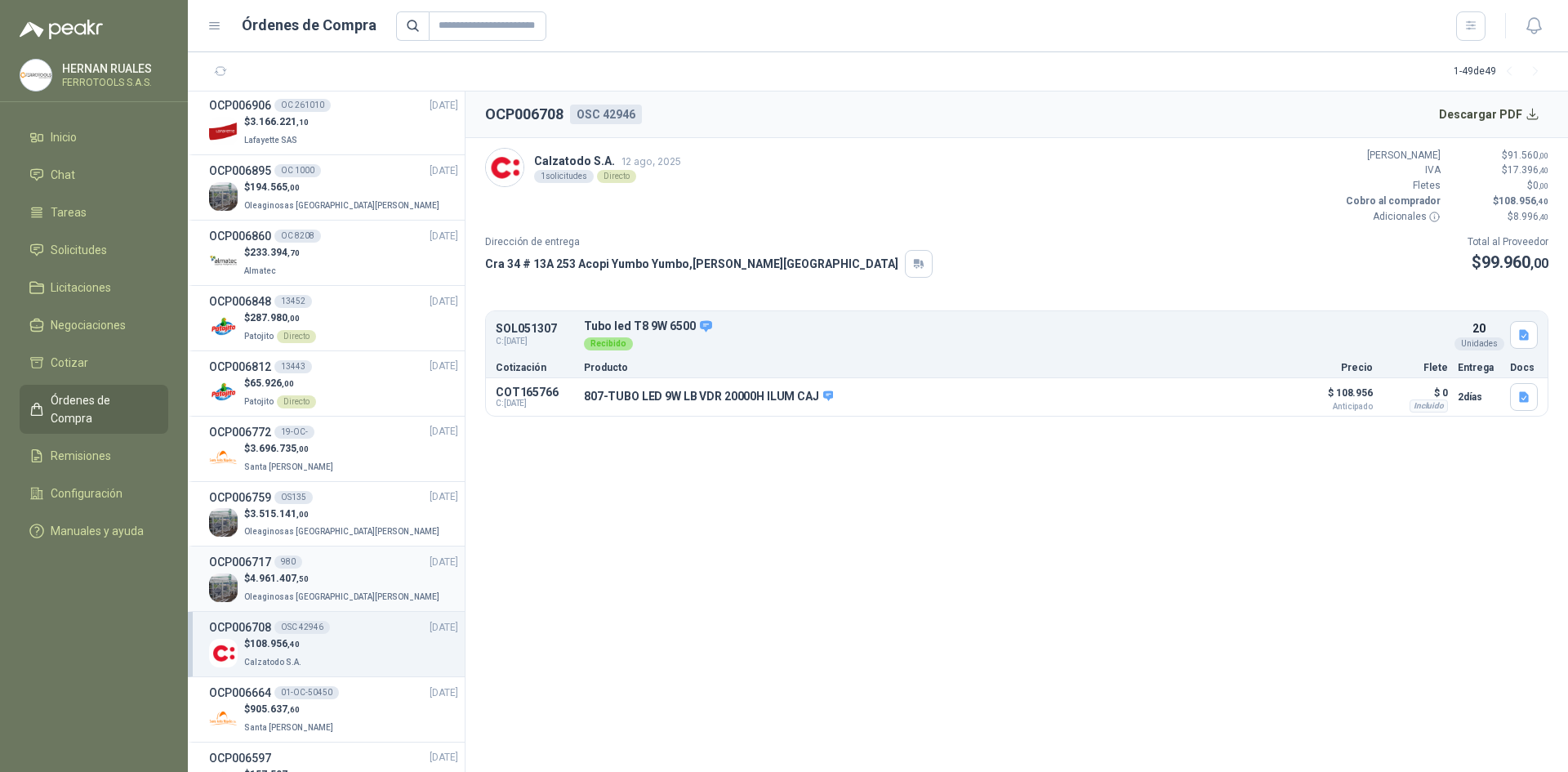
scroll to position [817, 0]
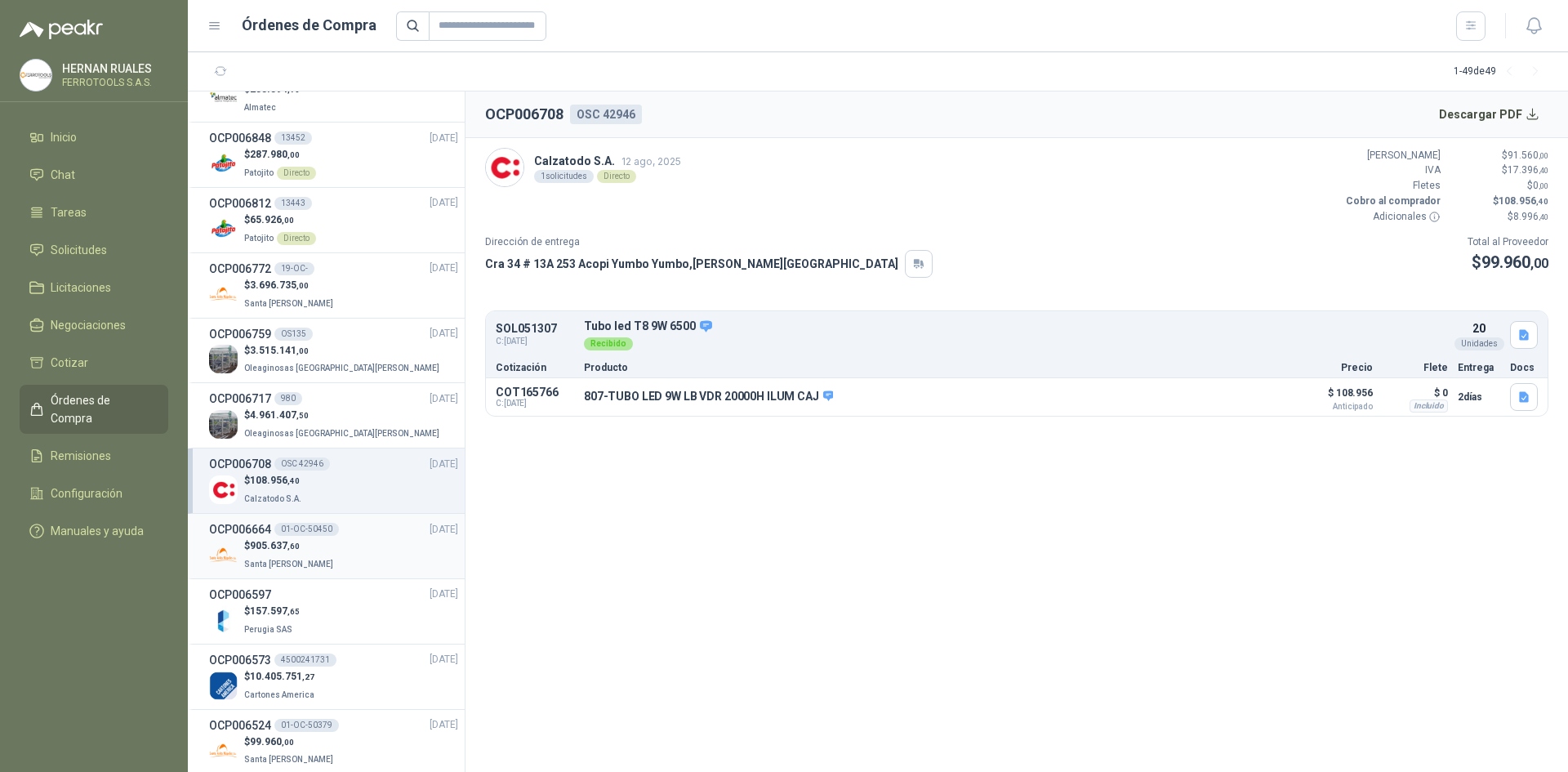
click at [355, 533] on div "OCP006664 01-OC-50450 [DATE]" at bounding box center [333, 529] width 249 height 18
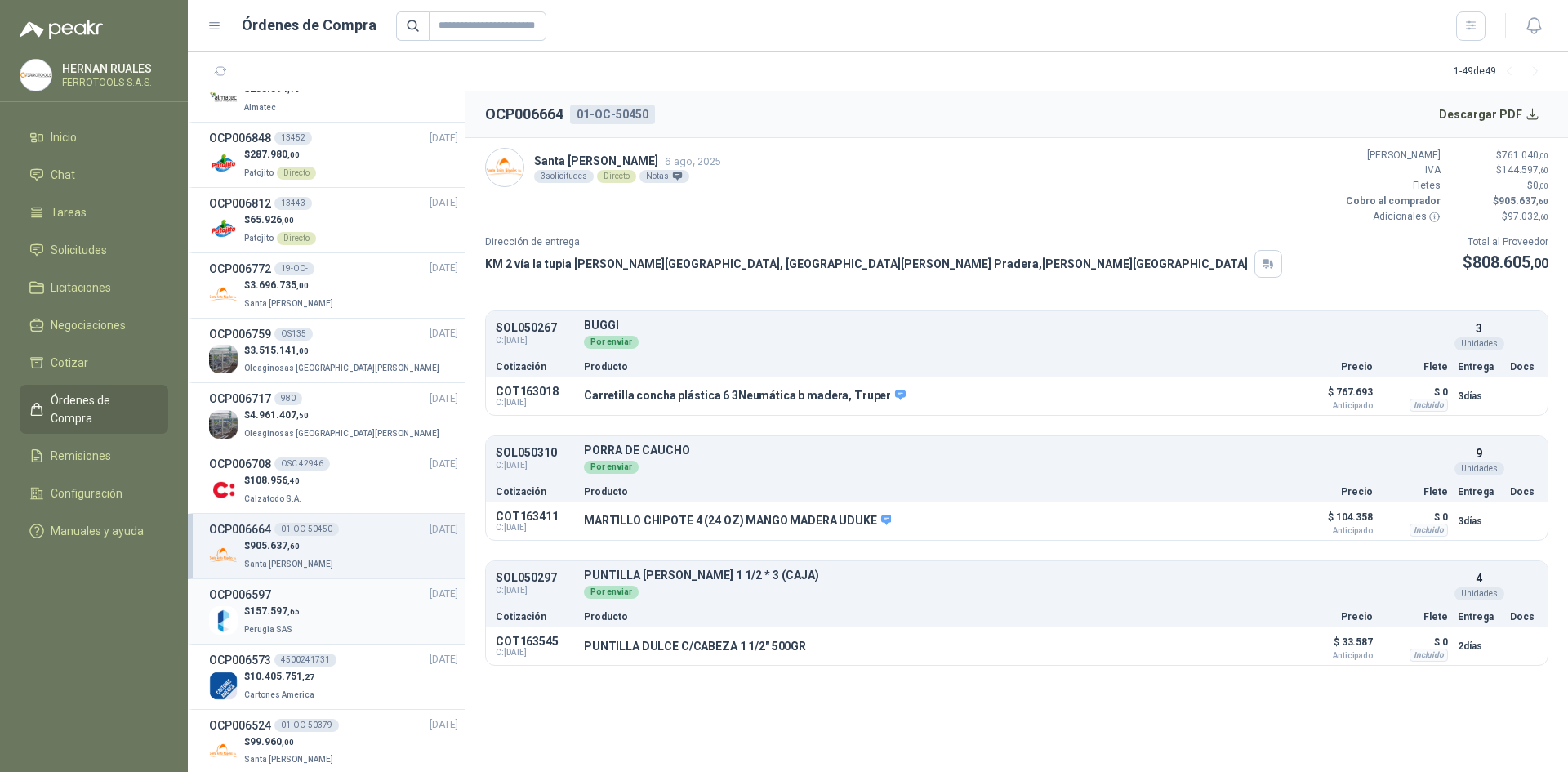
click at [352, 602] on div "OCP006597 [DATE]" at bounding box center [333, 595] width 249 height 18
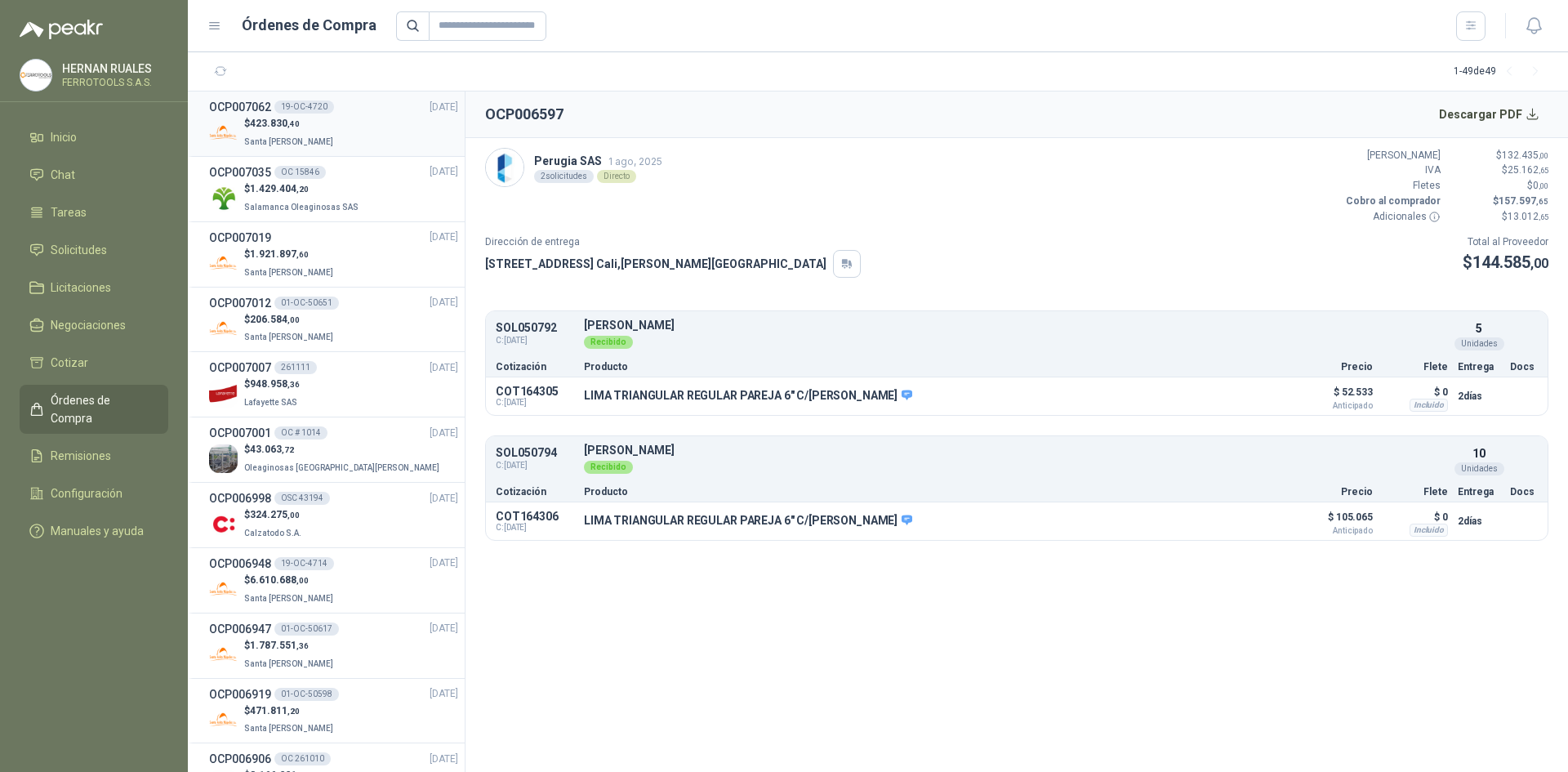
click at [381, 131] on div "$ 423.830 ,40 Santa [PERSON_NAME]" at bounding box center [333, 133] width 249 height 33
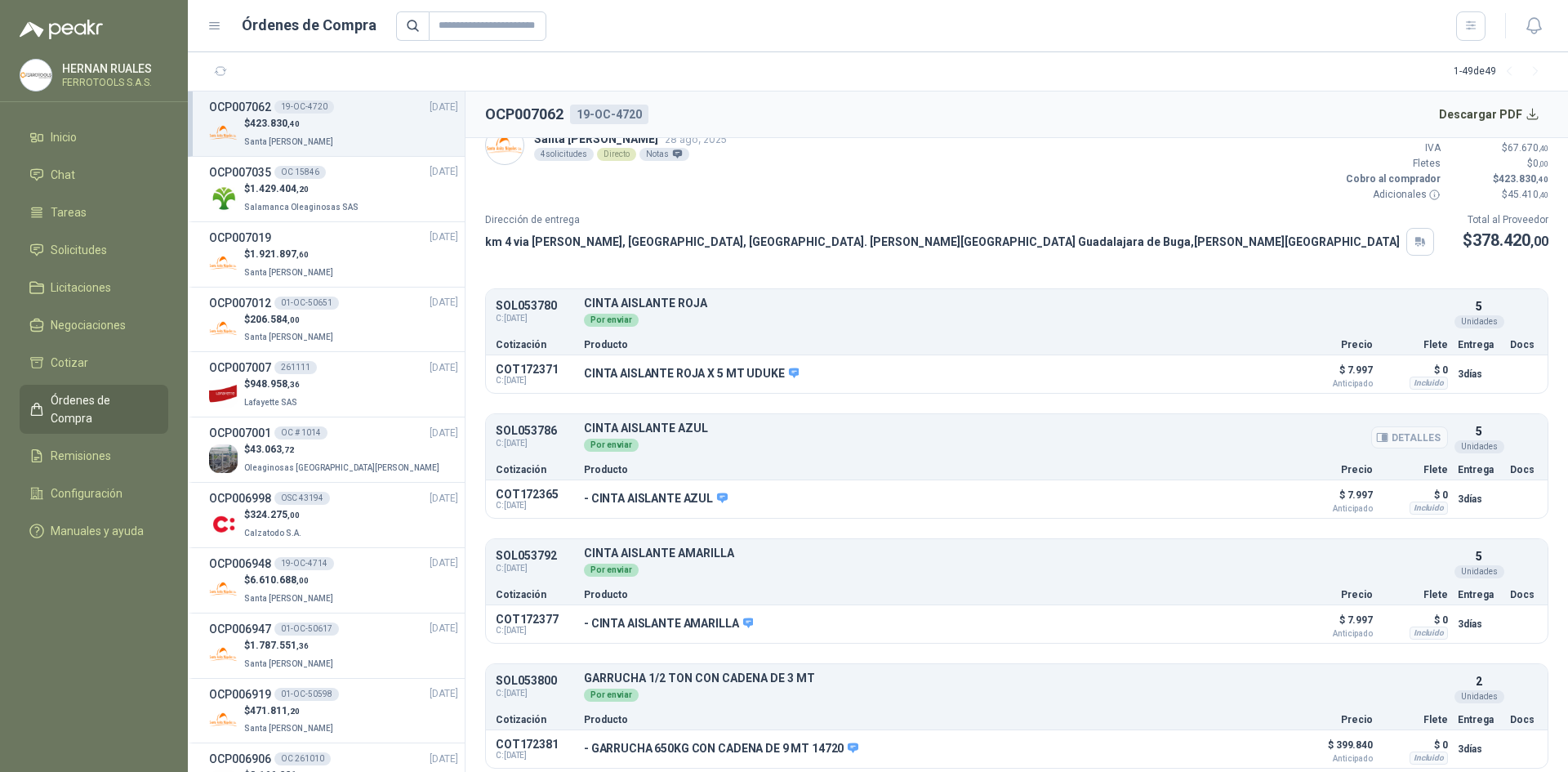
scroll to position [28, 0]
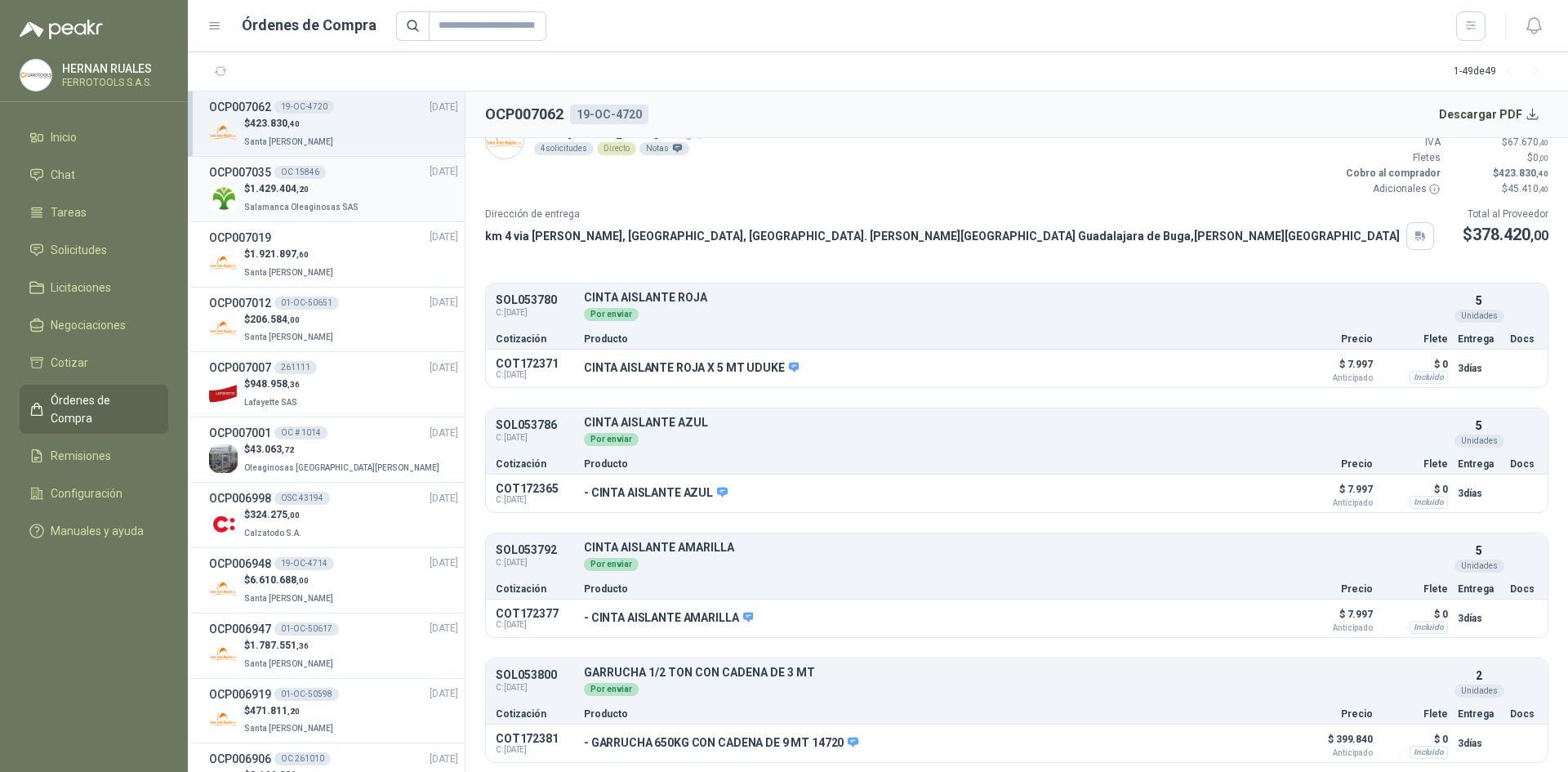
click at [390, 199] on div "$ 1.429.404 ,20 Salamanca Oleaginosas SAS" at bounding box center [333, 198] width 249 height 33
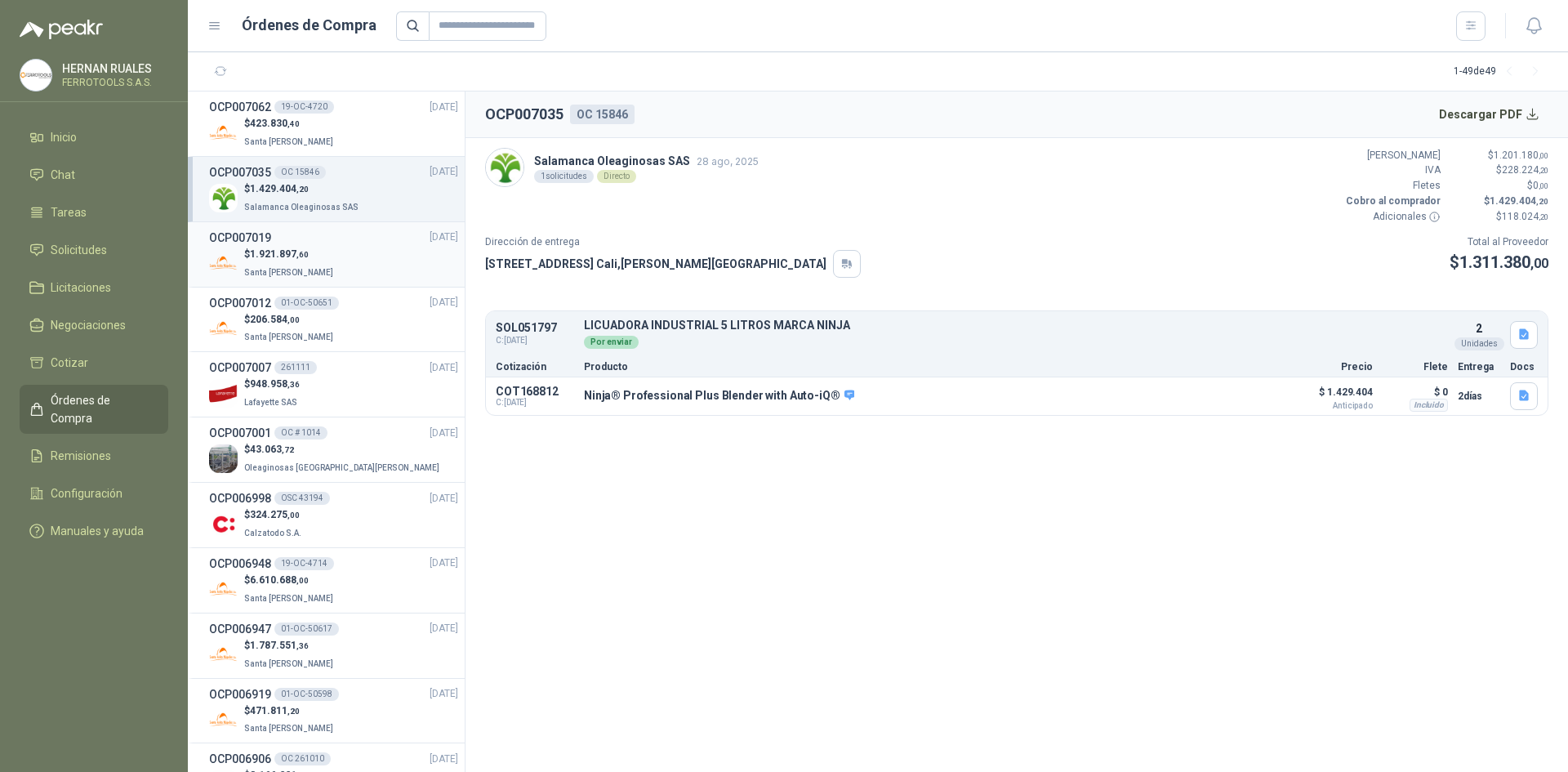
click at [377, 243] on div "OCP007019 [DATE]" at bounding box center [333, 238] width 249 height 18
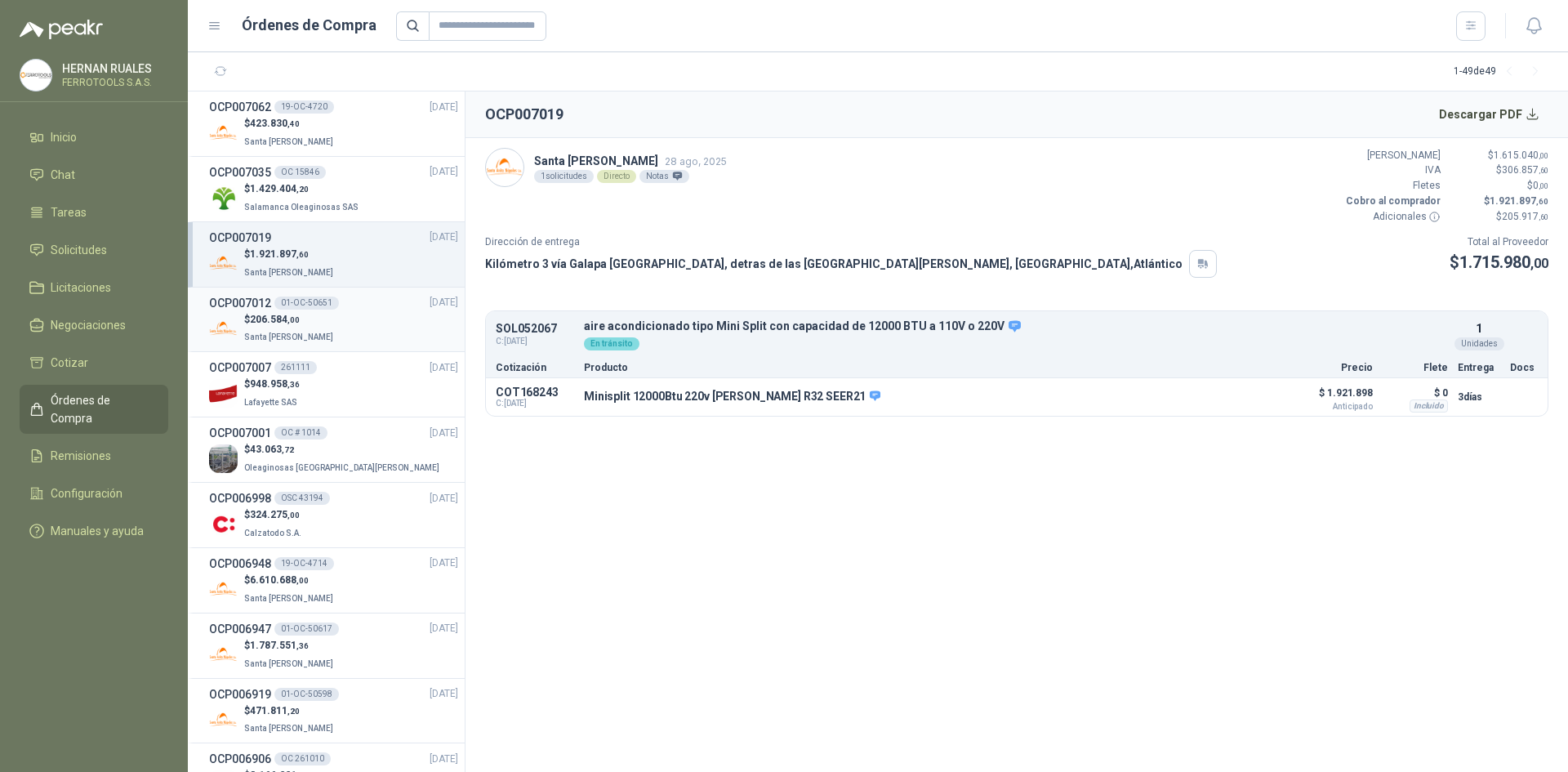
click at [357, 329] on div "$ 206.584 ,00 Santa [PERSON_NAME]" at bounding box center [333, 328] width 249 height 33
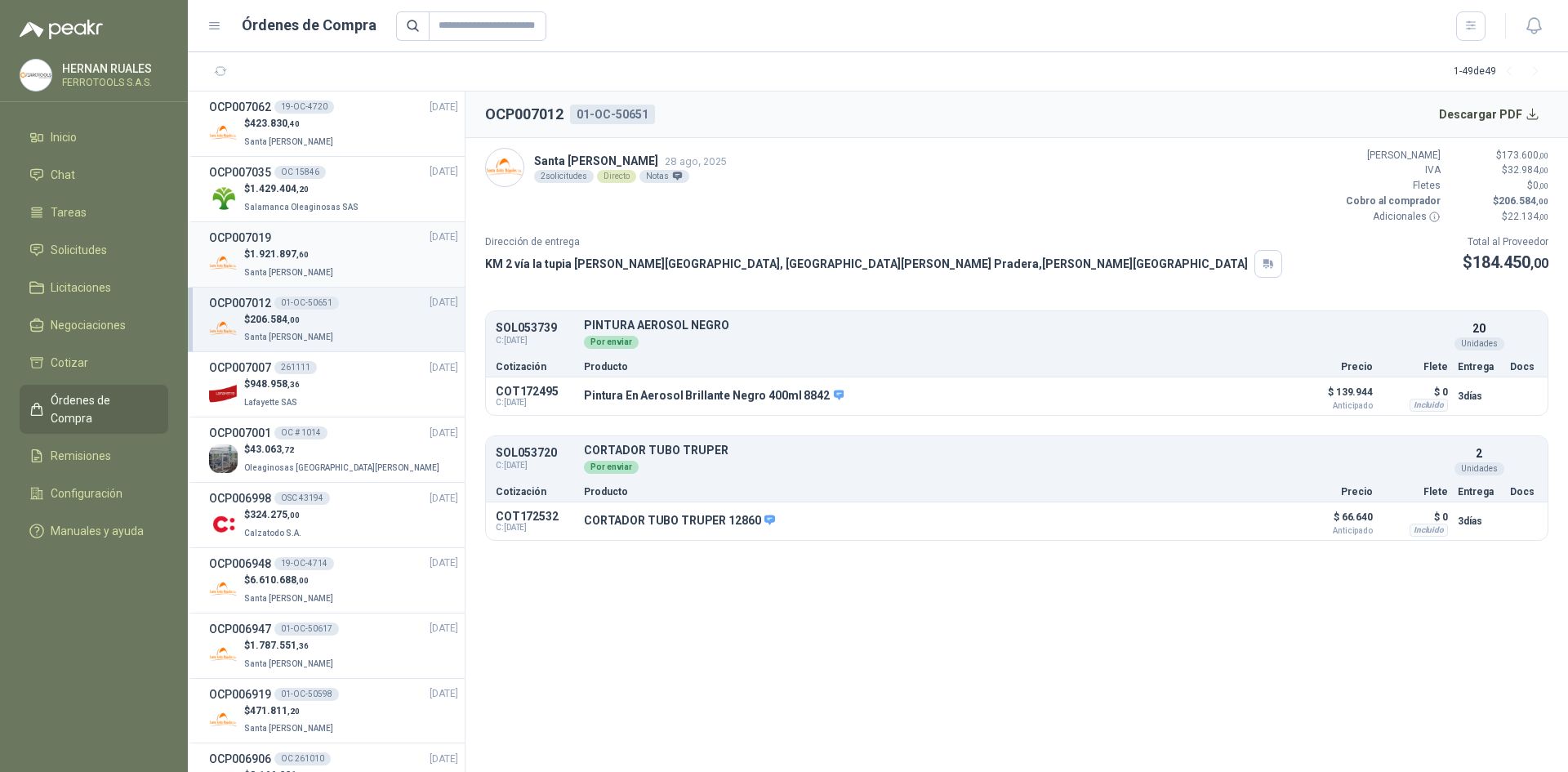
click at [383, 272] on div "$ 1.921.897 ,60 Santa [PERSON_NAME]" at bounding box center [333, 264] width 249 height 33
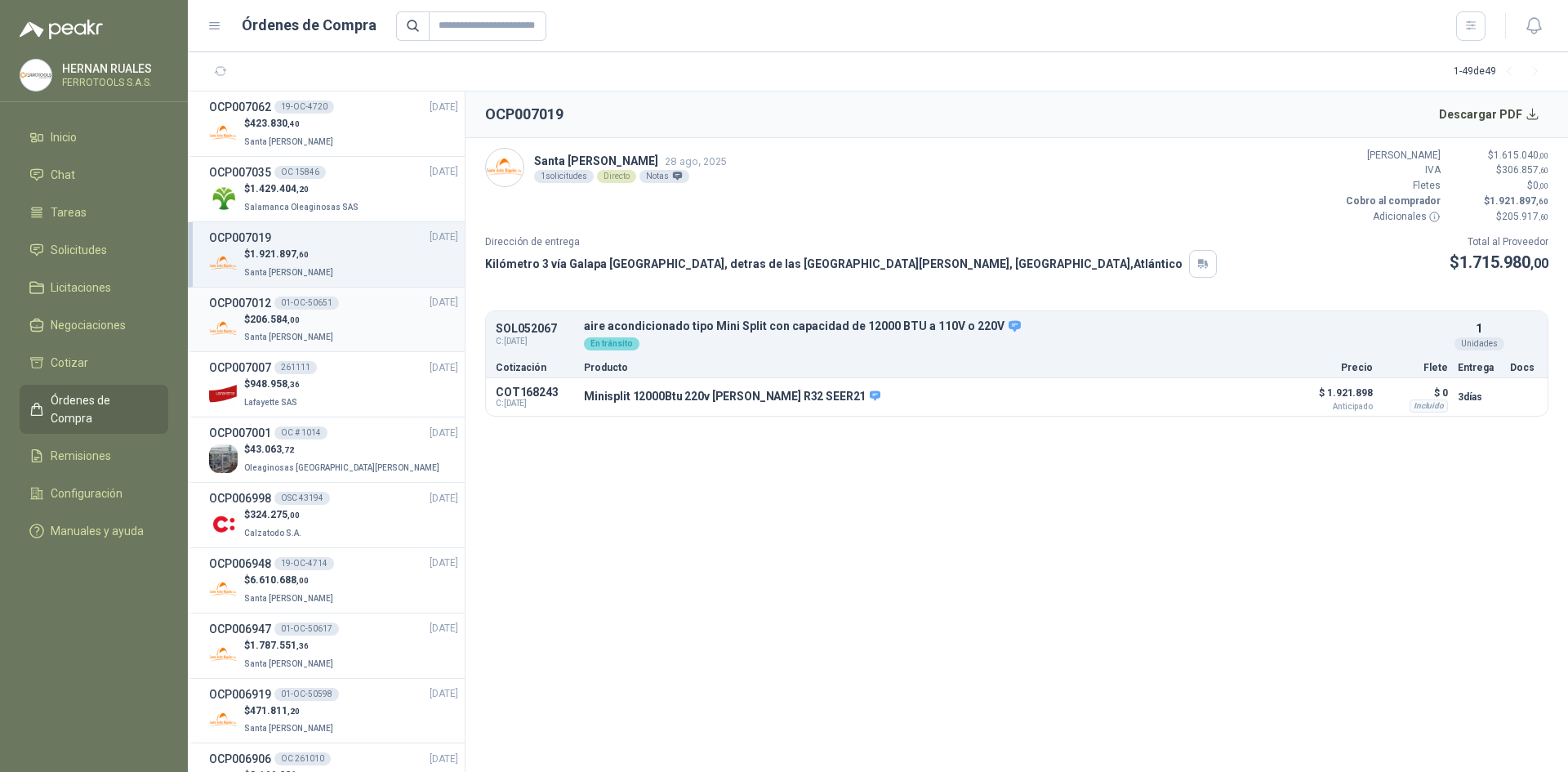
click at [361, 326] on div "$ 206.584 ,00 Santa [PERSON_NAME]" at bounding box center [333, 328] width 249 height 33
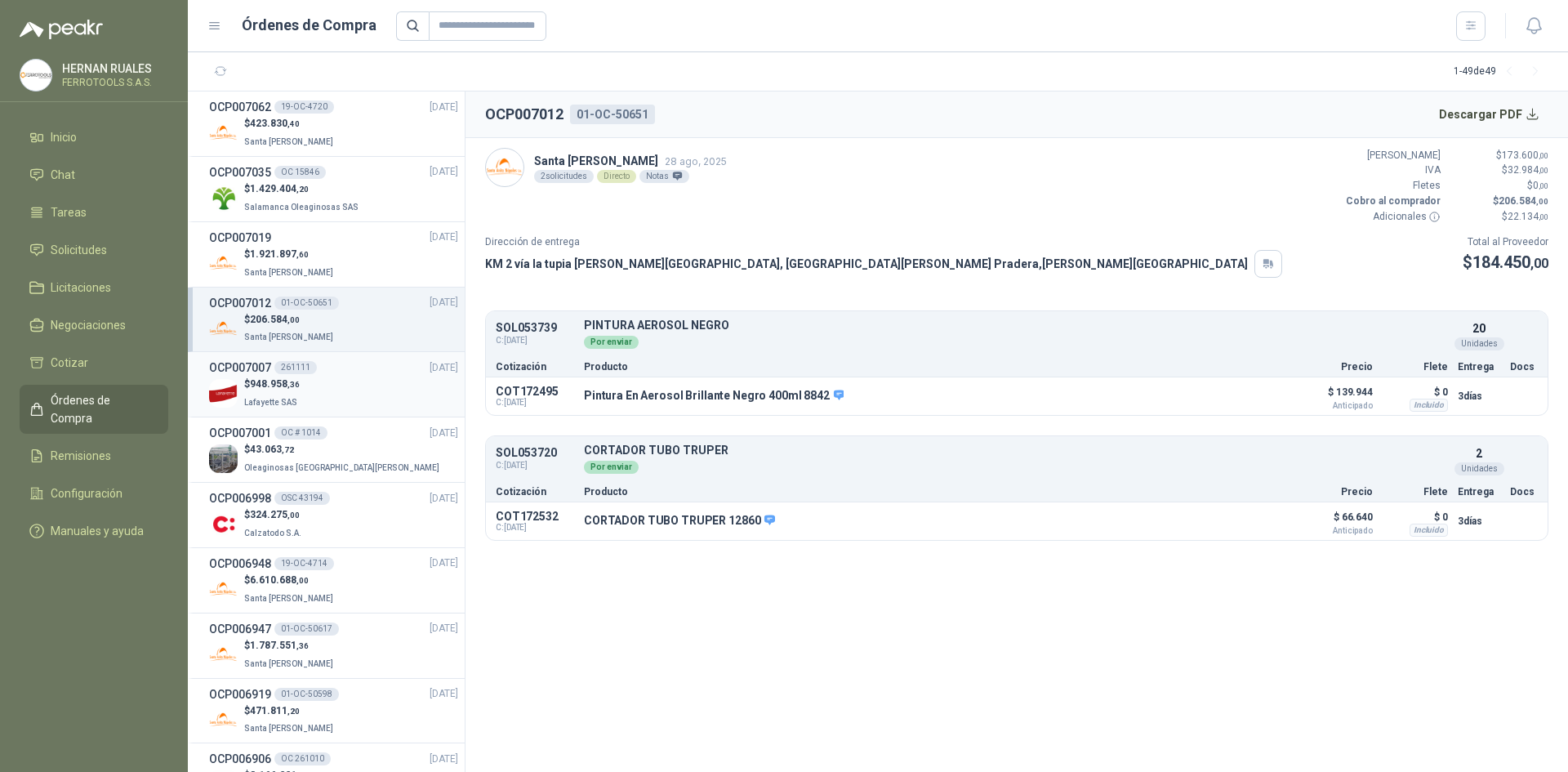
click at [340, 390] on div "$ 948.958 ,36 [GEOGRAPHIC_DATA]" at bounding box center [333, 393] width 249 height 33
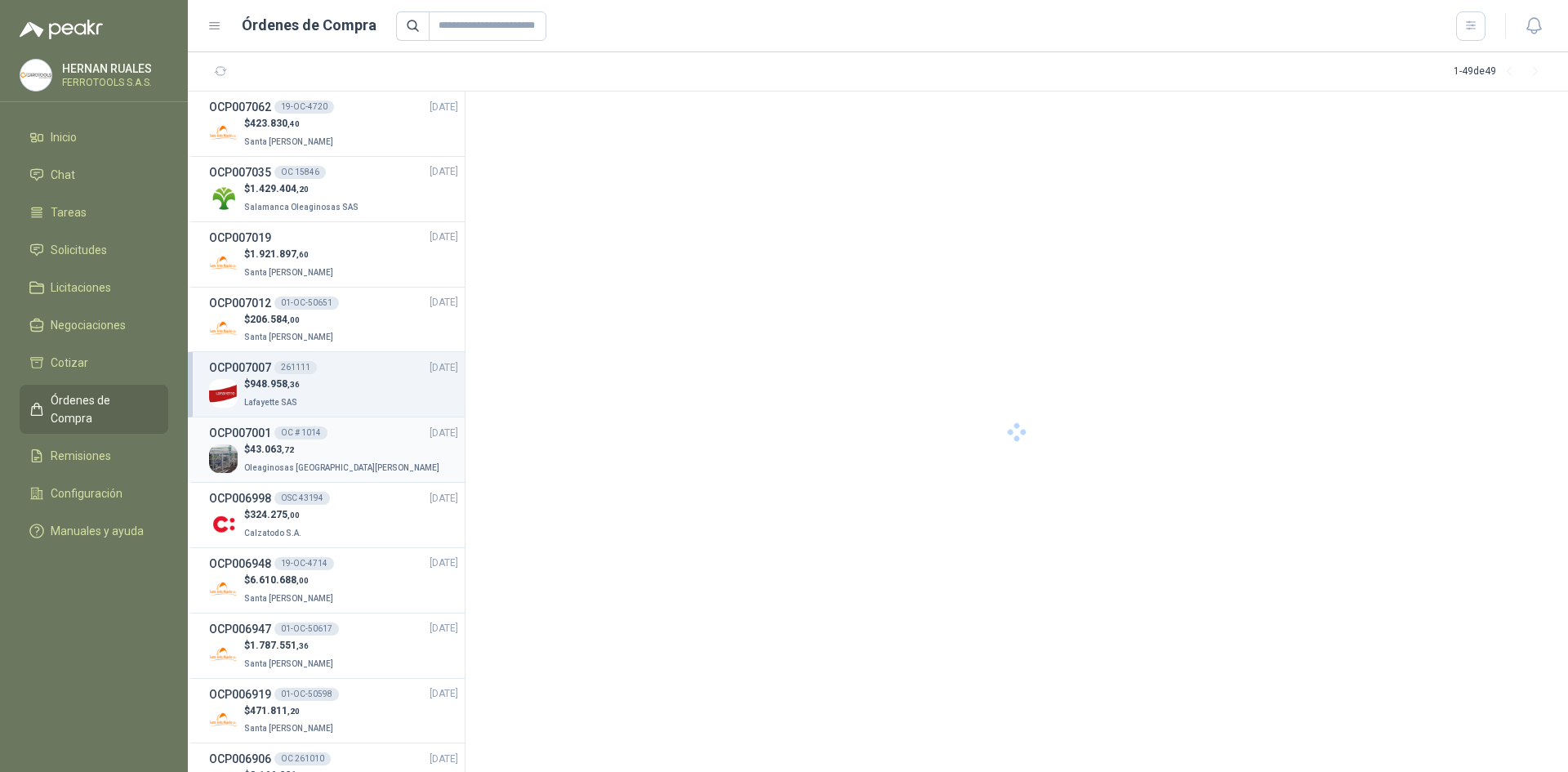
click at [325, 463] on span "Oleaginosas [GEOGRAPHIC_DATA][PERSON_NAME]" at bounding box center [341, 467] width 196 height 9
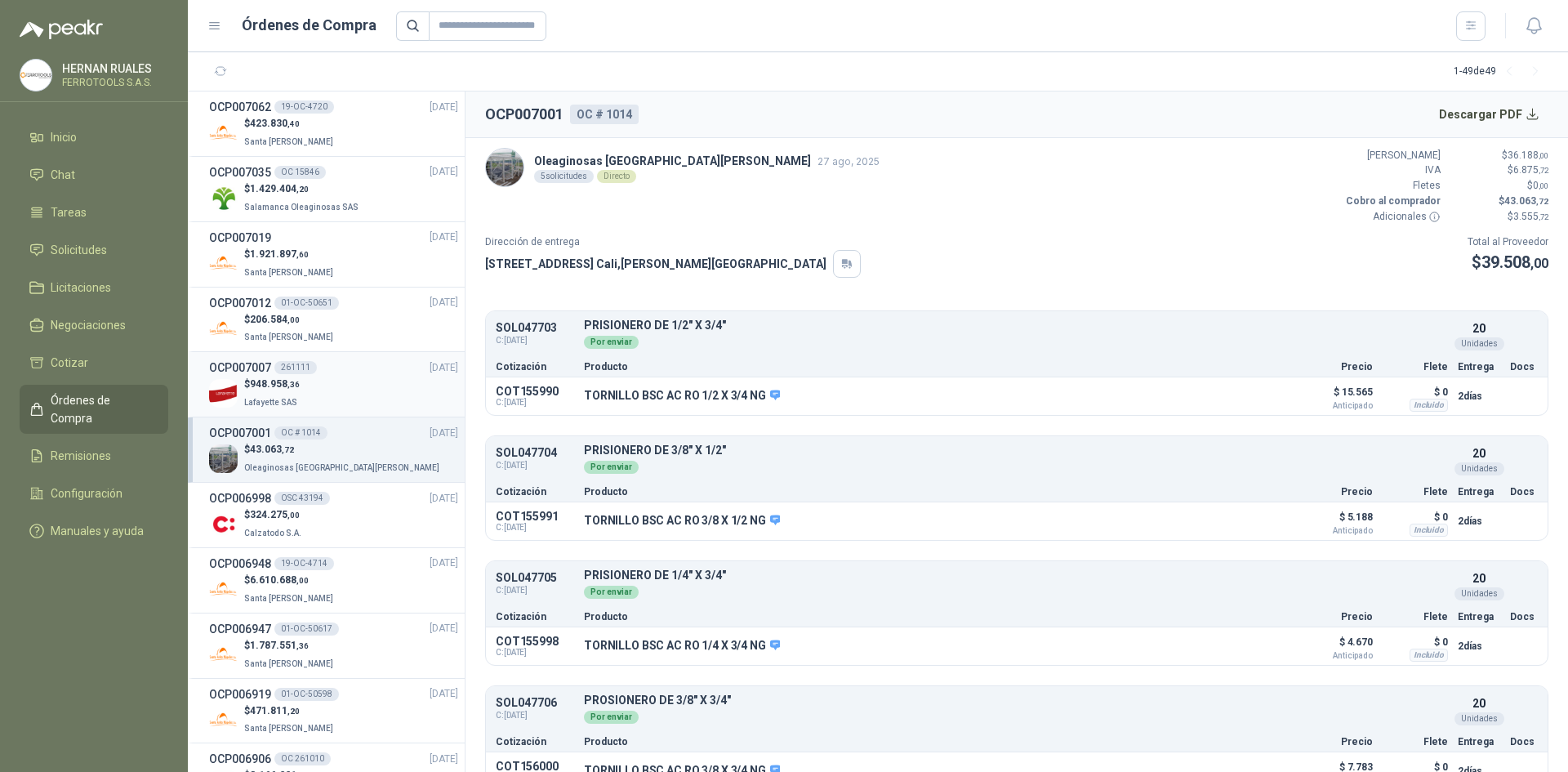
click at [349, 376] on div "OCP007007 261111 [DATE]" at bounding box center [333, 368] width 249 height 18
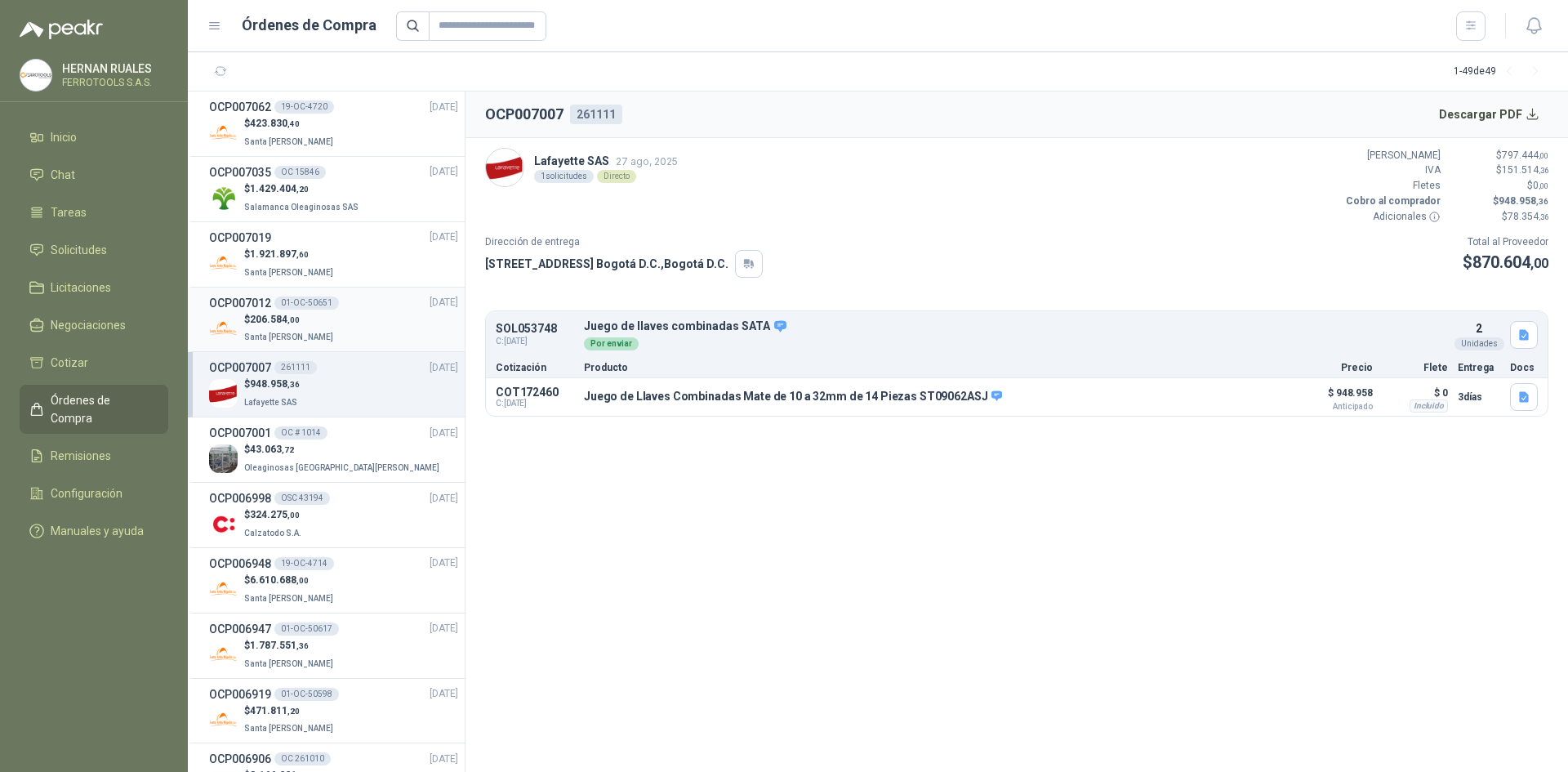
click at [348, 324] on div "$ 206.584 ,00 Santa [PERSON_NAME]" at bounding box center [333, 328] width 249 height 33
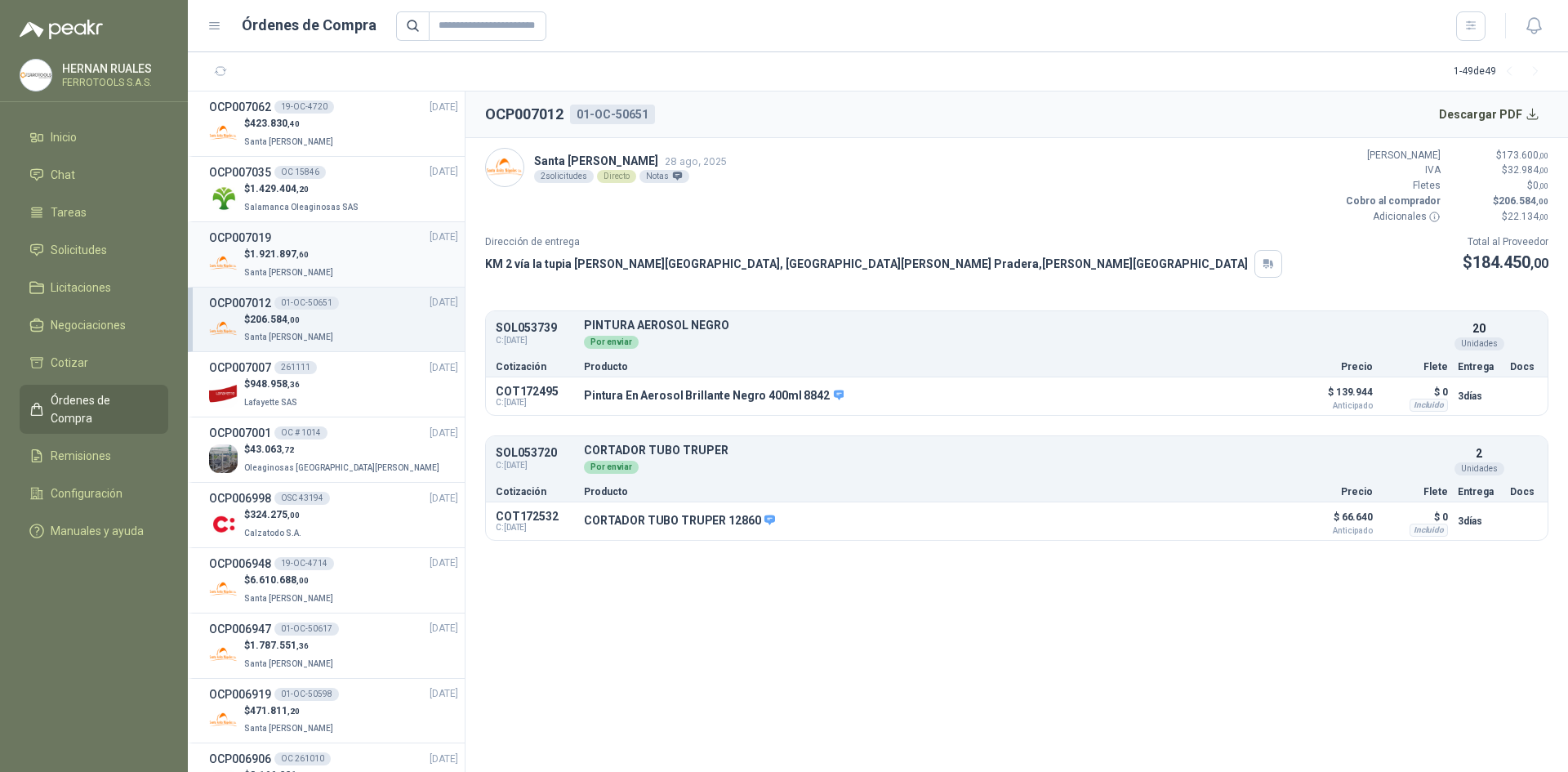
click at [349, 259] on div "$ 1.921.897 ,60 Santa [PERSON_NAME]" at bounding box center [333, 264] width 249 height 33
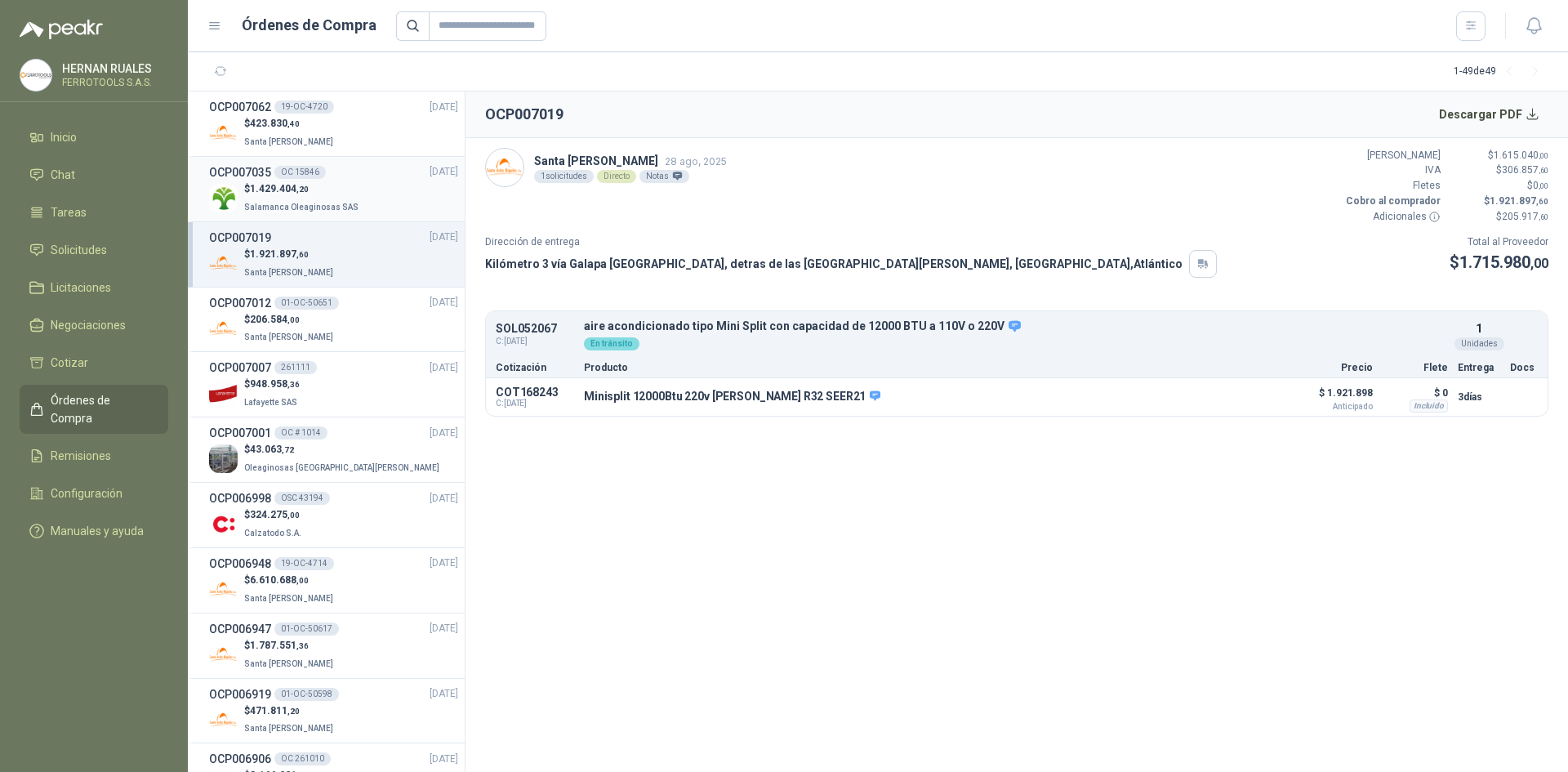
click at [345, 194] on p "$ 1.429.404 ,20" at bounding box center [303, 189] width 118 height 16
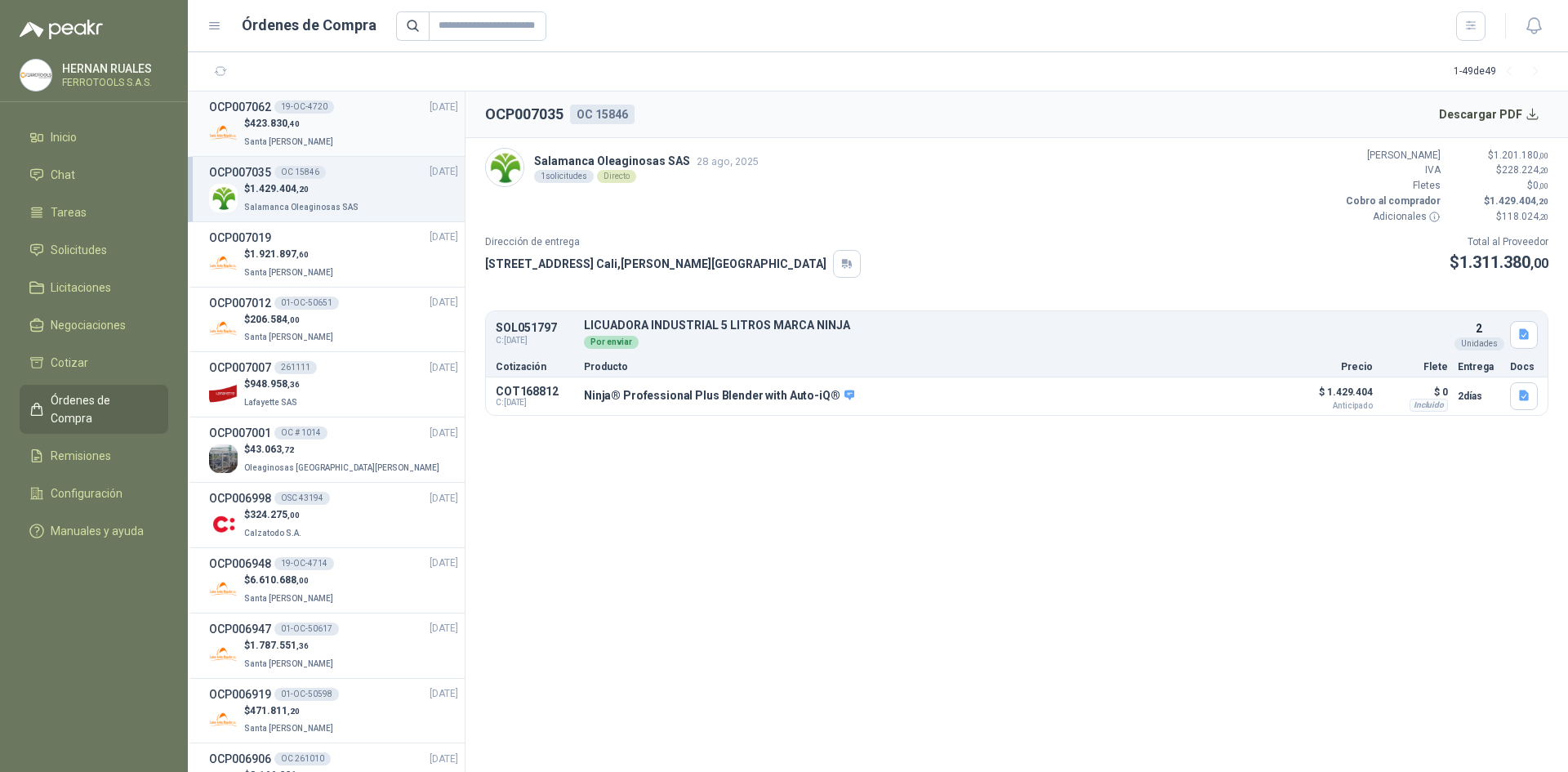
click at [307, 119] on p "$ 423.830 ,40" at bounding box center [290, 124] width 92 height 16
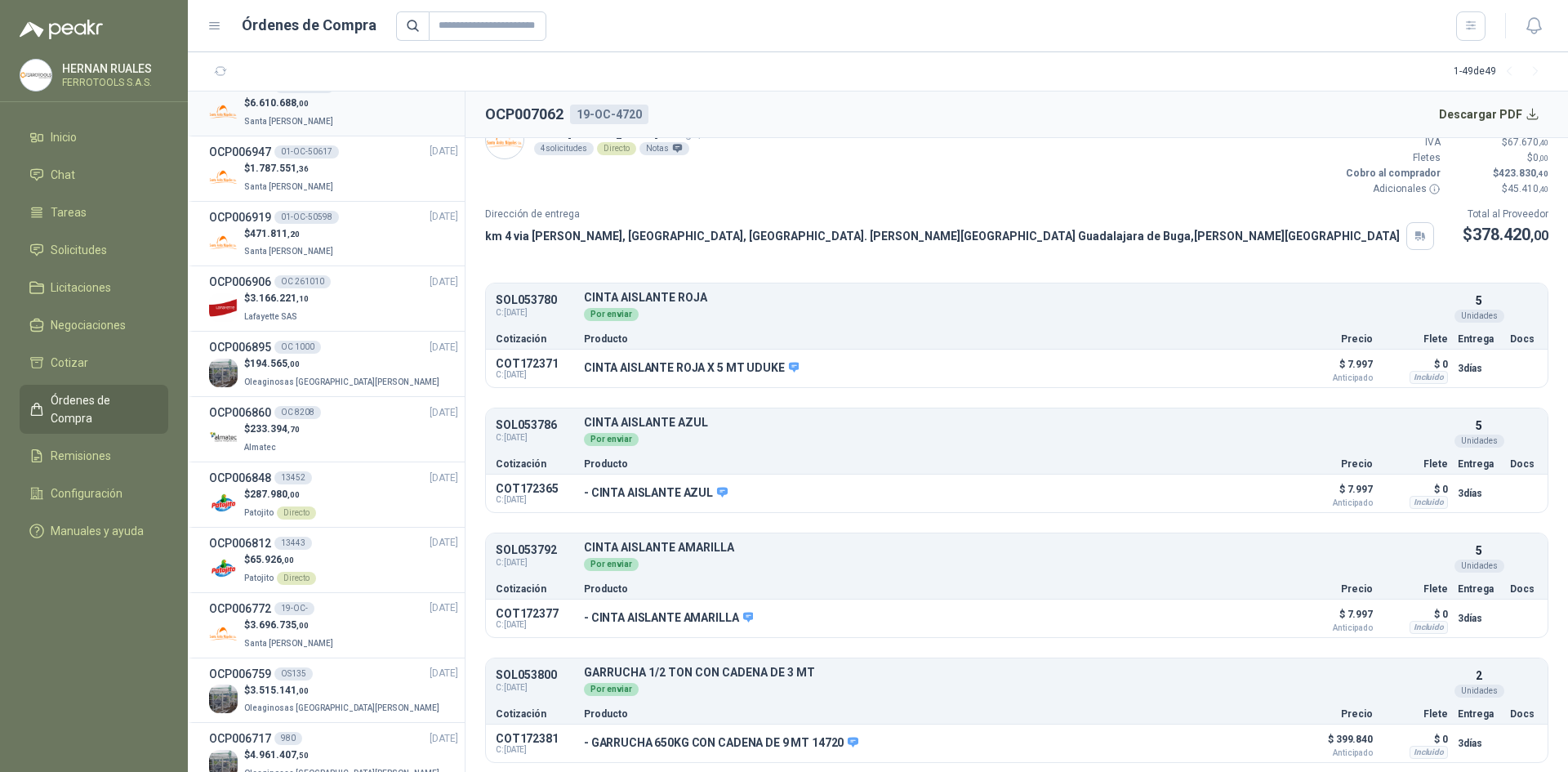
scroll to position [490, 0]
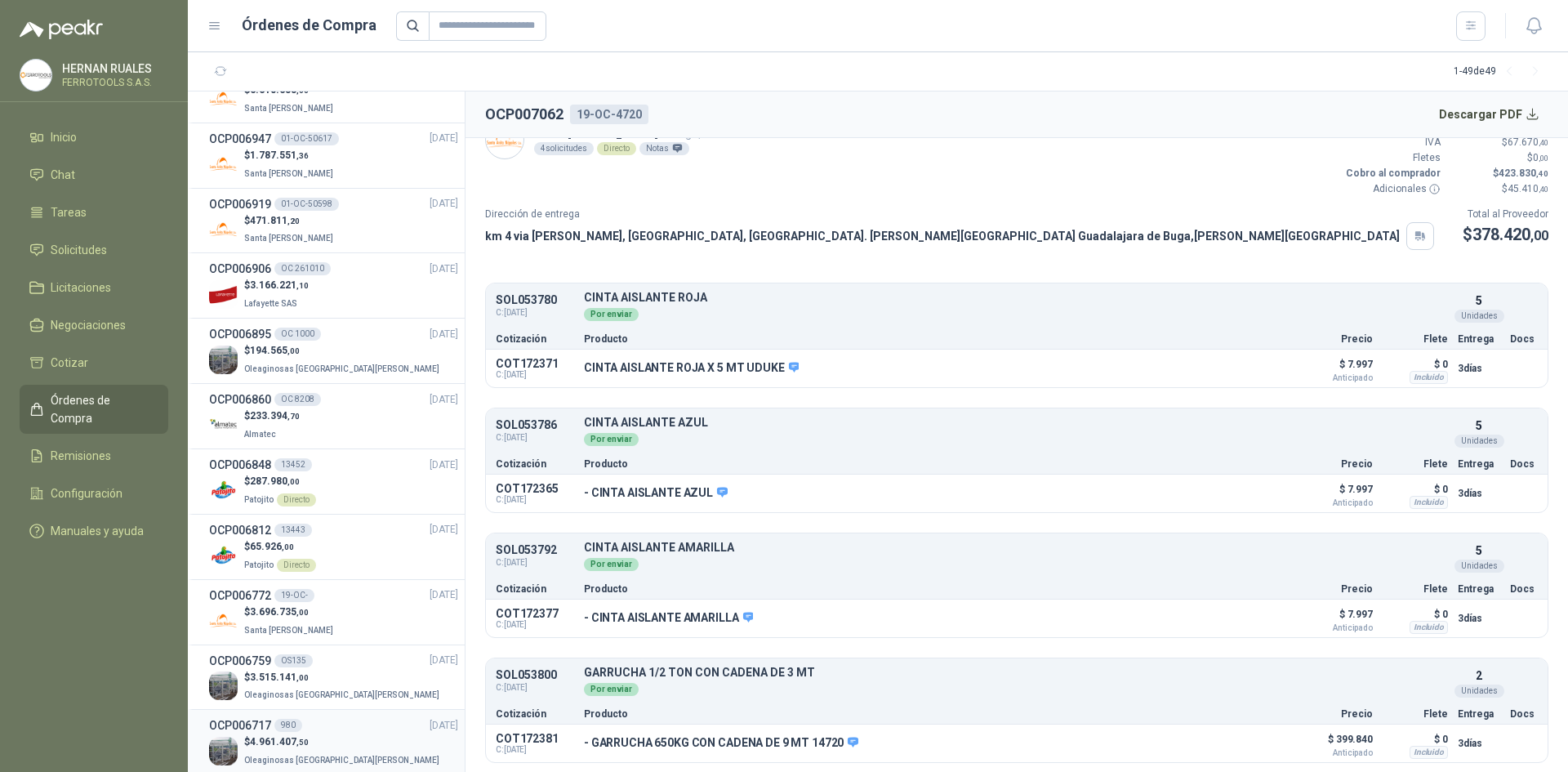
click at [315, 730] on div "OCP006717 980 [DATE]" at bounding box center [333, 726] width 249 height 18
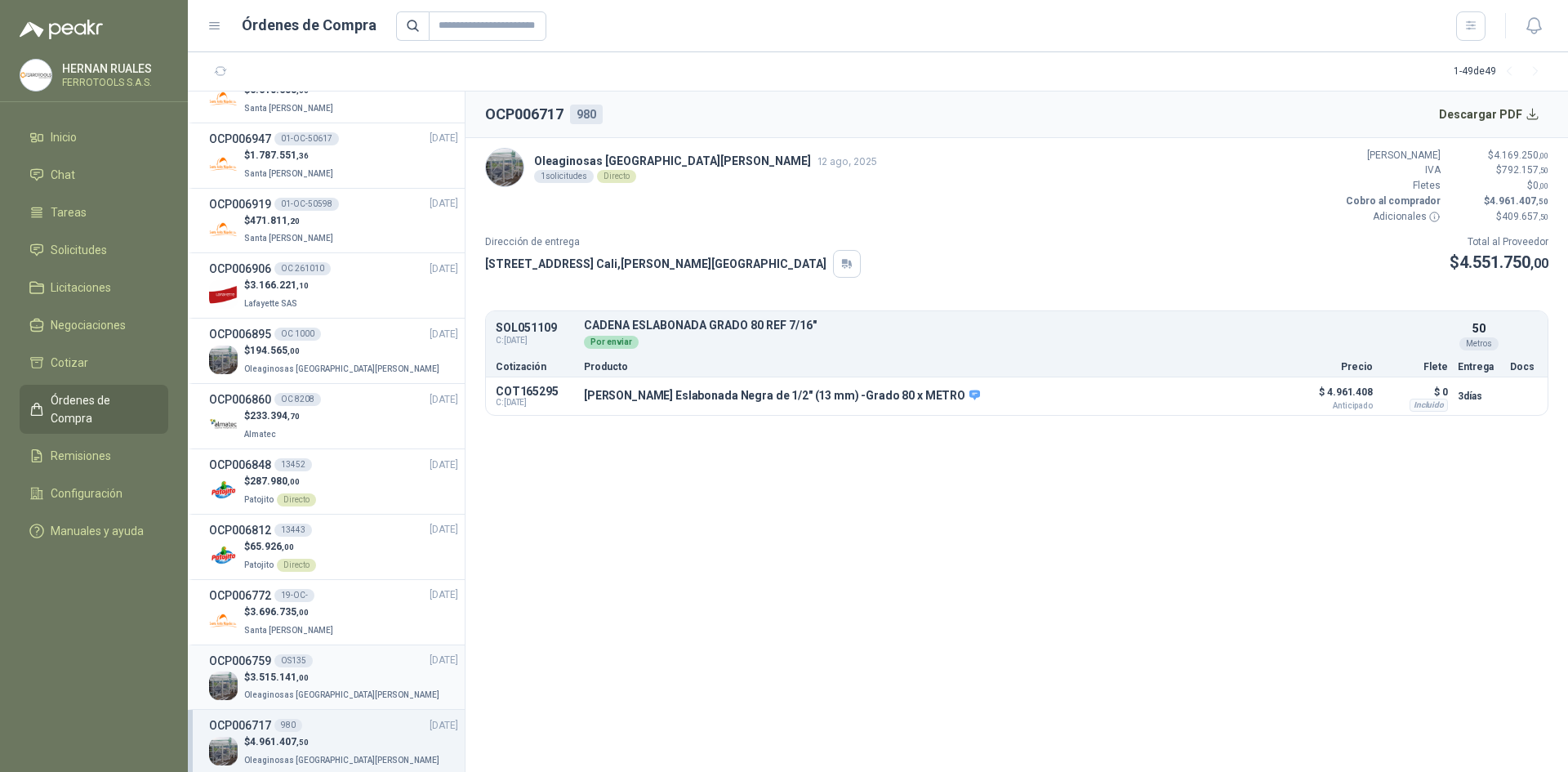
click at [329, 688] on p "Oleaginosas [GEOGRAPHIC_DATA][PERSON_NAME]" at bounding box center [343, 693] width 199 height 18
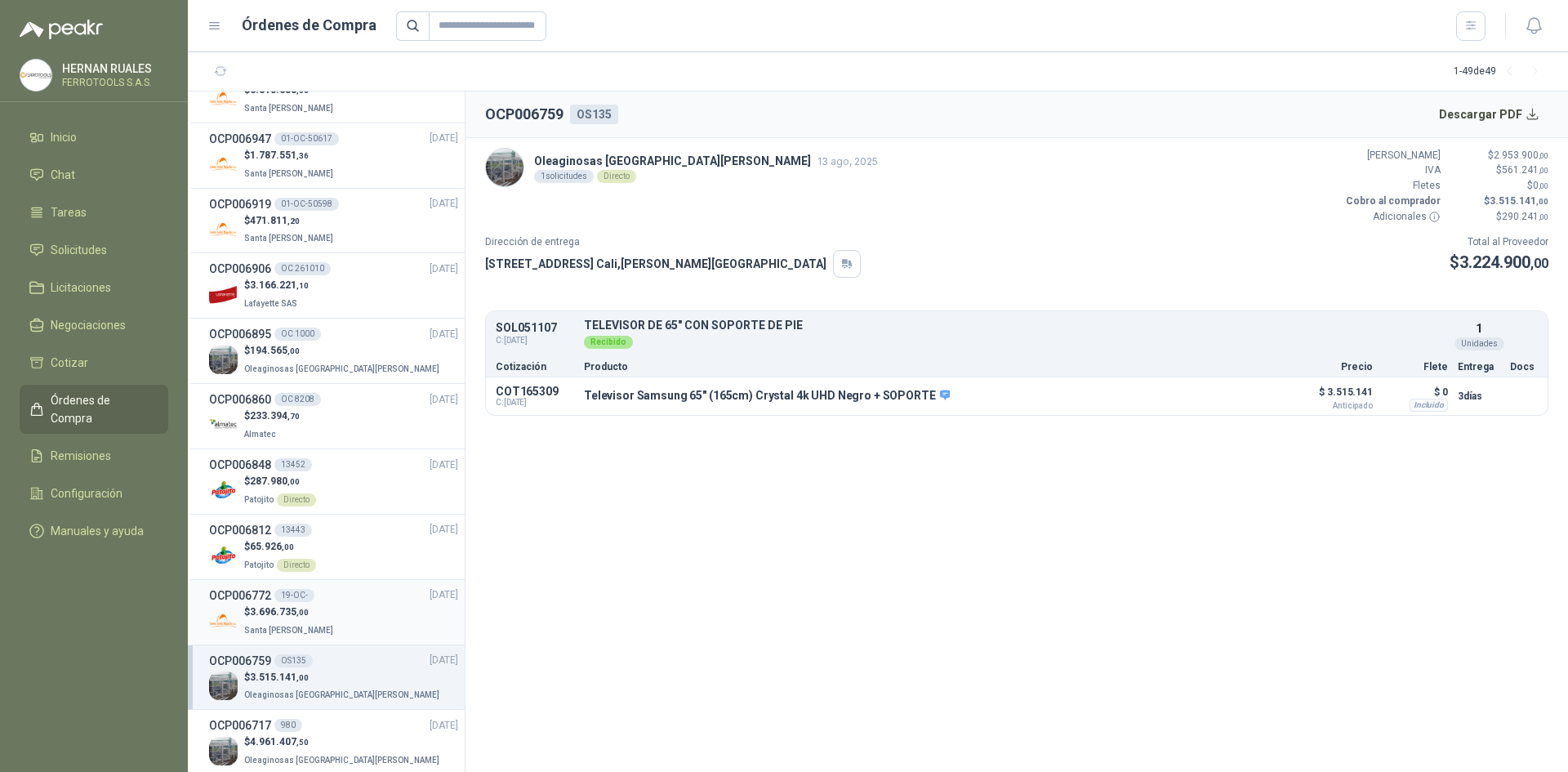
click at [340, 626] on div "$ 3.696.735 ,00 Santa [PERSON_NAME]" at bounding box center [333, 622] width 249 height 33
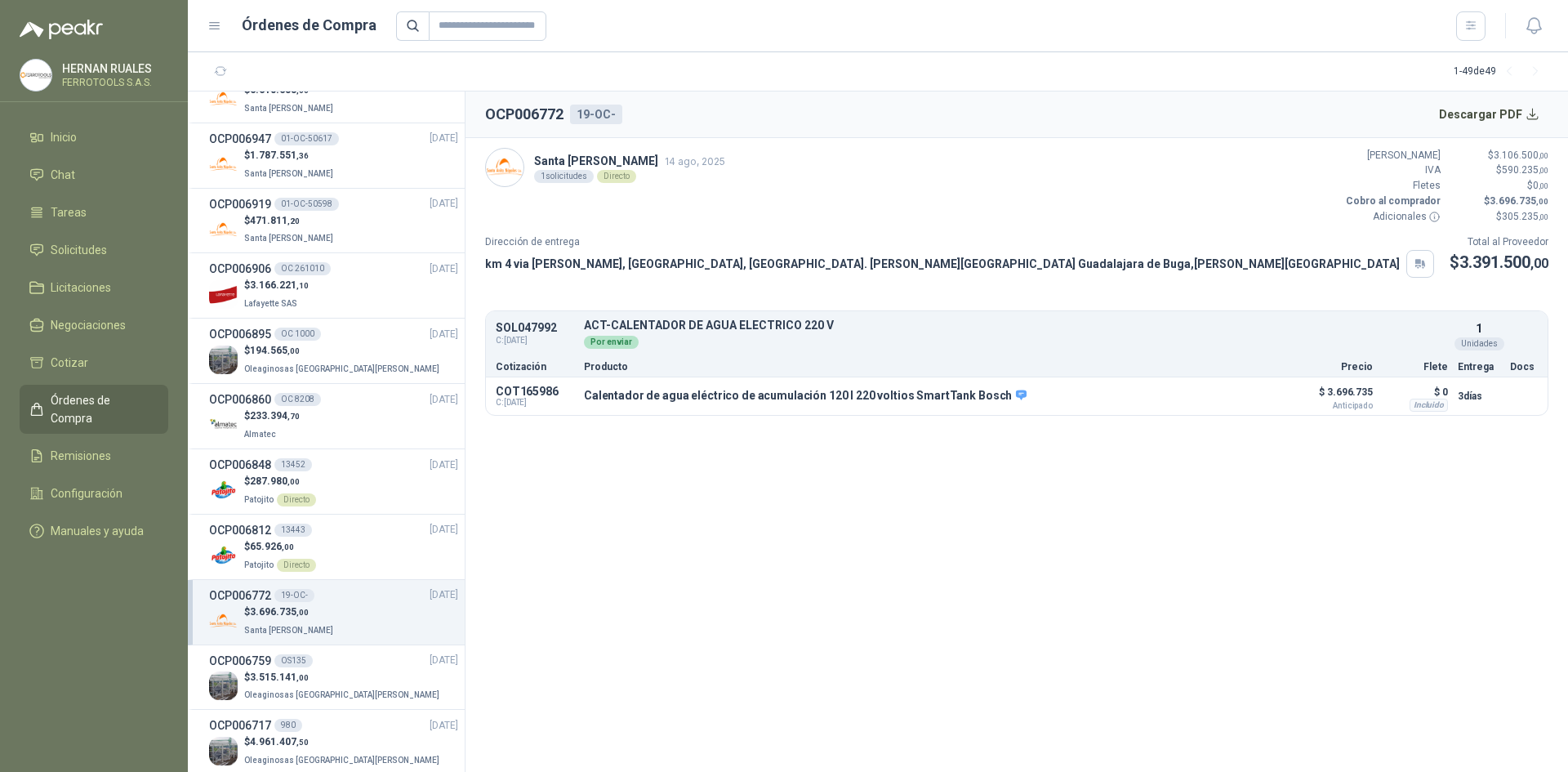
click at [337, 582] on li "OCP006772 19-OC- [DATE] $ 3.696.735 ,00 Santa [PERSON_NAME]" at bounding box center [326, 613] width 277 height 65
click at [338, 540] on div "$ 65.926 ,00 Patojito Directo" at bounding box center [333, 556] width 249 height 33
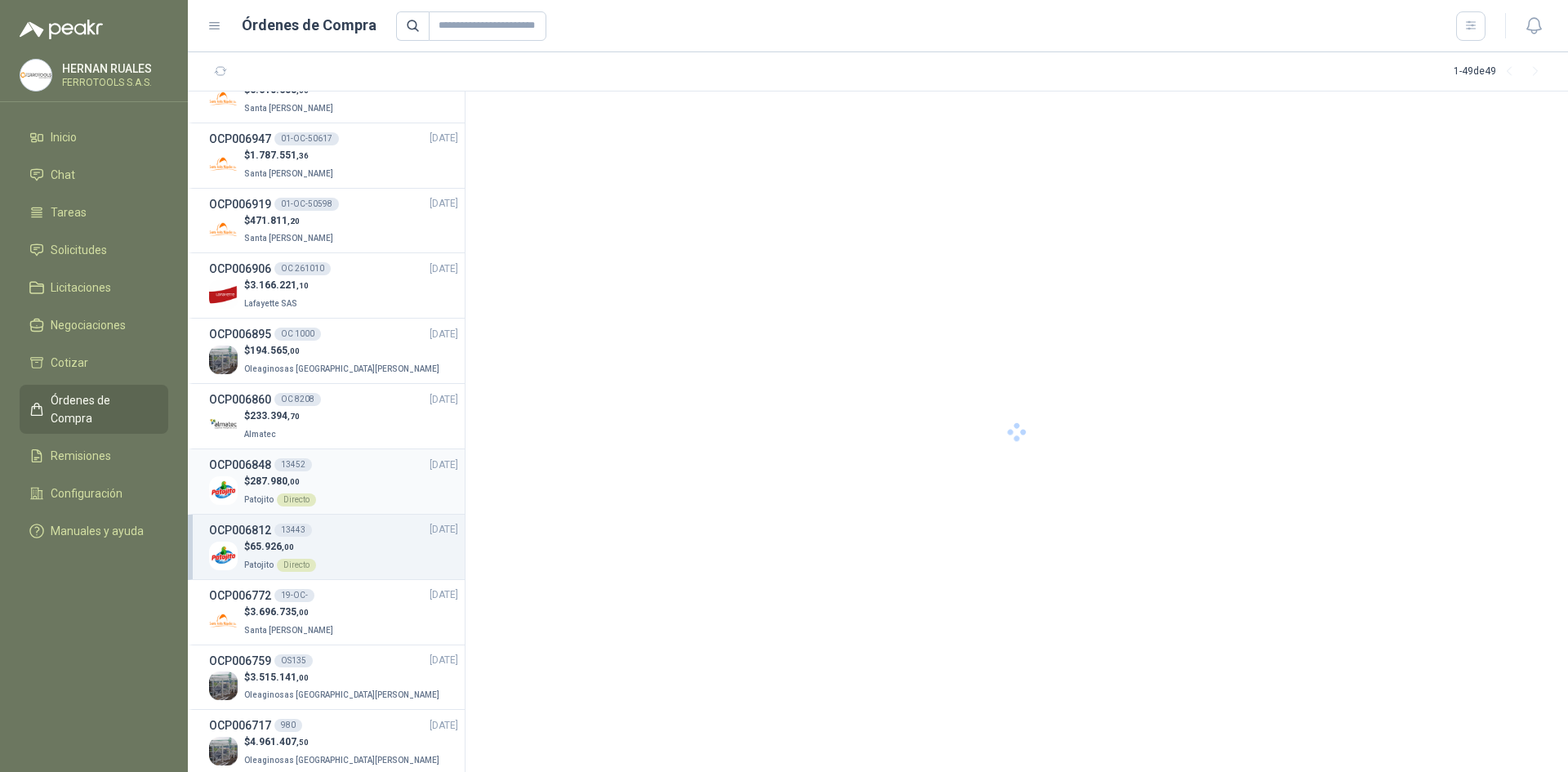
click at [350, 476] on div "$ 287.980 ,00 Patojito Directo" at bounding box center [333, 491] width 249 height 33
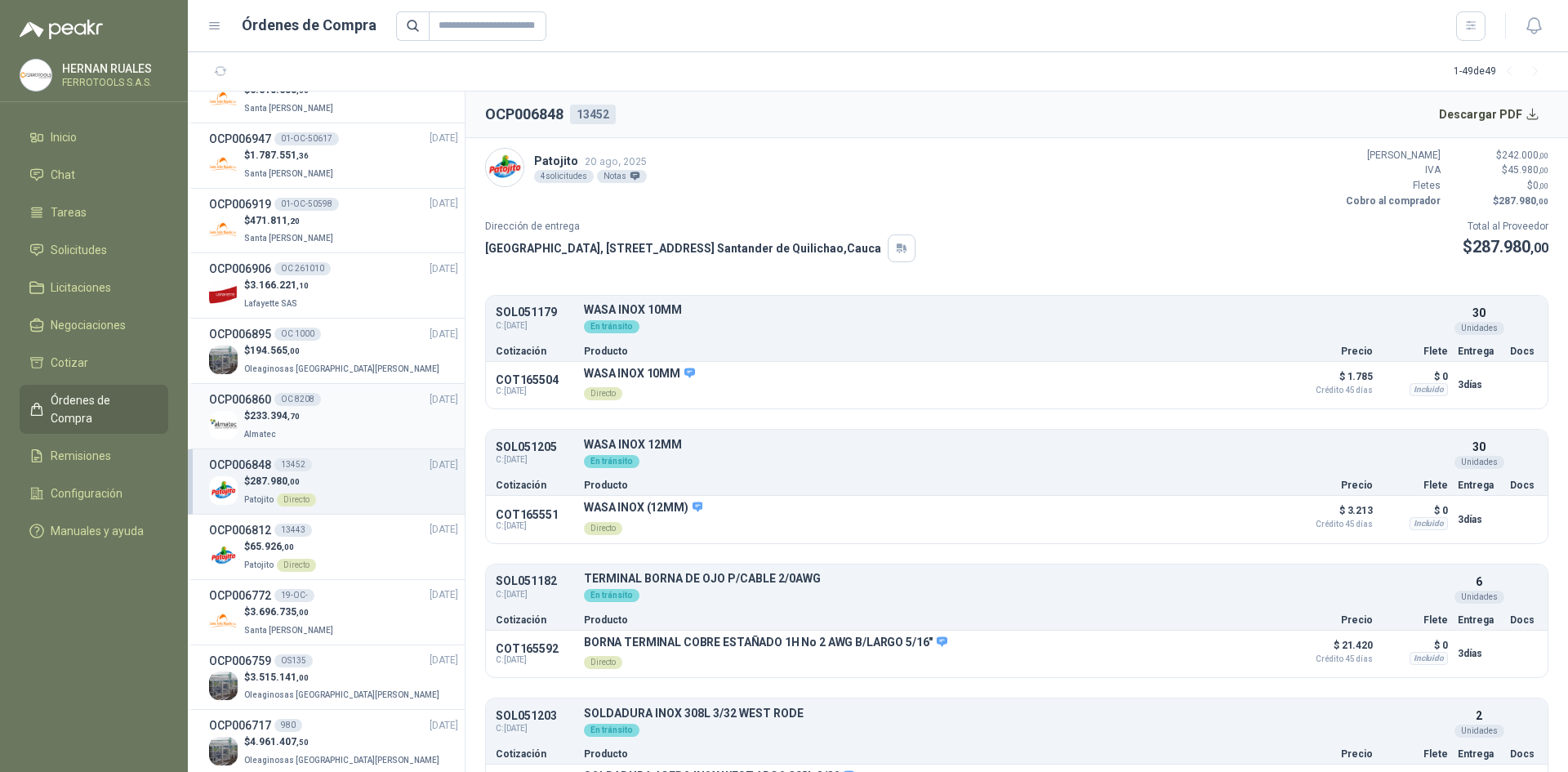
click at [339, 404] on div "OCP006860 OC 8208 [DATE]" at bounding box center [333, 399] width 249 height 18
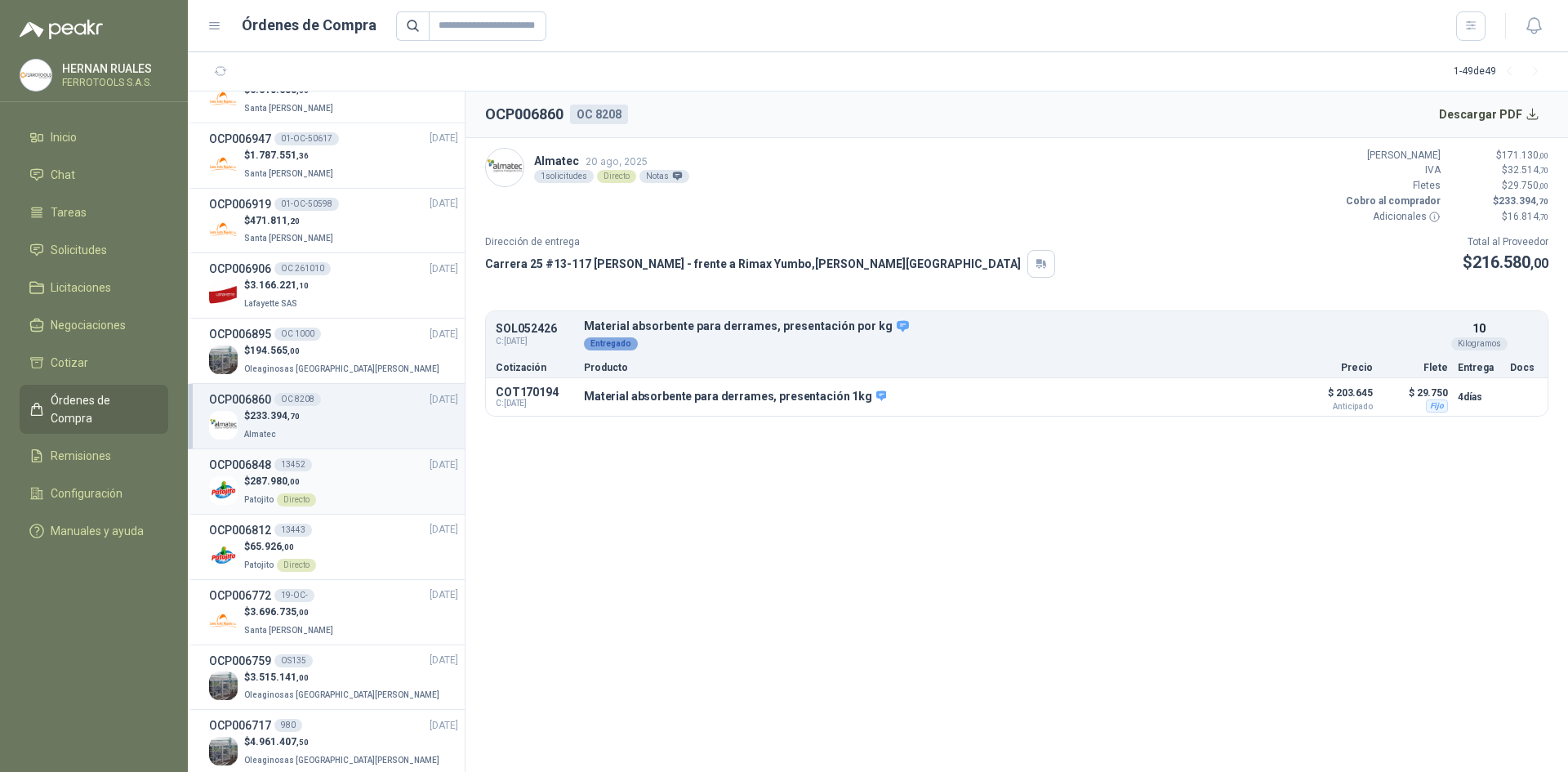
click at [345, 471] on div "OCP006848 13452 [DATE]" at bounding box center [333, 465] width 249 height 18
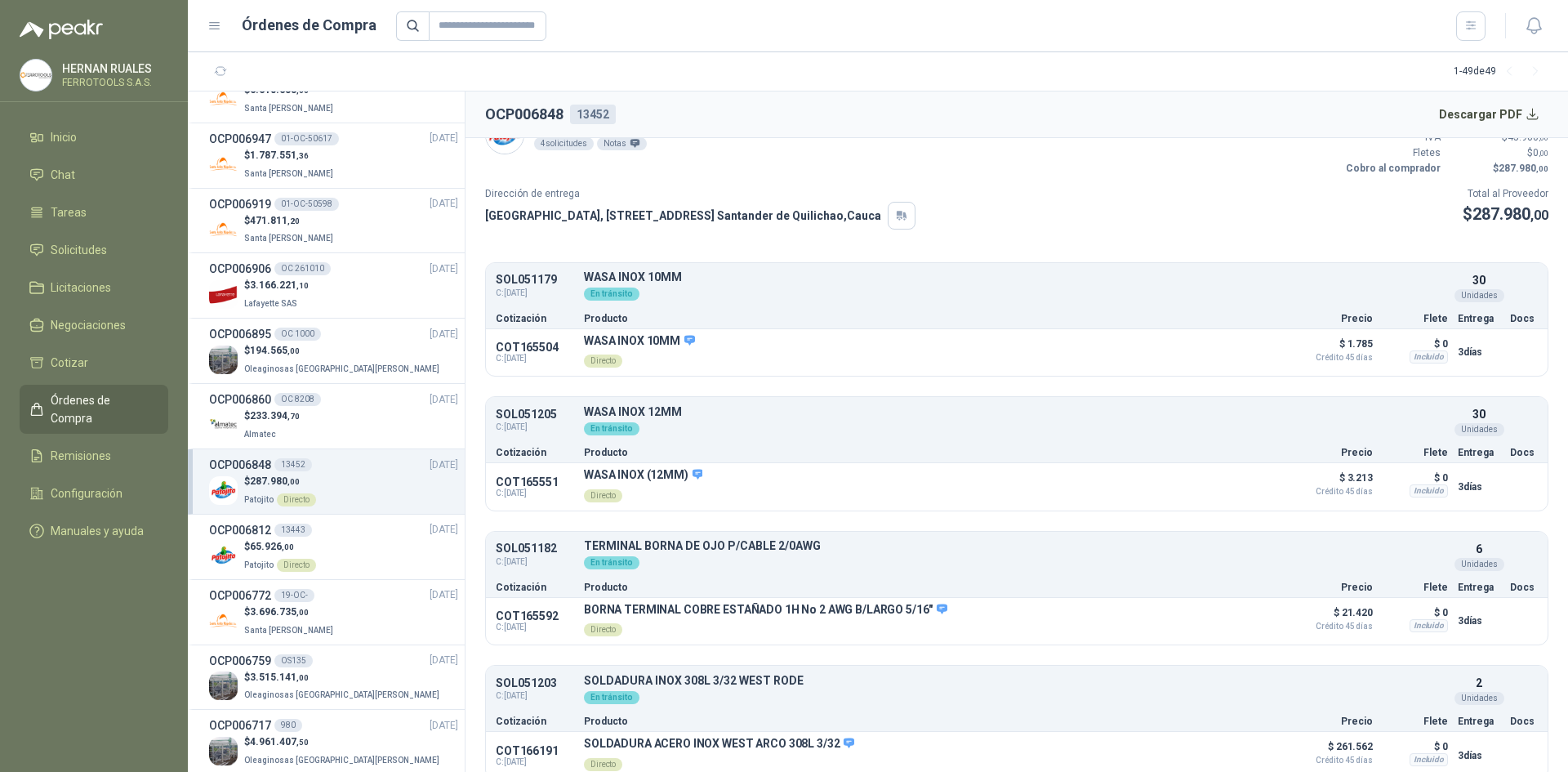
scroll to position [50, 0]
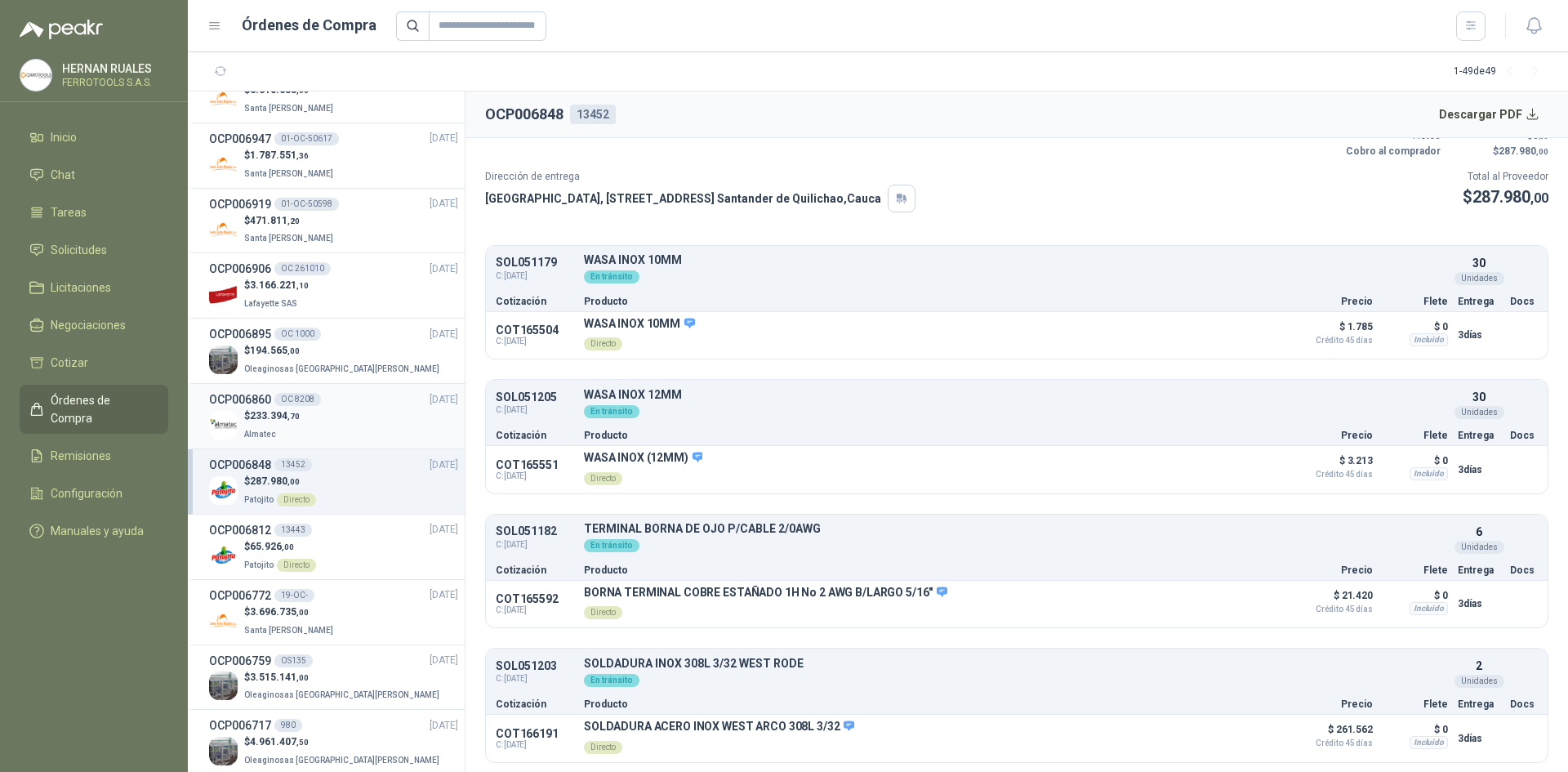
click at [355, 409] on div "$ 233.394 ,70 Almatec" at bounding box center [333, 425] width 249 height 33
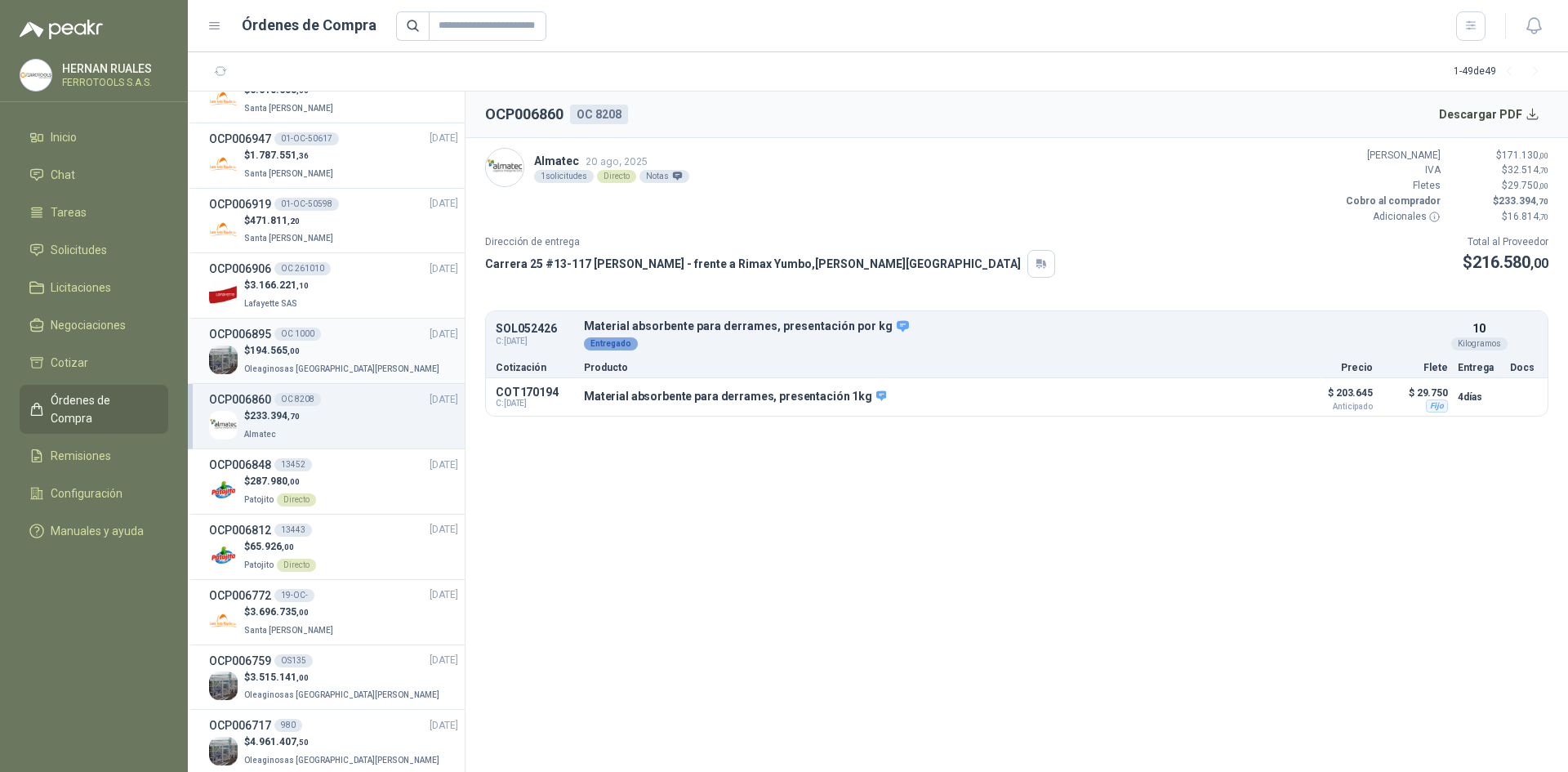
click at [355, 360] on div "$ 194.565 ,00 Oleaginosas [GEOGRAPHIC_DATA][PERSON_NAME]" at bounding box center [333, 360] width 249 height 33
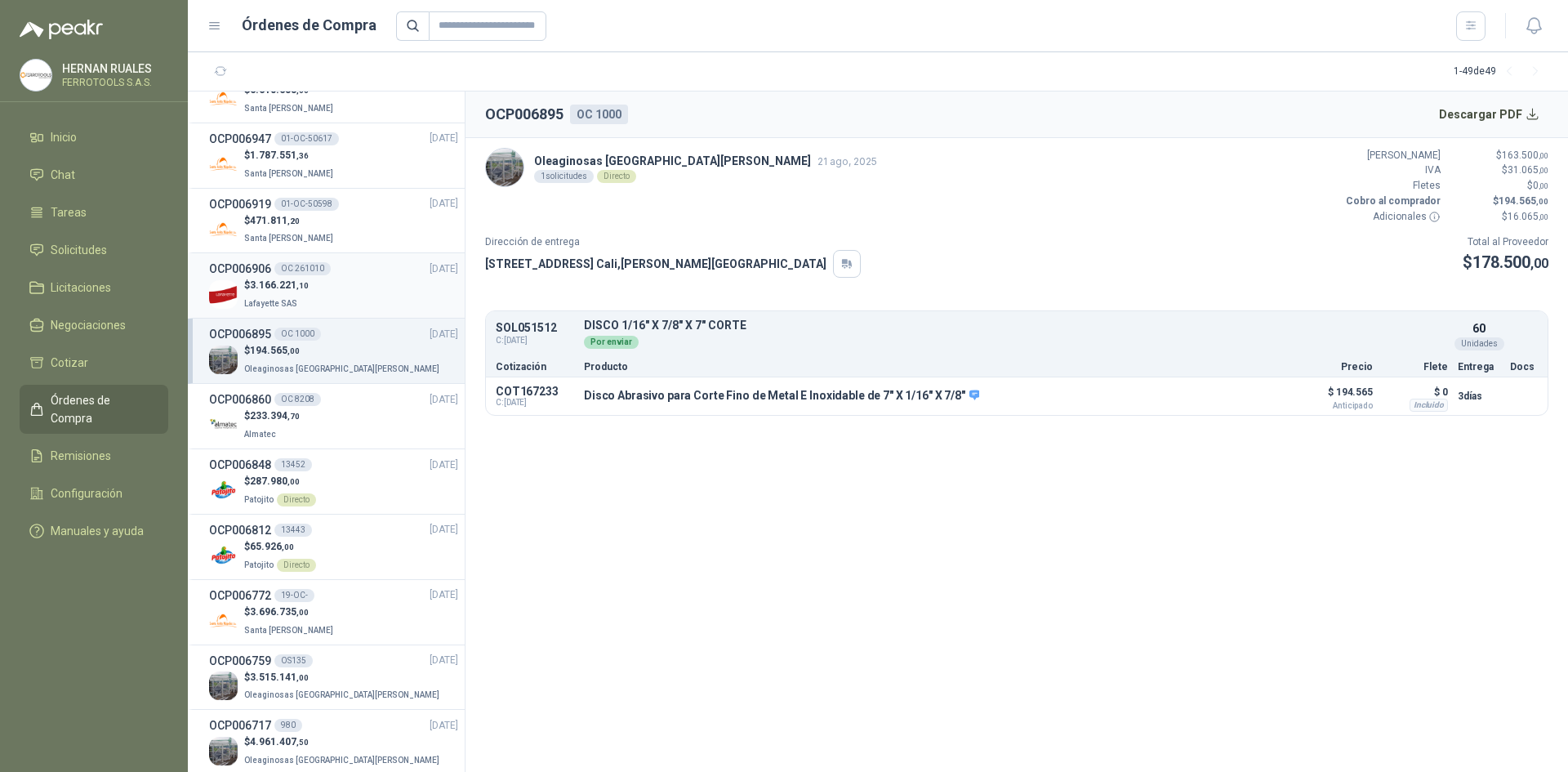
click at [360, 300] on div "$ 3.166.221 ,10 Lafayette SAS" at bounding box center [333, 294] width 249 height 33
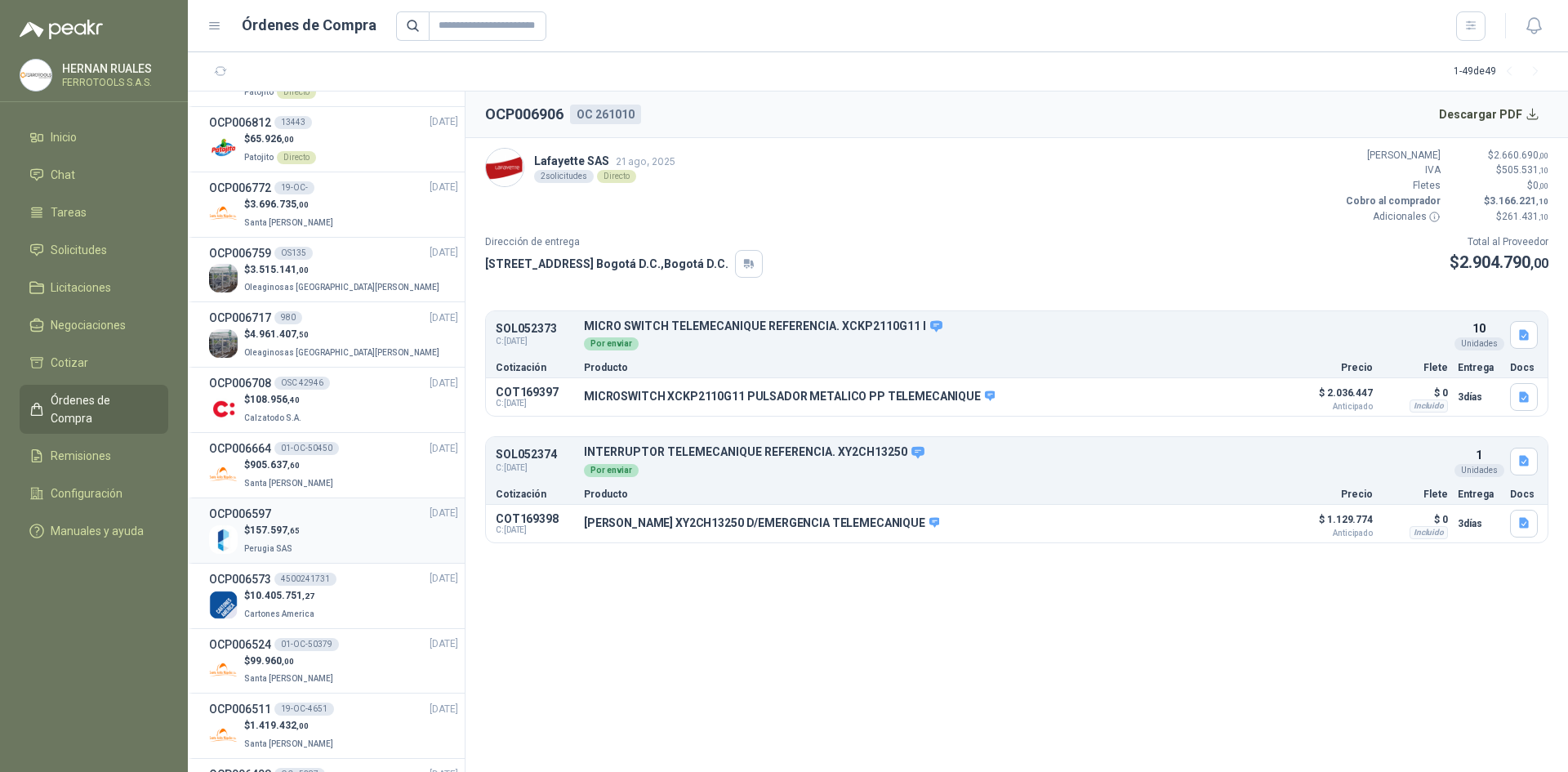
scroll to position [899, 0]
click at [337, 498] on li "OCP006597 [DATE] $ 157.597 ,65 Perugia SAS" at bounding box center [326, 530] width 277 height 65
click at [340, 456] on div "$ 905.637 ,60 [GEOGRAPHIC_DATA][PERSON_NAME]" at bounding box center [333, 473] width 249 height 33
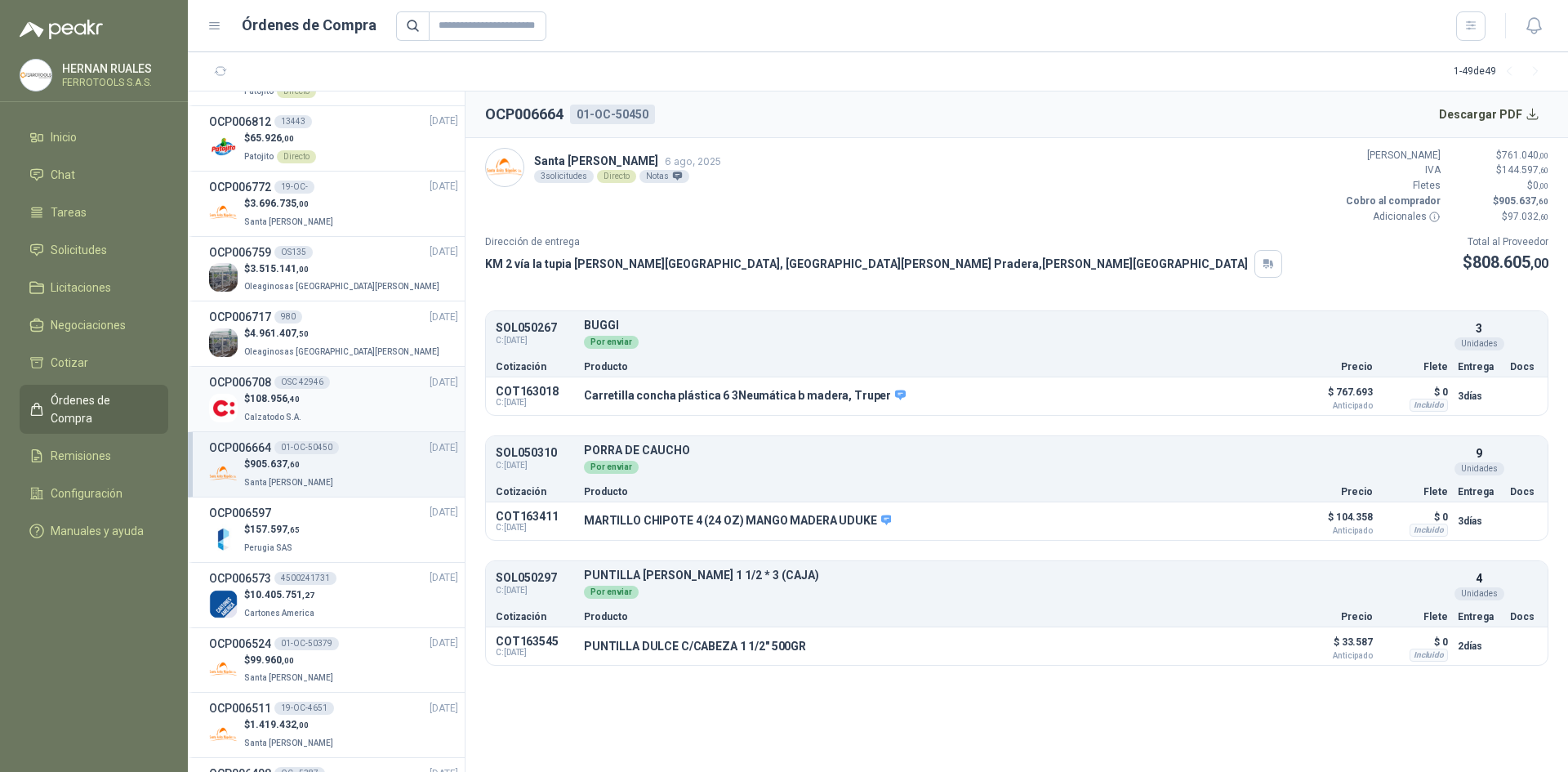
click at [344, 418] on div "$ 108.956 ,40 Calzatodo S.A." at bounding box center [333, 408] width 249 height 33
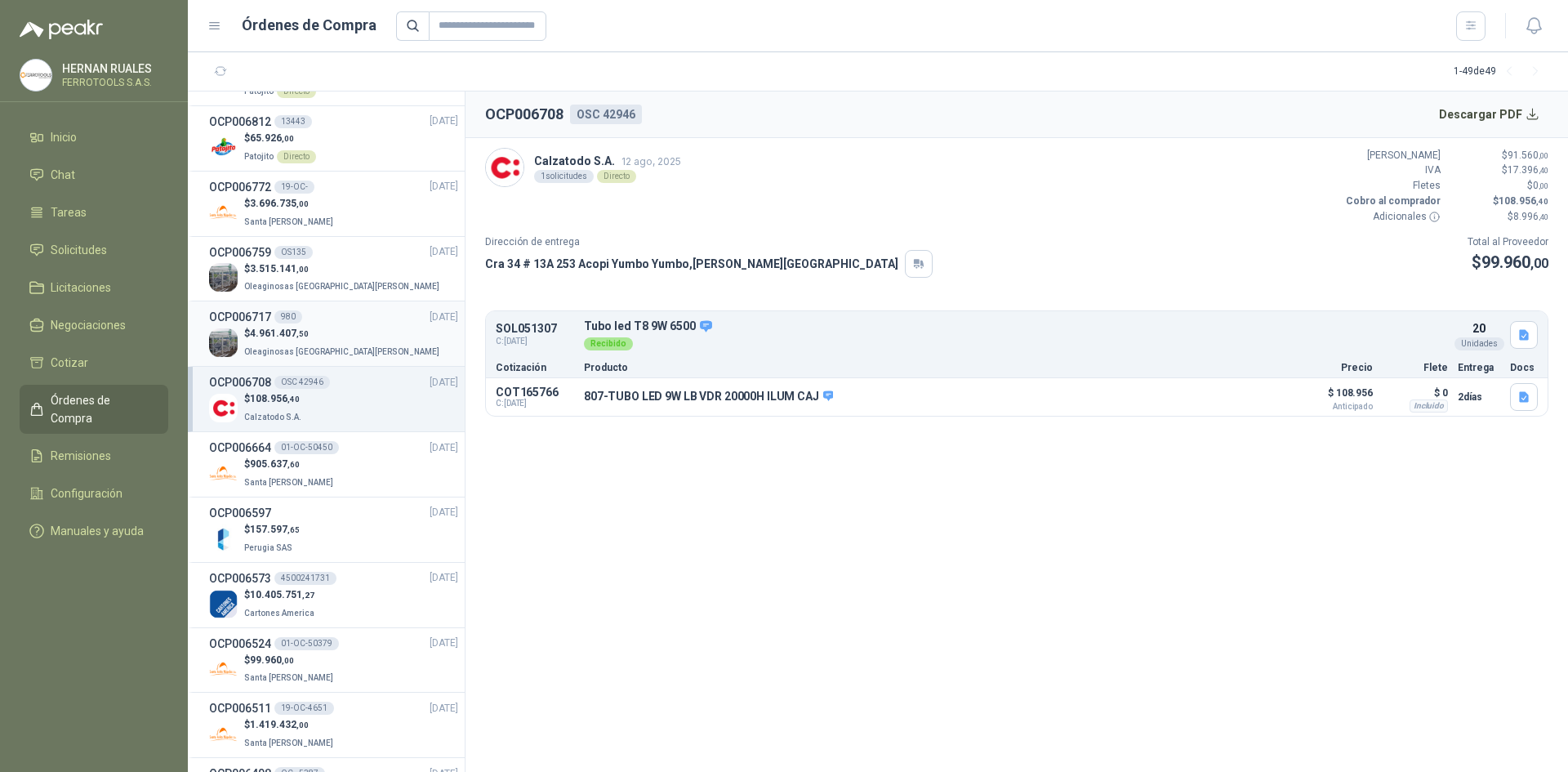
click at [345, 350] on div "$ 4.961.407 ,50 Oleaginosas [GEOGRAPHIC_DATA][PERSON_NAME]" at bounding box center [333, 342] width 249 height 33
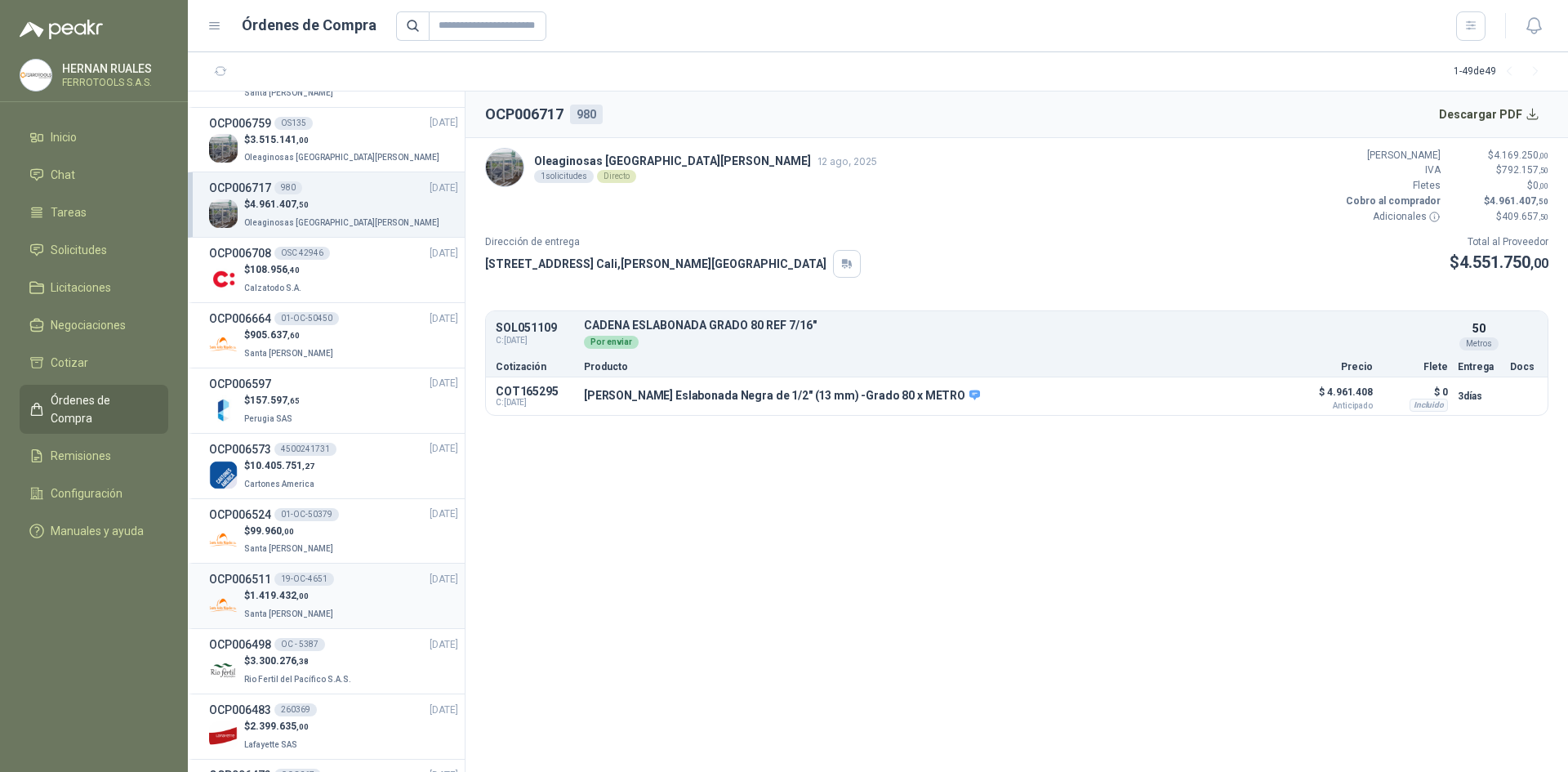
scroll to position [1144, 0]
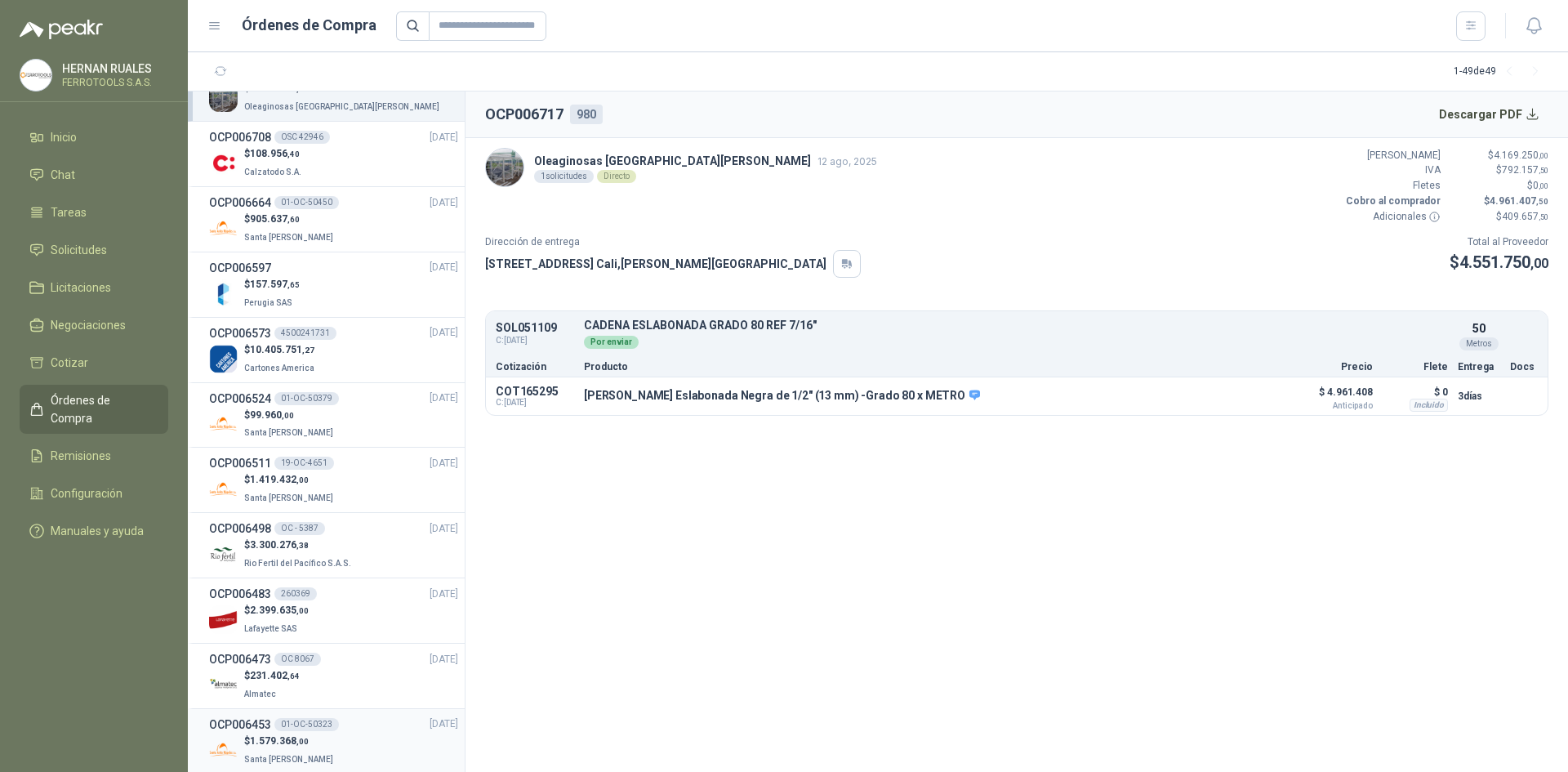
click at [378, 732] on div "OCP006453 01-OC-50323 [DATE]" at bounding box center [333, 725] width 249 height 18
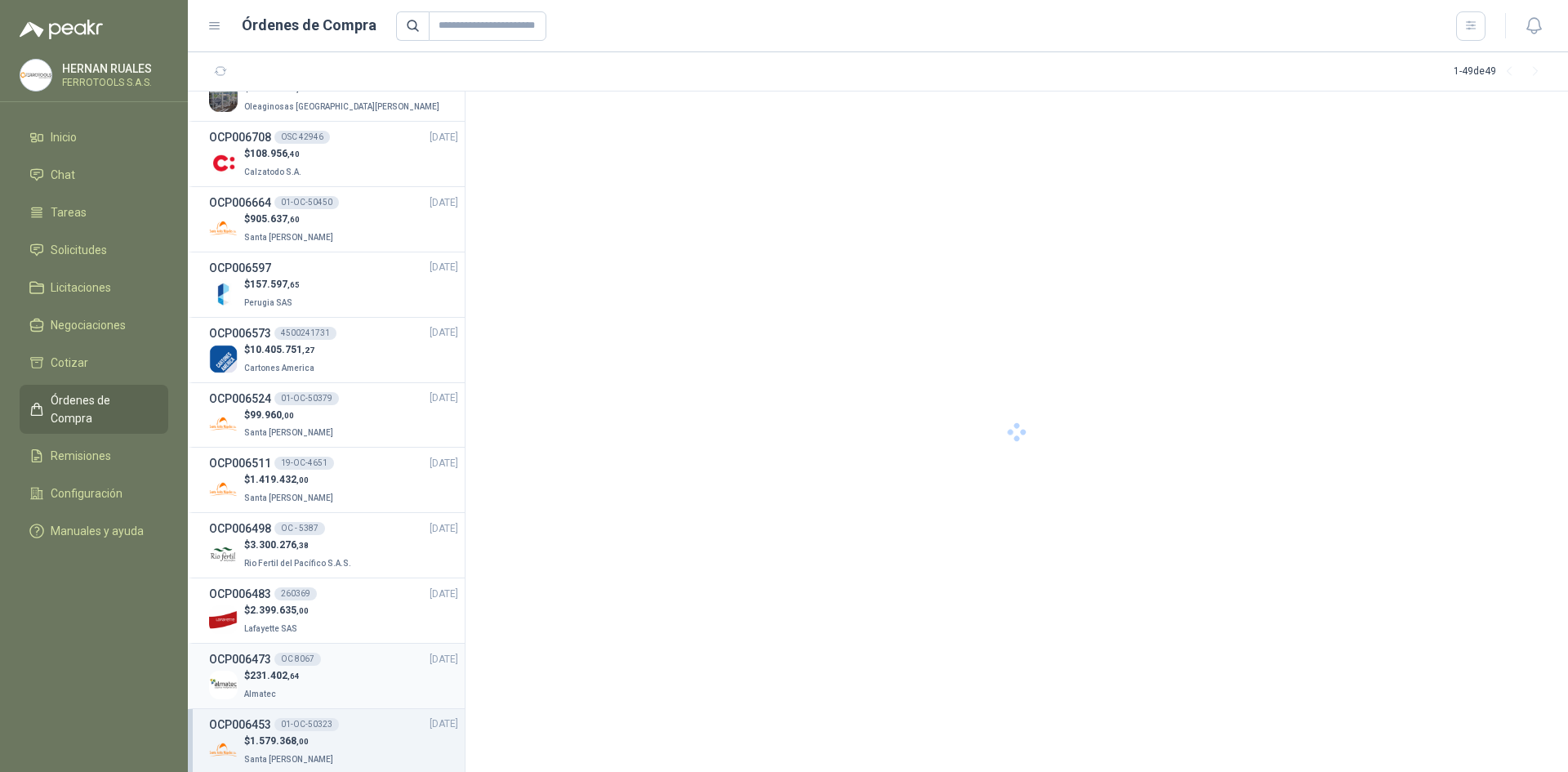
click at [354, 674] on div "$ 231.402 ,64 Almatec" at bounding box center [333, 685] width 249 height 33
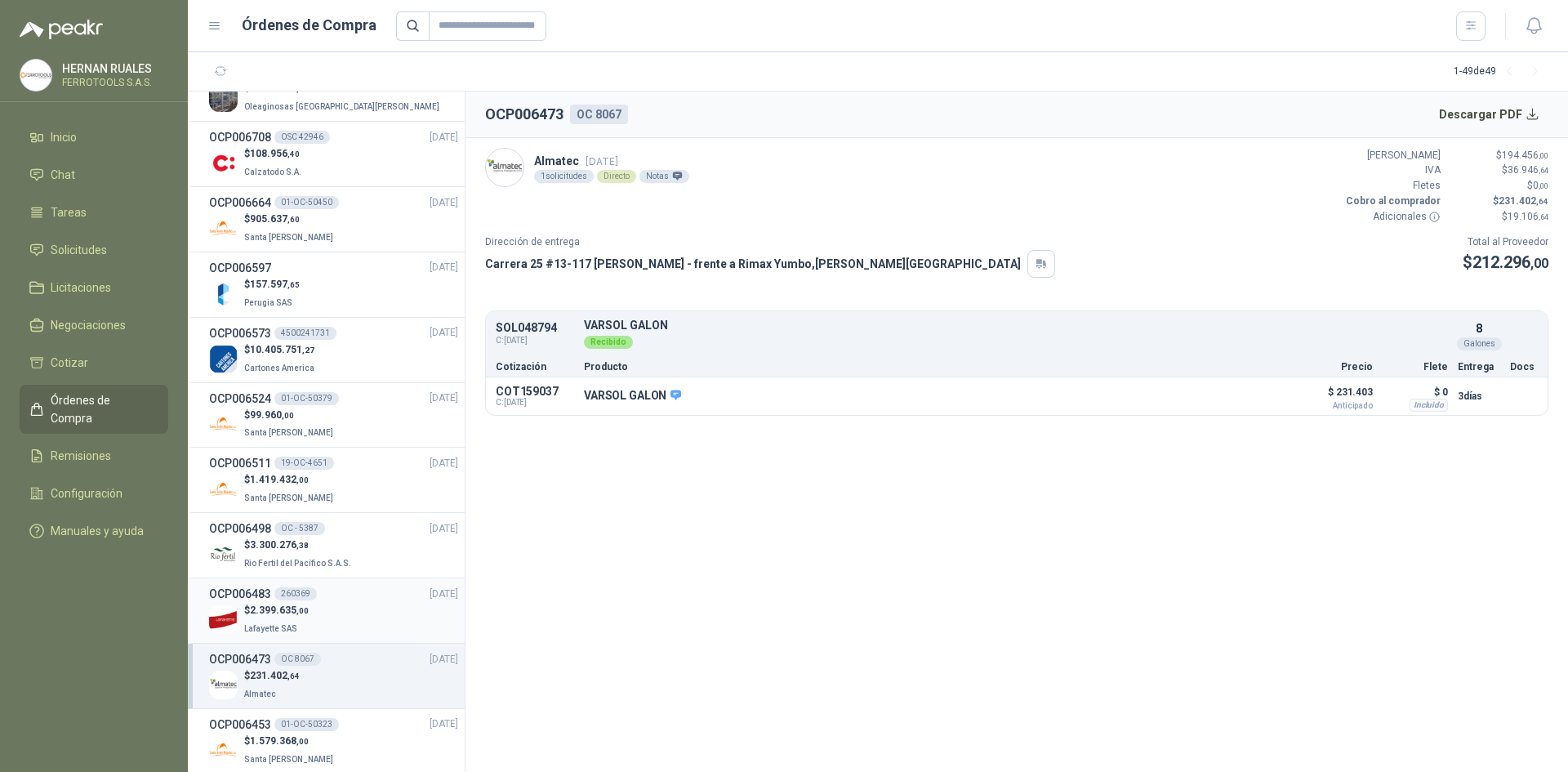
click at [355, 634] on div "$ 2.399.635 ,00 Lafayette SAS" at bounding box center [333, 620] width 249 height 33
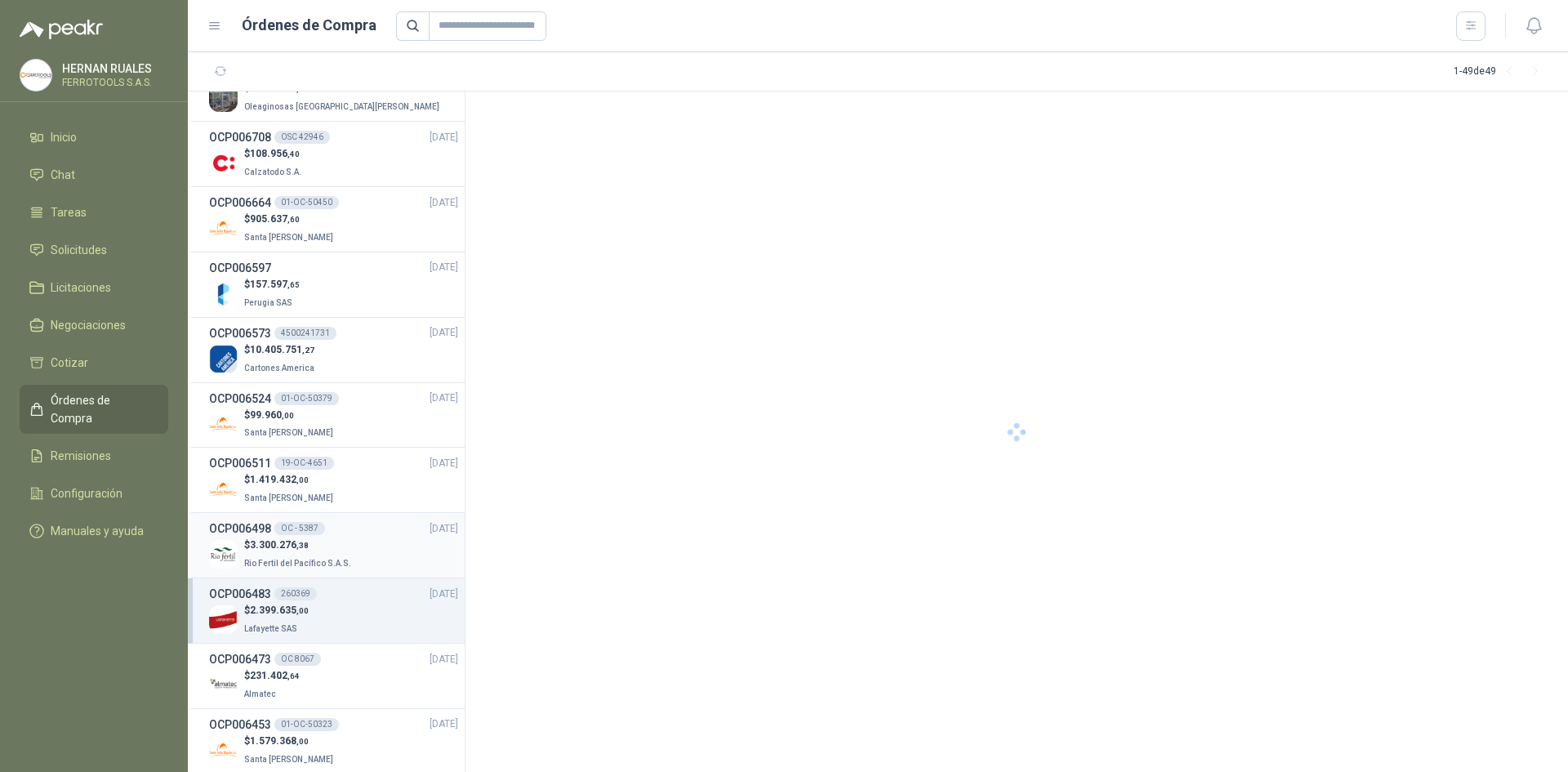
click at [356, 561] on div "$ 3.300.276 ,38 Rio Fertil del Pacífico S.A.S." at bounding box center [333, 555] width 249 height 33
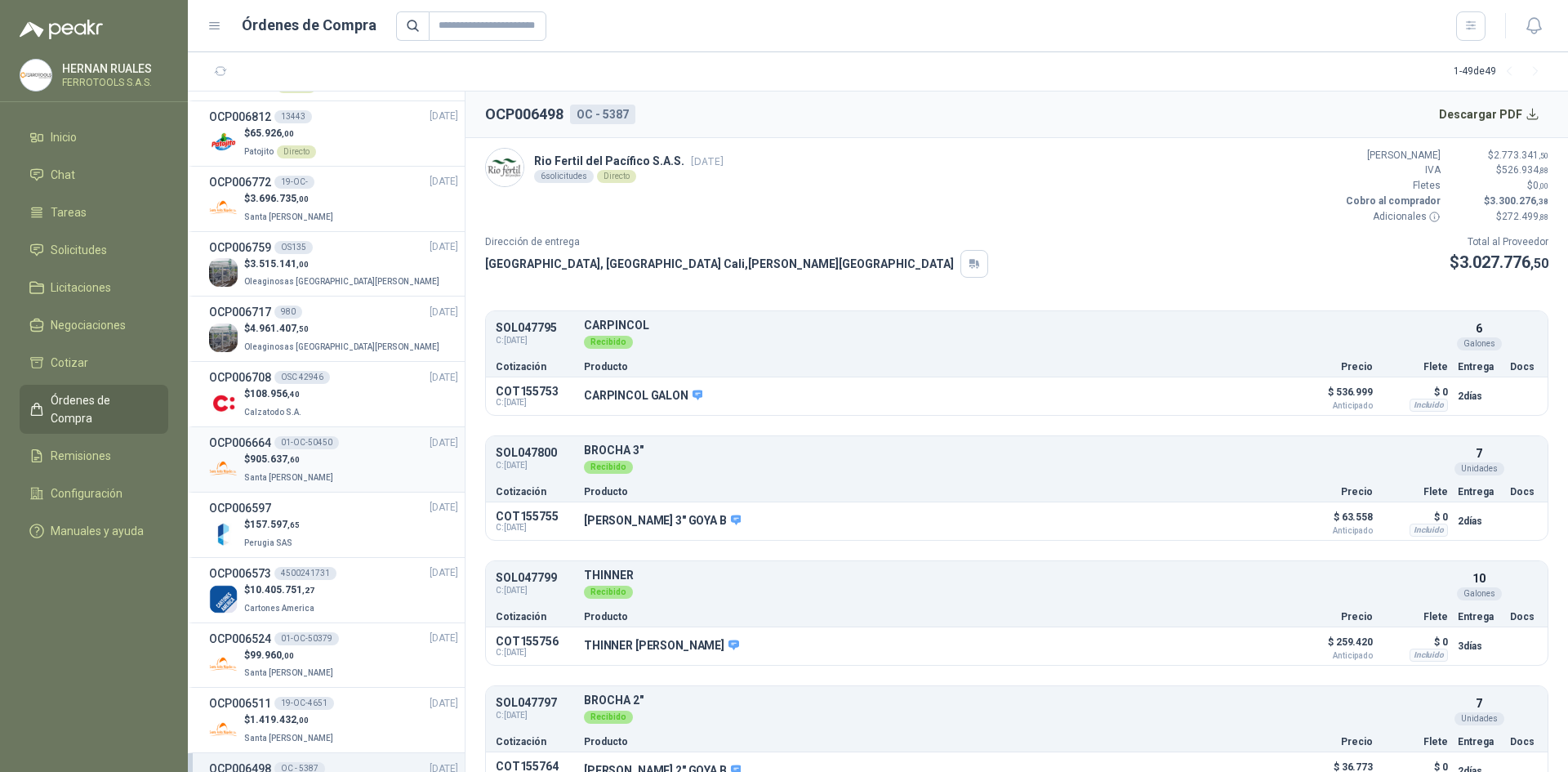
scroll to position [899, 0]
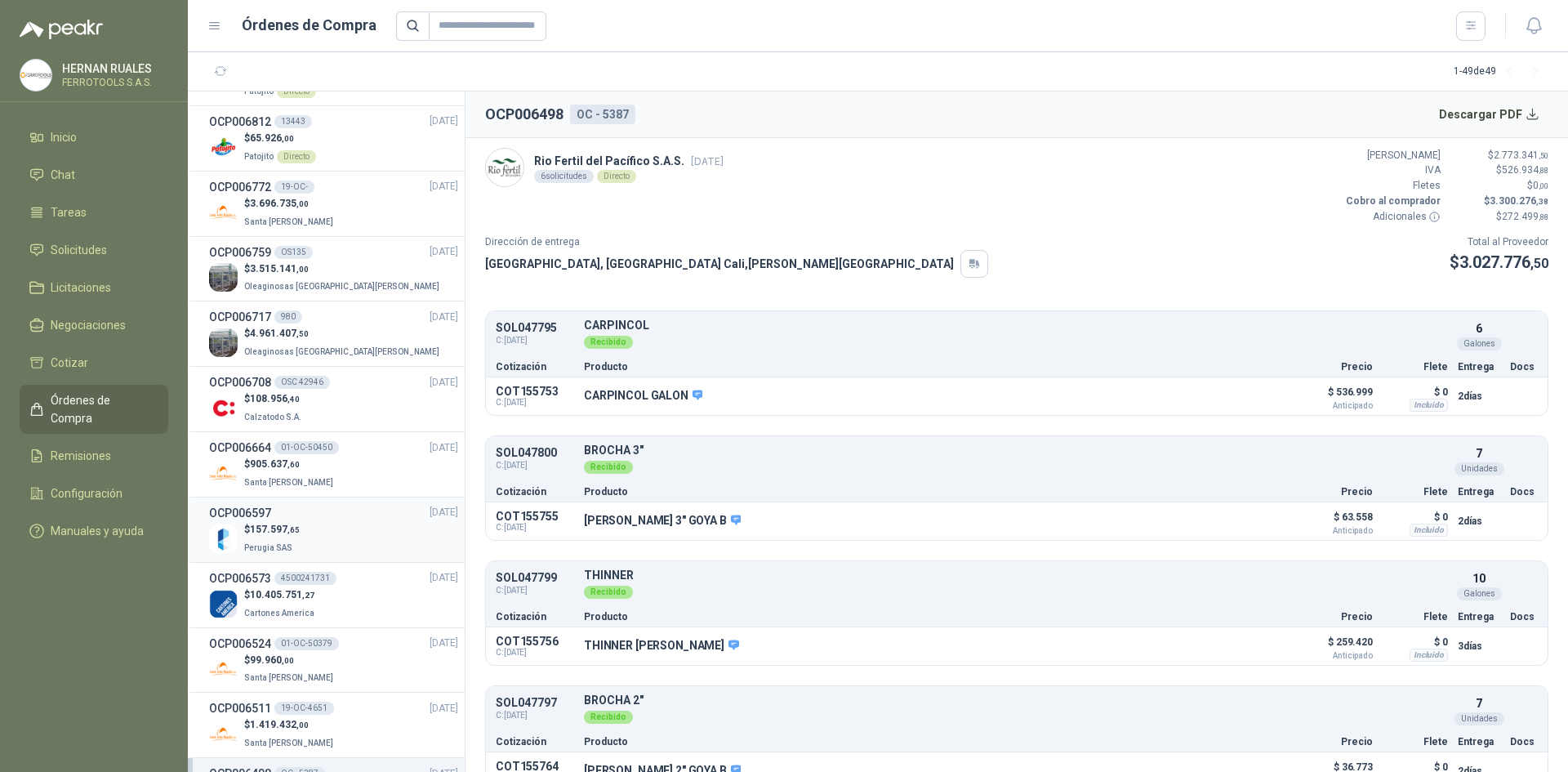
click at [389, 517] on div "OCP006597 [DATE]" at bounding box center [333, 513] width 249 height 18
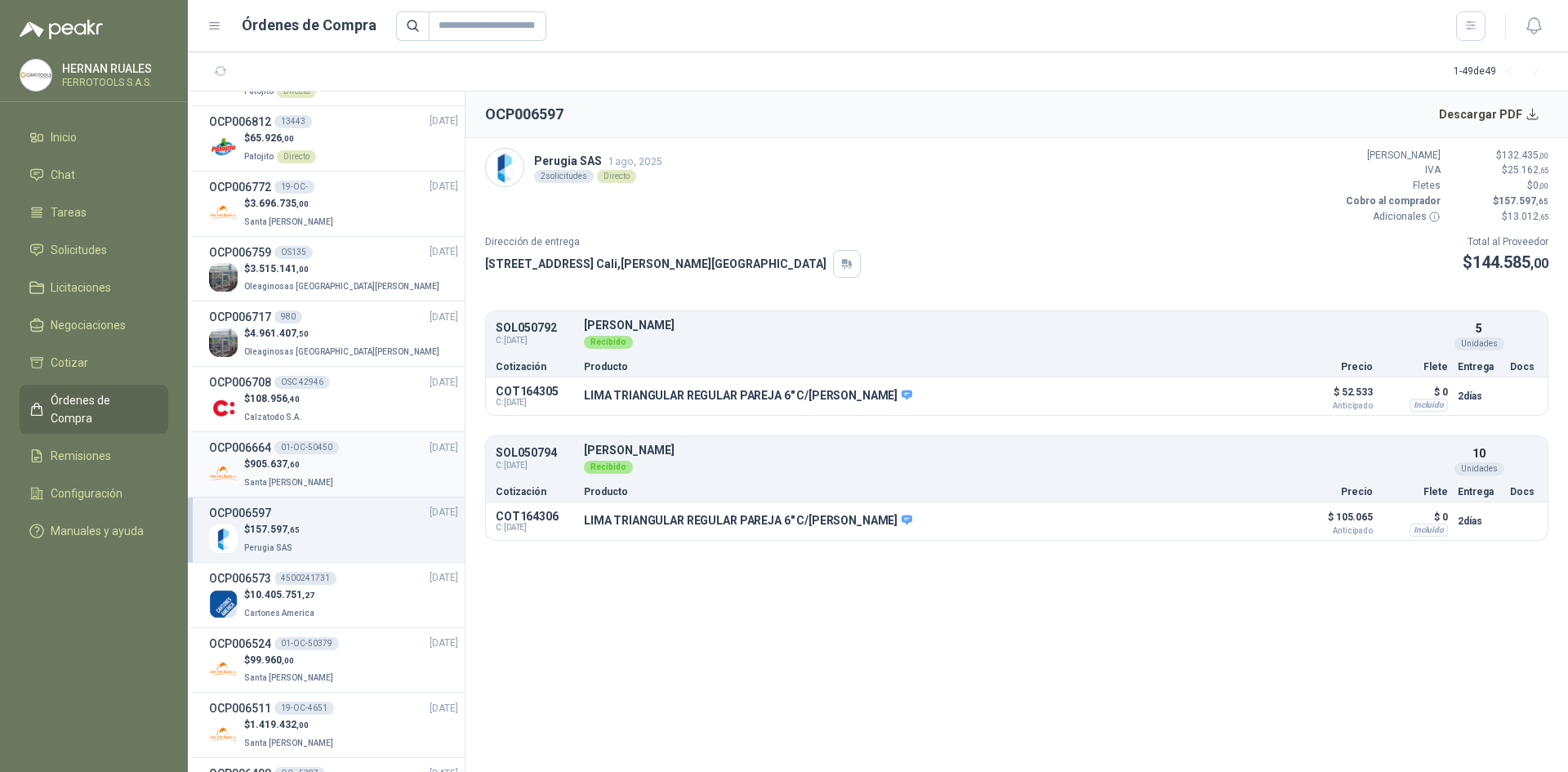
click at [377, 466] on div "$ 905.637 ,60 [GEOGRAPHIC_DATA][PERSON_NAME]" at bounding box center [333, 473] width 249 height 33
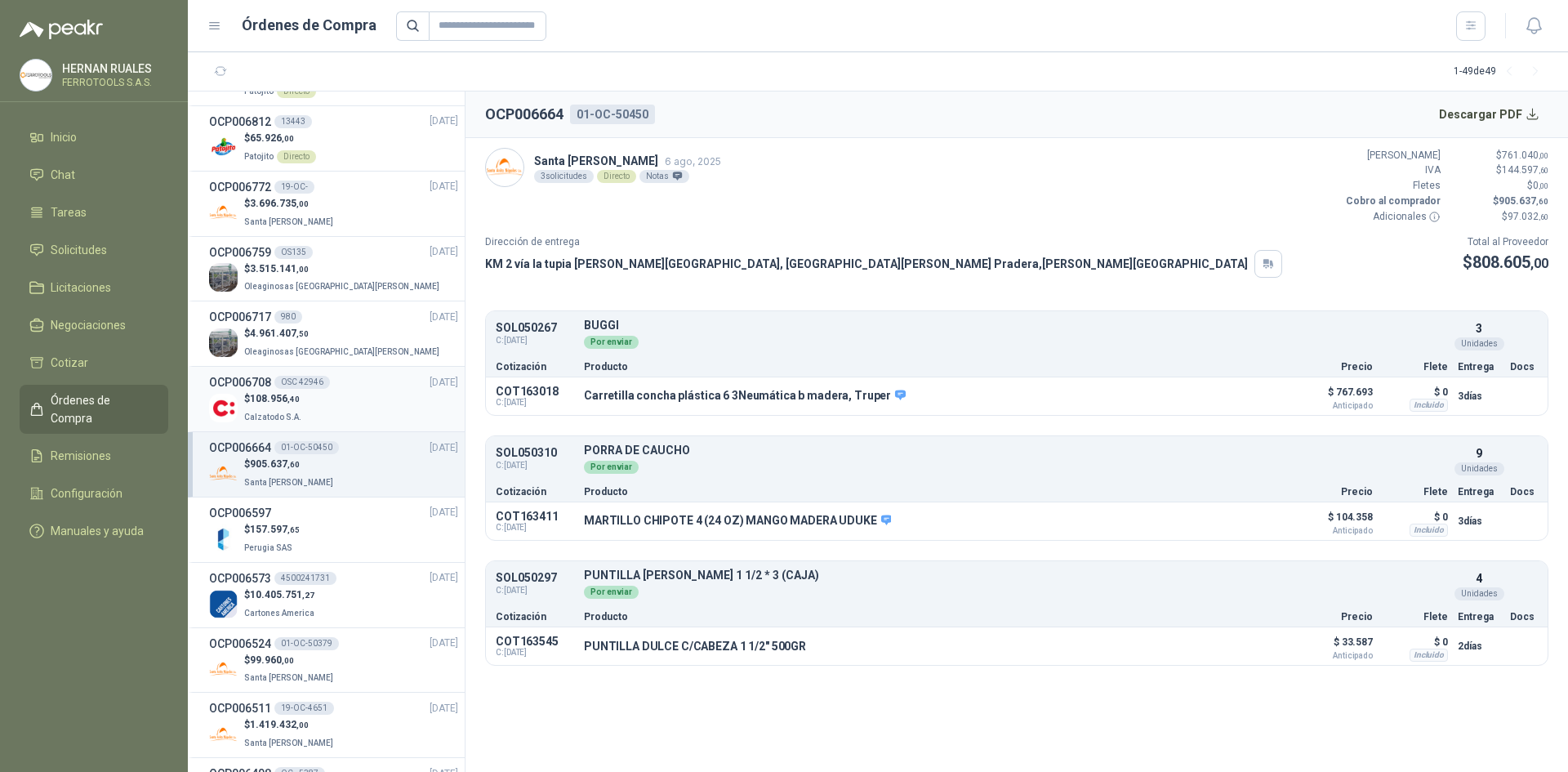
click at [370, 418] on div "$ 108.956 ,40 Calzatodo S.A." at bounding box center [333, 408] width 249 height 33
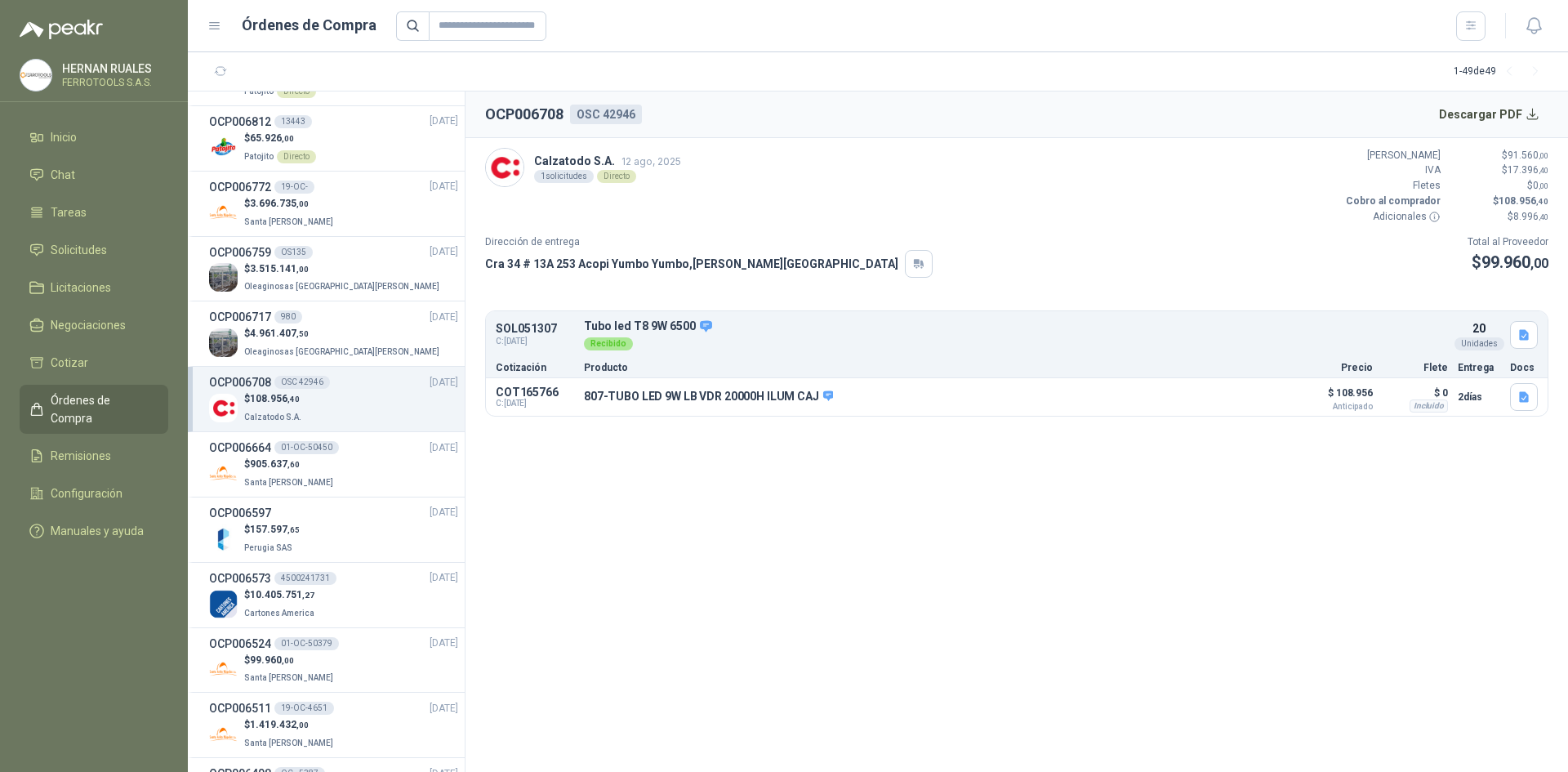
click at [368, 368] on li "OCP006708 OSC 42946 [DATE] $ 108.956 ,40 Calzatodo S.A." at bounding box center [326, 399] width 277 height 65
click at [367, 338] on div "$ 4.961.407 ,50 Oleaginosas [GEOGRAPHIC_DATA][PERSON_NAME]" at bounding box center [333, 342] width 249 height 33
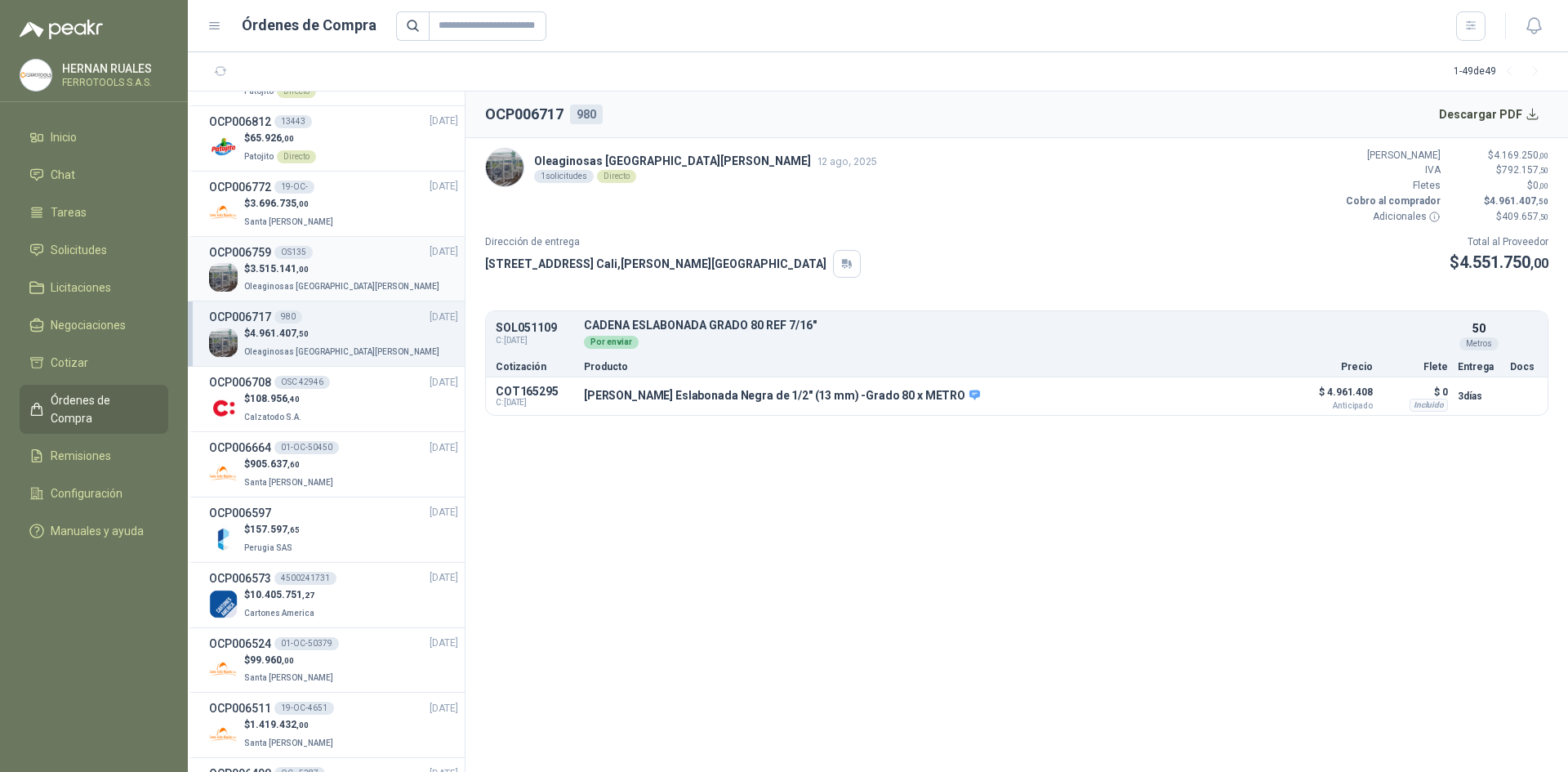
click at [351, 282] on div "$ 3.515.141 ,00 Oleaginosas [GEOGRAPHIC_DATA][PERSON_NAME]" at bounding box center [333, 278] width 249 height 33
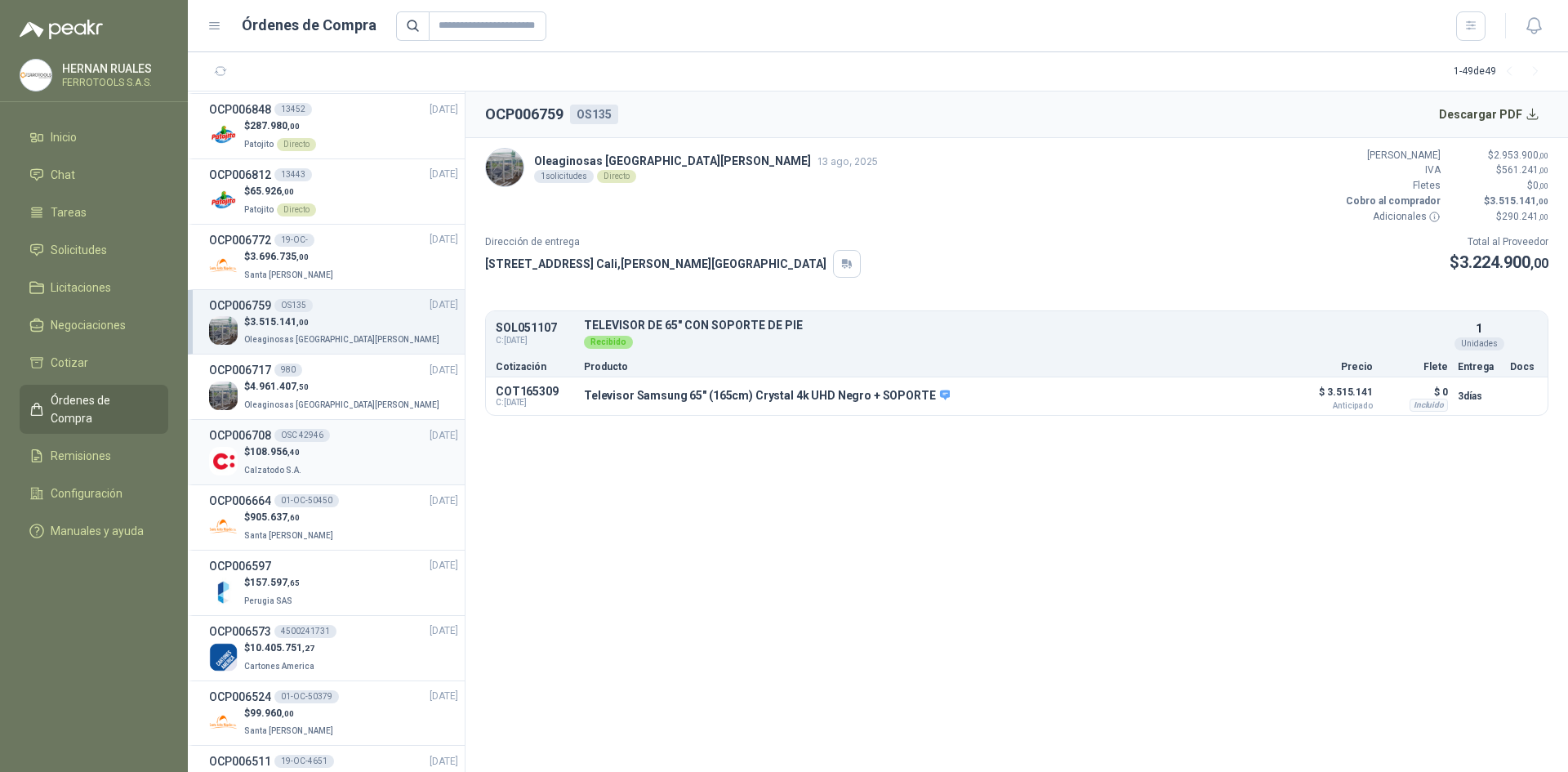
scroll to position [817, 0]
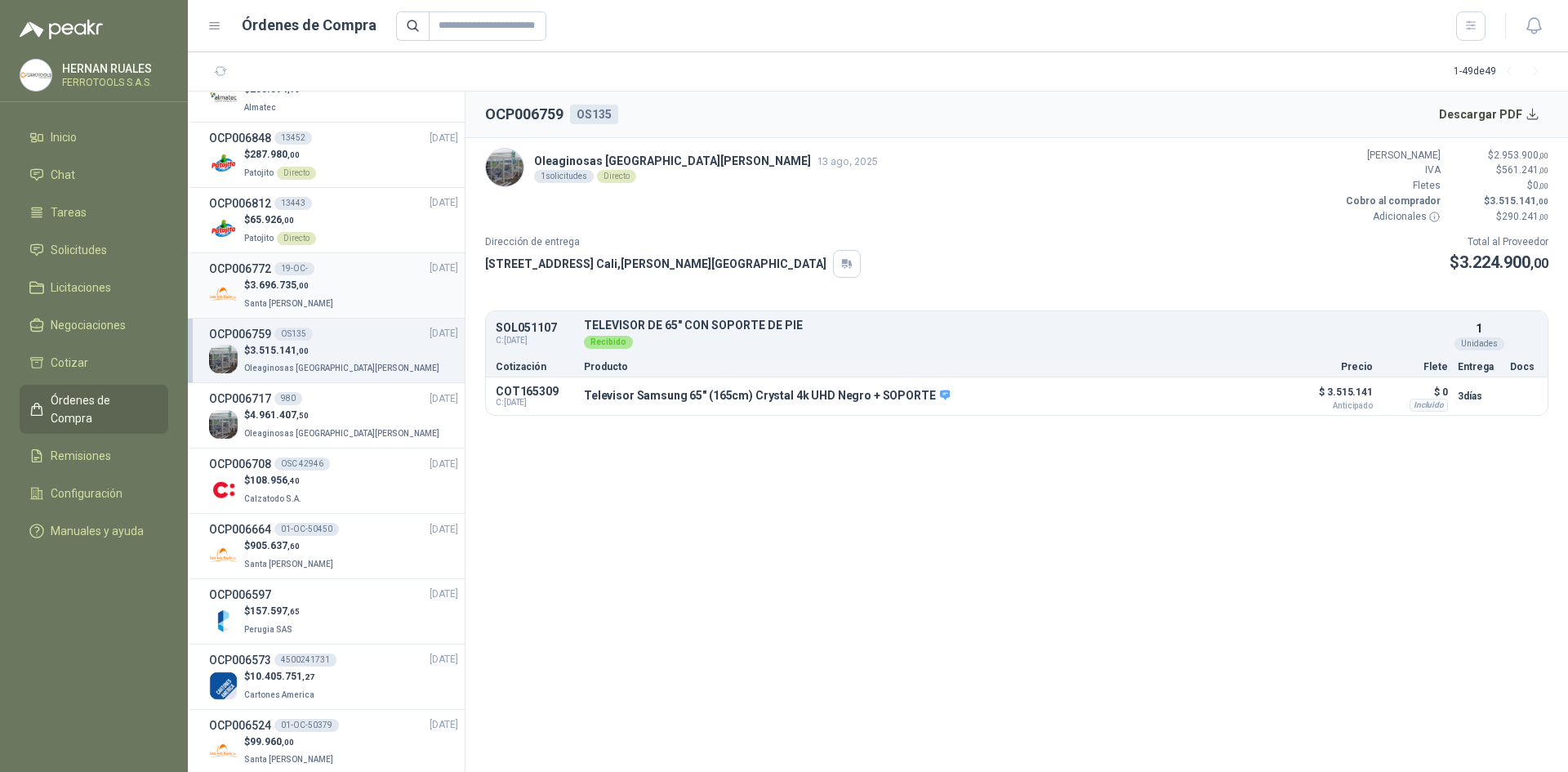
click at [345, 294] on div "$ 3.696.735 ,00 Santa [PERSON_NAME]" at bounding box center [333, 294] width 249 height 33
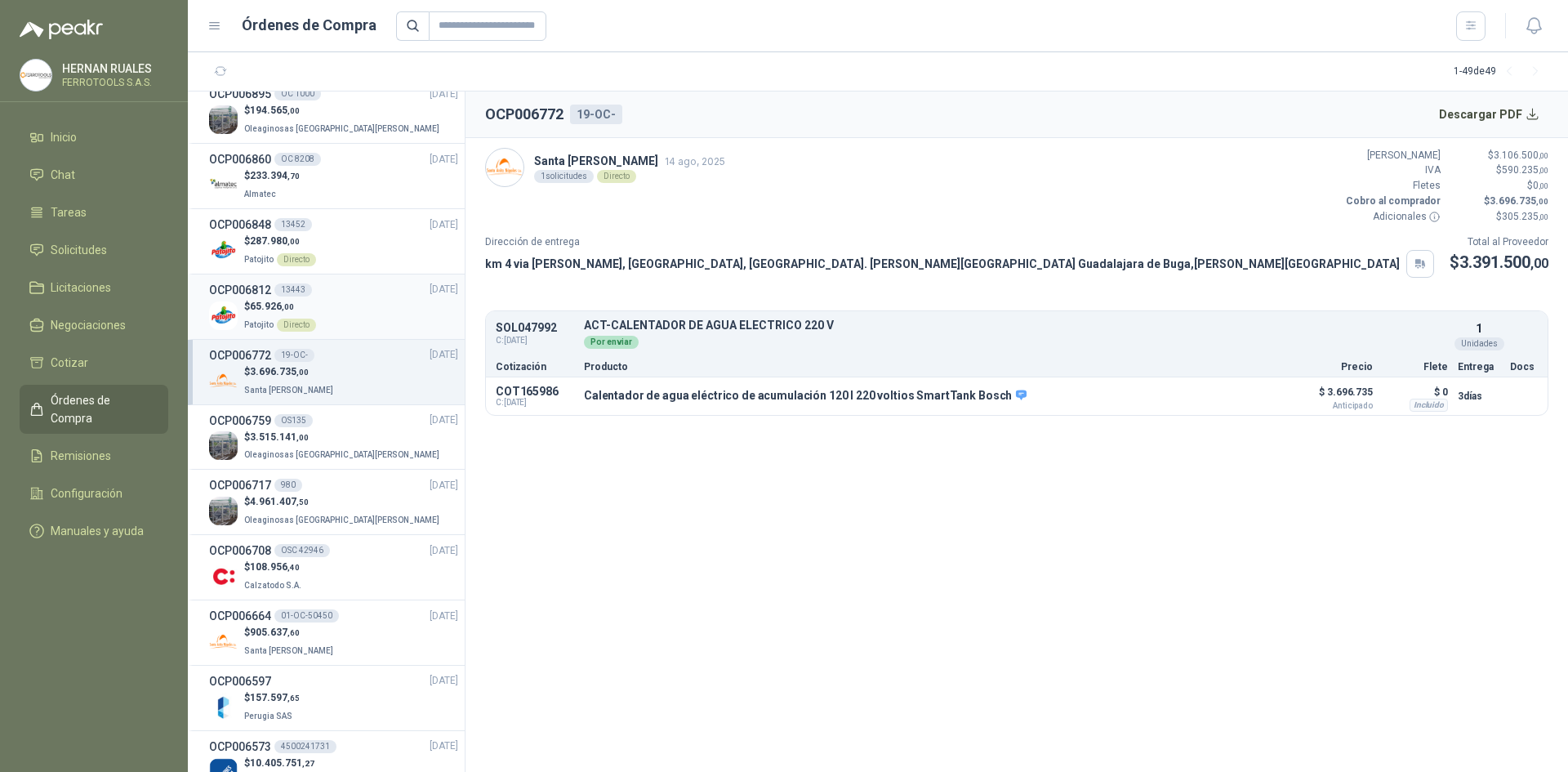
scroll to position [654, 0]
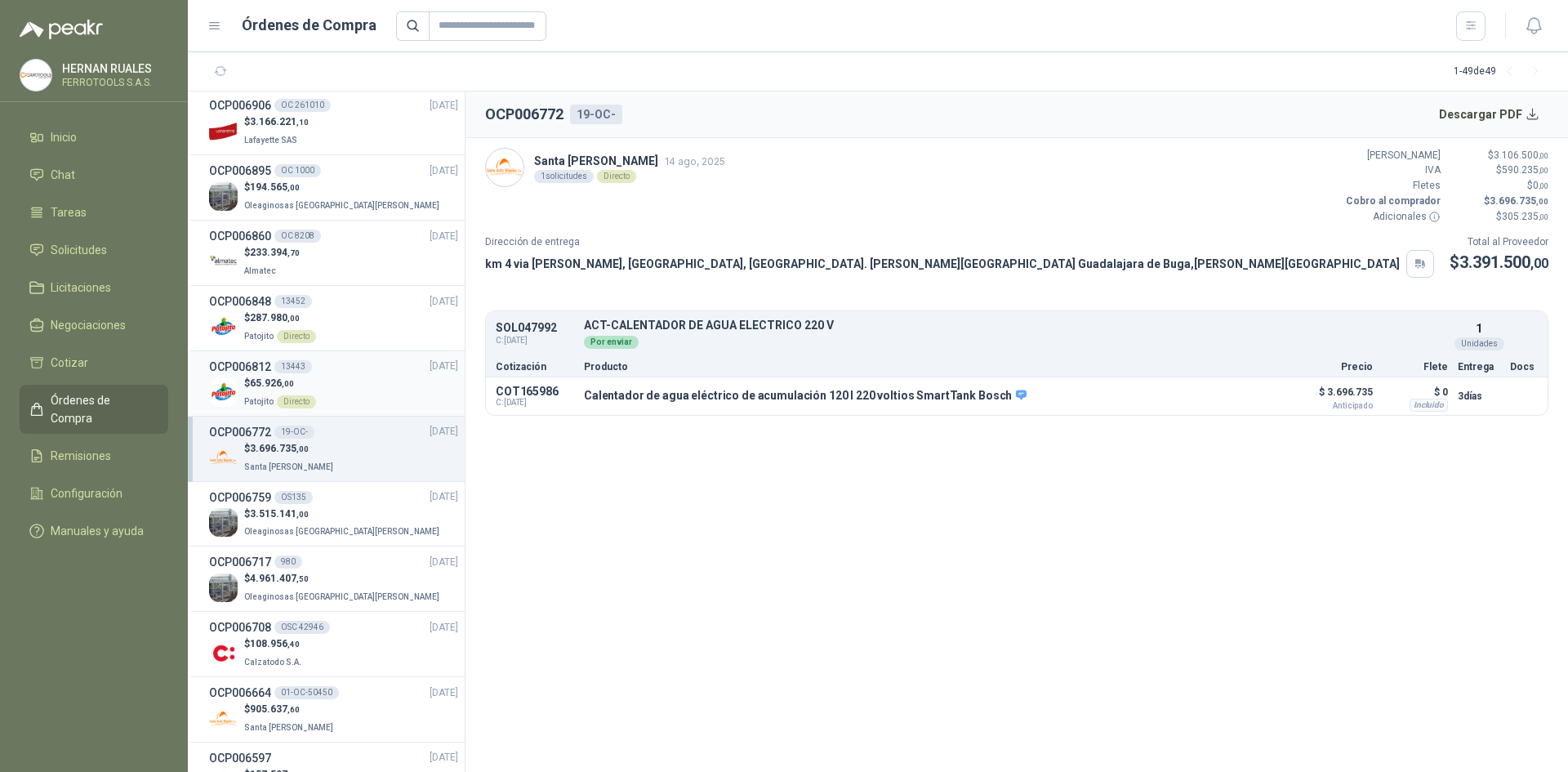
click at [356, 366] on div "OCP006812 13443 [DATE]" at bounding box center [333, 367] width 249 height 18
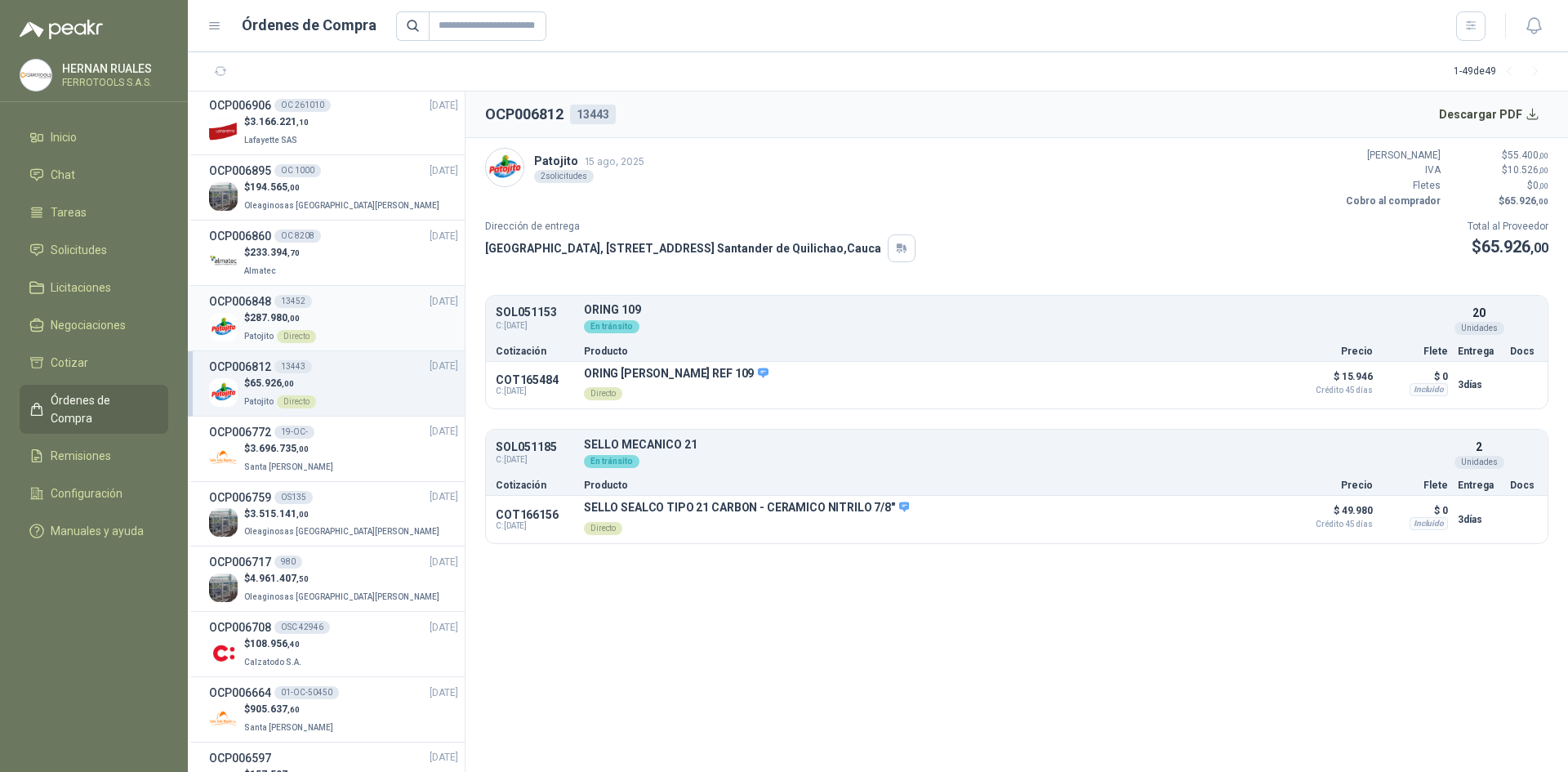
click at [365, 329] on div "$ 287.980 ,00 Patojito Directo" at bounding box center [333, 327] width 249 height 33
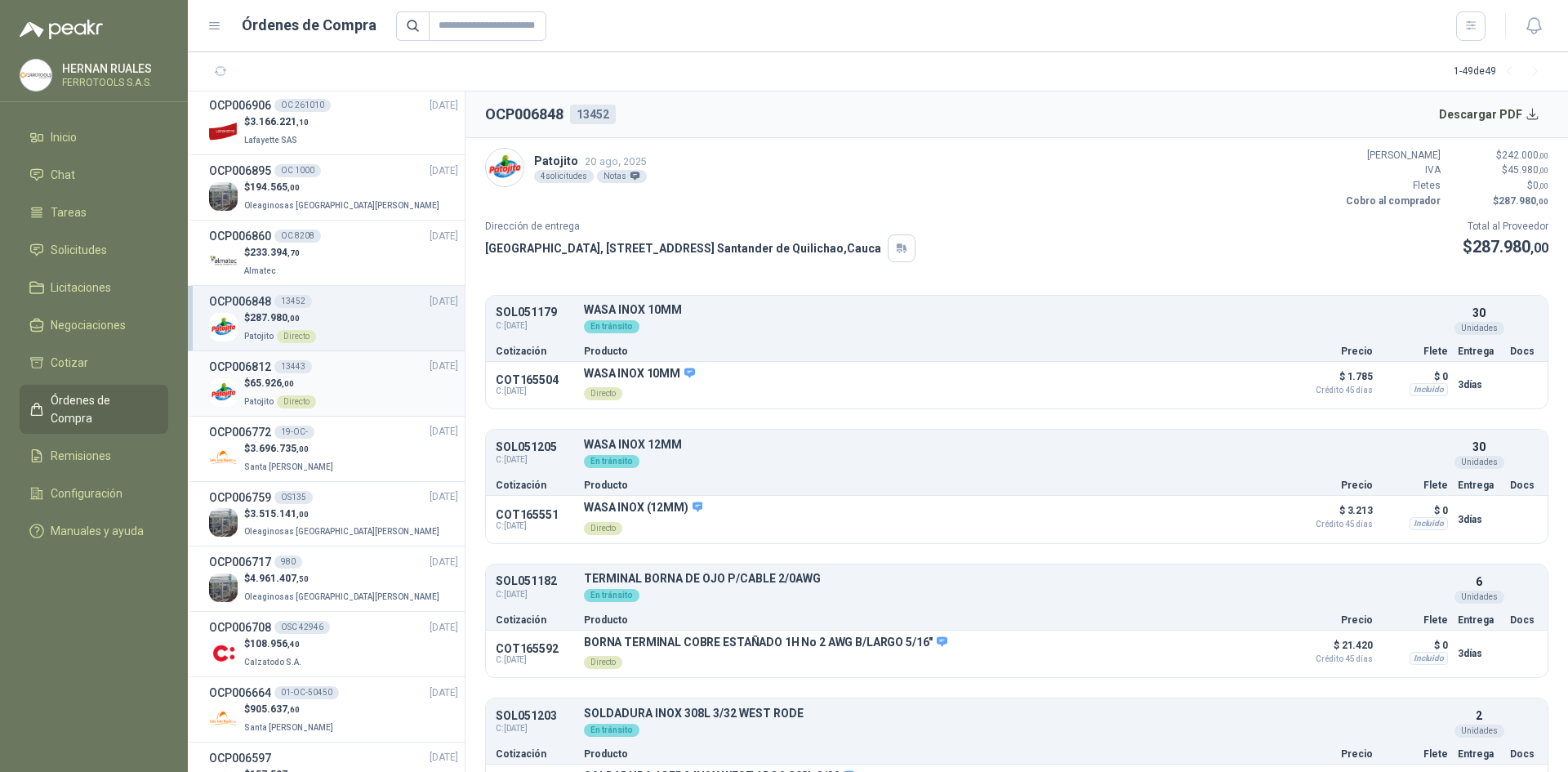
click at [363, 354] on li "OCP006812 13443 [DATE] $ 65.926 ,00 Patojito Directo" at bounding box center [326, 384] width 277 height 65
click at [349, 251] on div "$ 233.394 ,70 Almatec" at bounding box center [333, 262] width 249 height 33
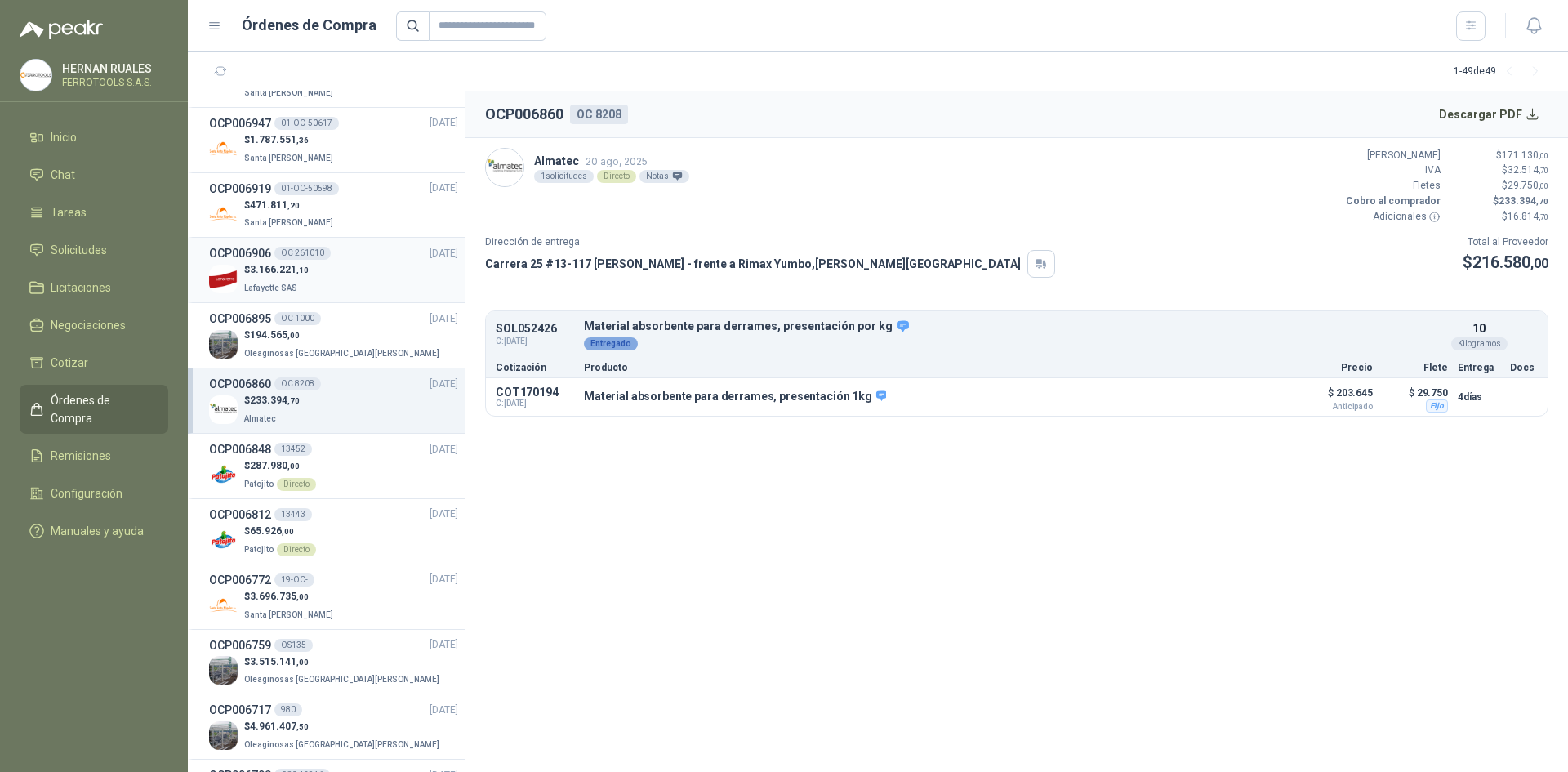
scroll to position [490, 0]
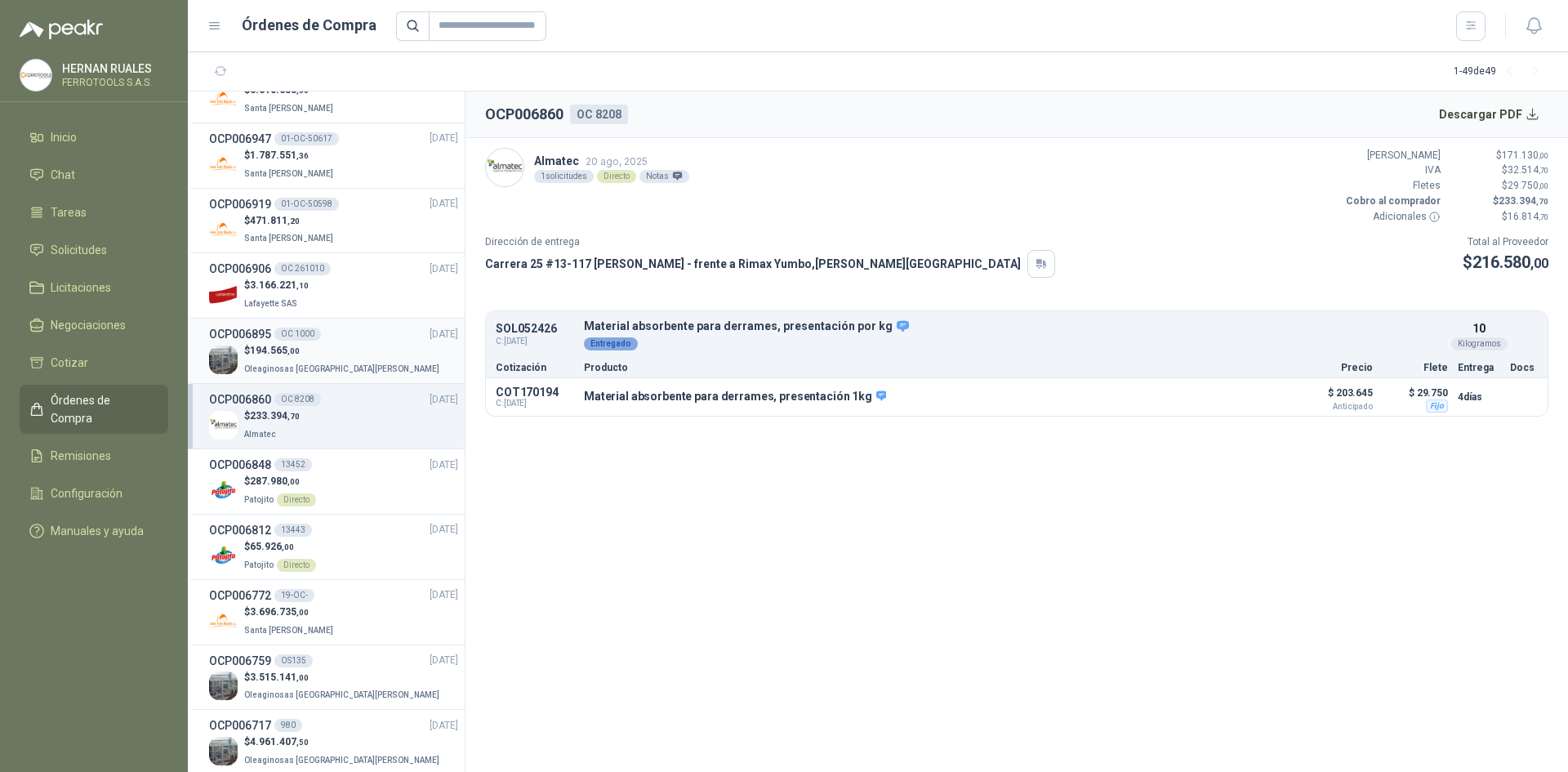
click at [275, 336] on div "OC 1000" at bounding box center [297, 333] width 46 height 13
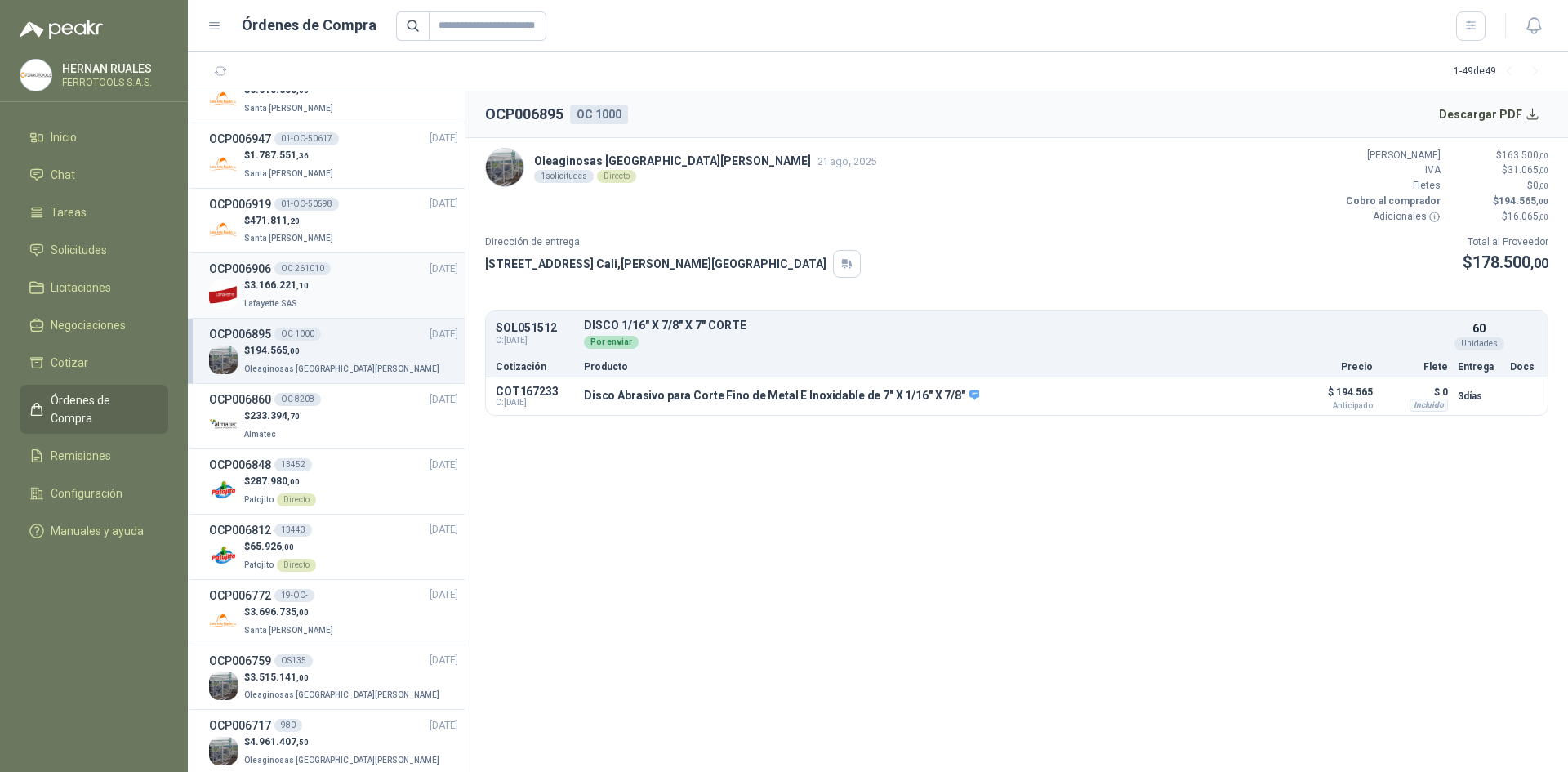
click at [298, 289] on span ",10" at bounding box center [303, 285] width 12 height 9
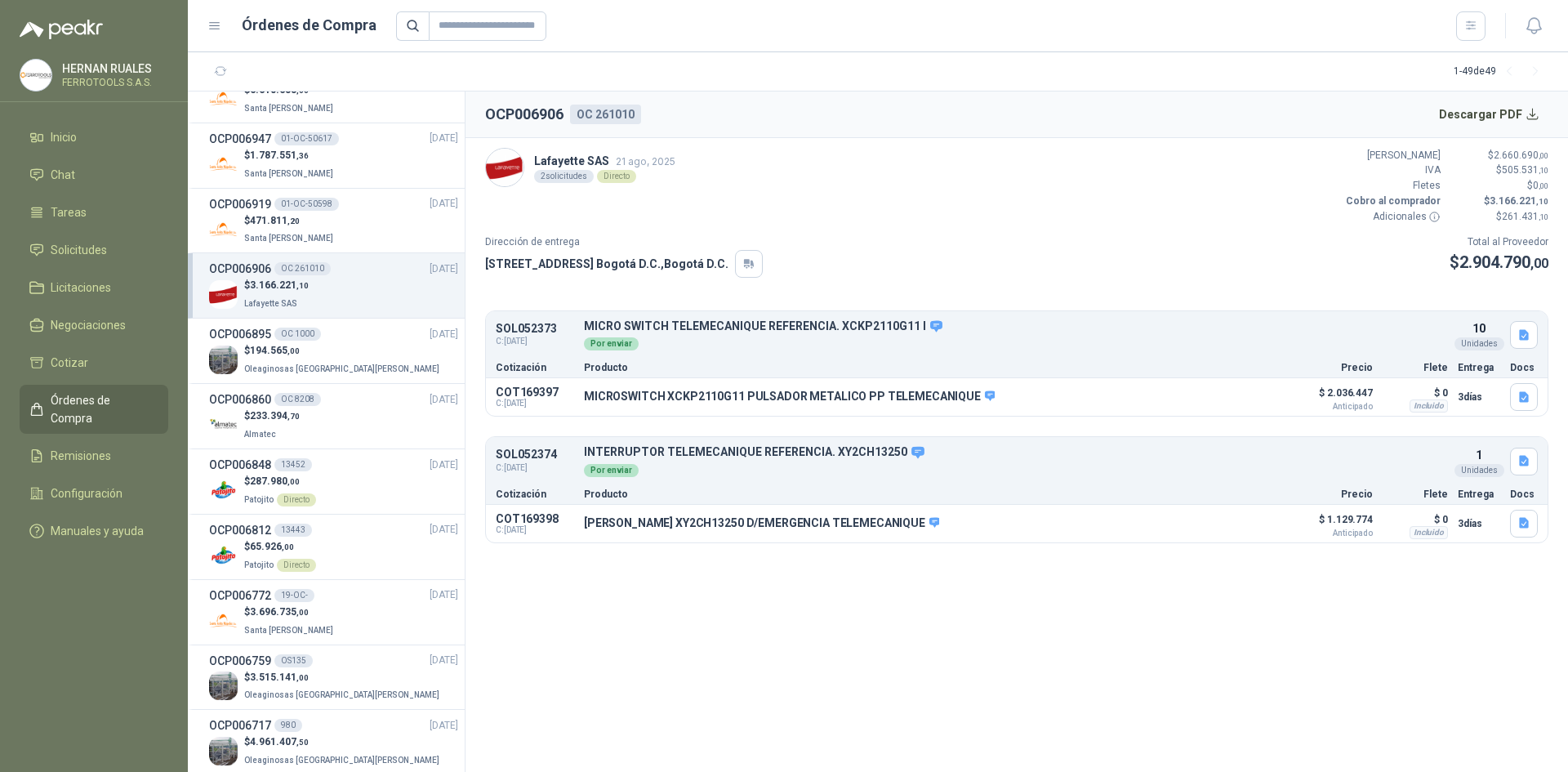
scroll to position [408, 0]
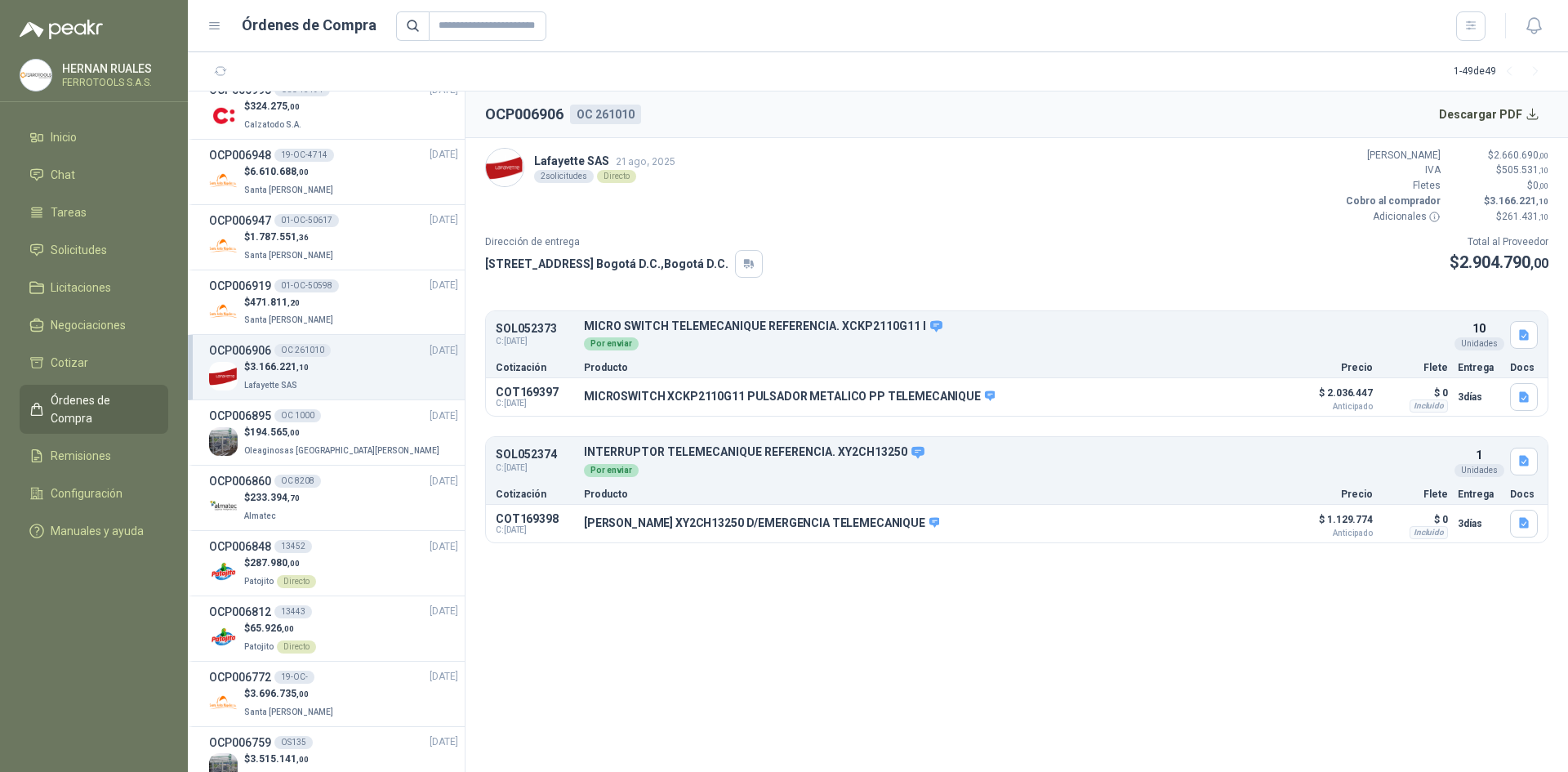
click at [298, 289] on div "01-OC-50598" at bounding box center [307, 285] width 65 height 13
